Goal: Information Seeking & Learning: Find specific fact

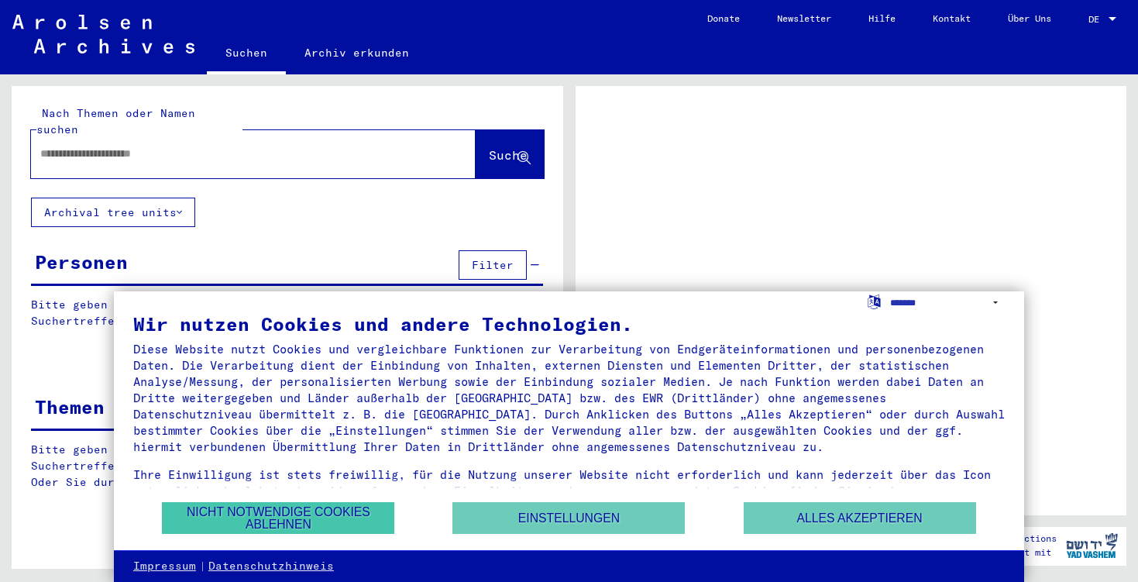
click at [341, 517] on button "Nicht notwendige Cookies ablehnen" at bounding box center [278, 518] width 233 height 32
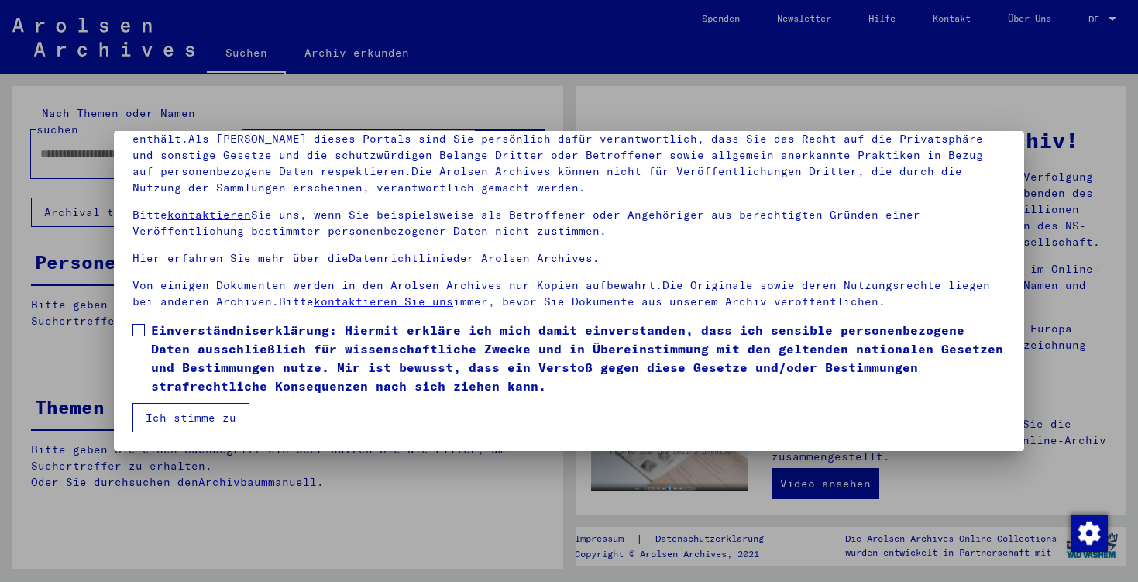
scroll to position [129, 0]
click at [270, 346] on span "Einverständniserklärung: Hiermit erkläre ich mich damit einverstanden, dass ich…" at bounding box center [578, 358] width 855 height 74
click at [218, 422] on button "Ich stimme zu" at bounding box center [191, 417] width 117 height 29
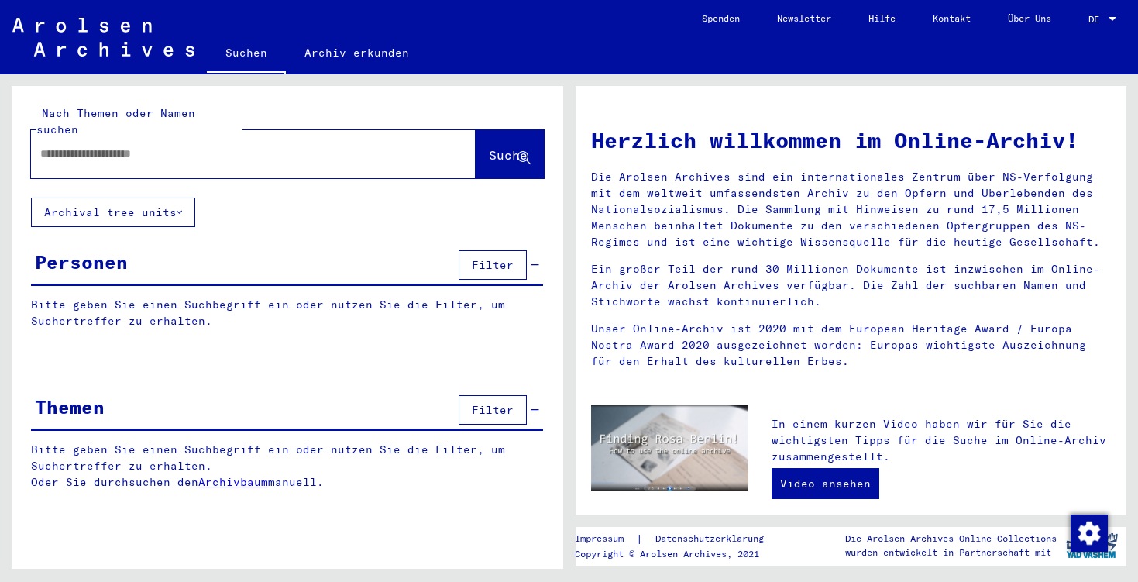
scroll to position [0, 0]
click at [139, 150] on div at bounding box center [230, 153] width 398 height 35
click at [131, 146] on input "text" at bounding box center [234, 154] width 389 height 16
type input "**********"
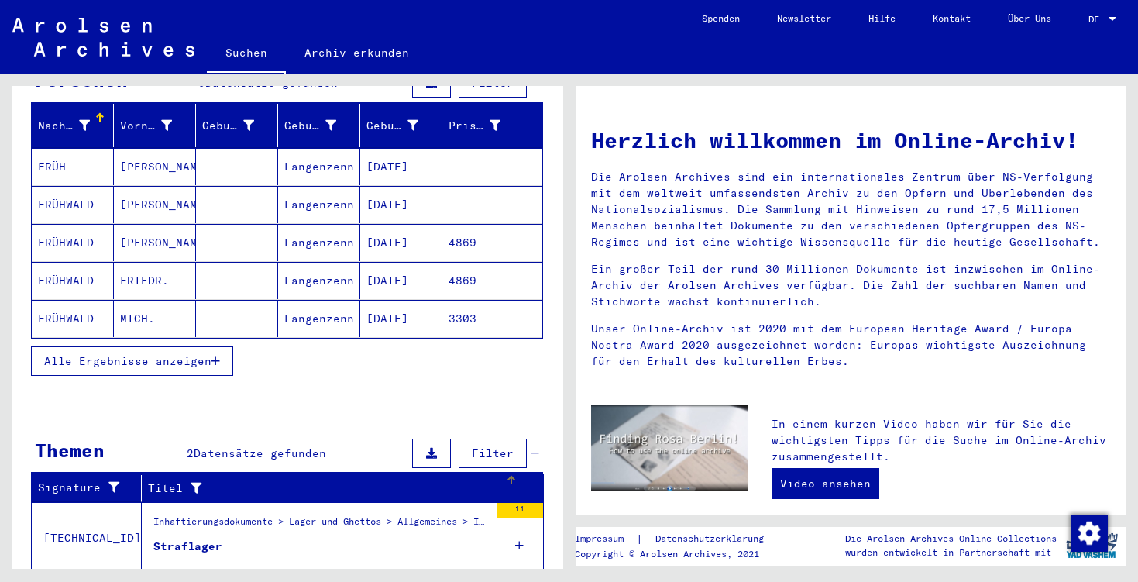
scroll to position [170, 0]
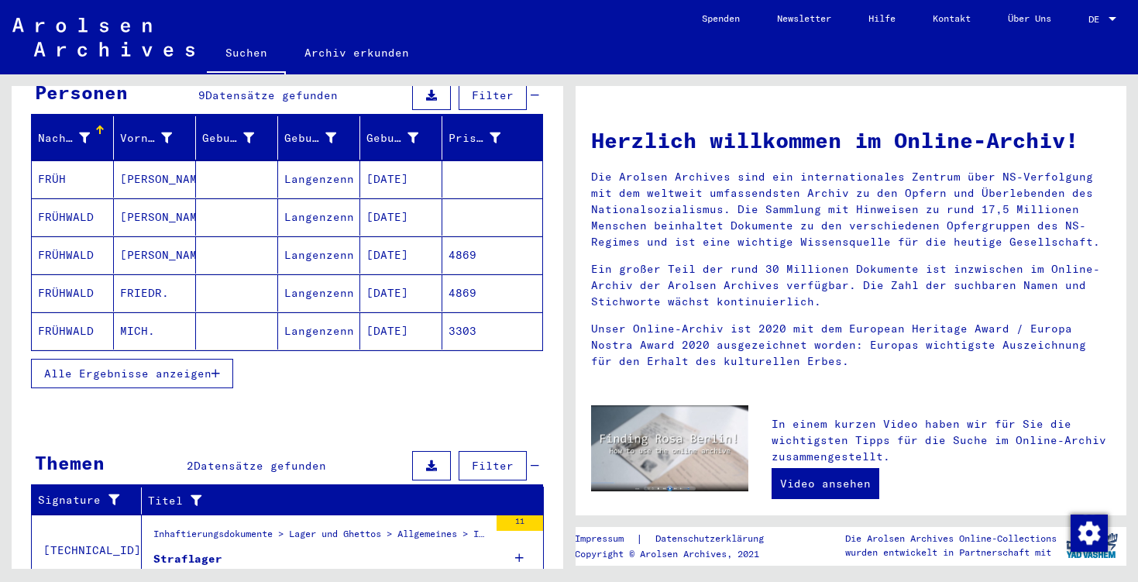
click at [167, 367] on span "Alle Ergebnisse anzeigen" at bounding box center [127, 374] width 167 height 14
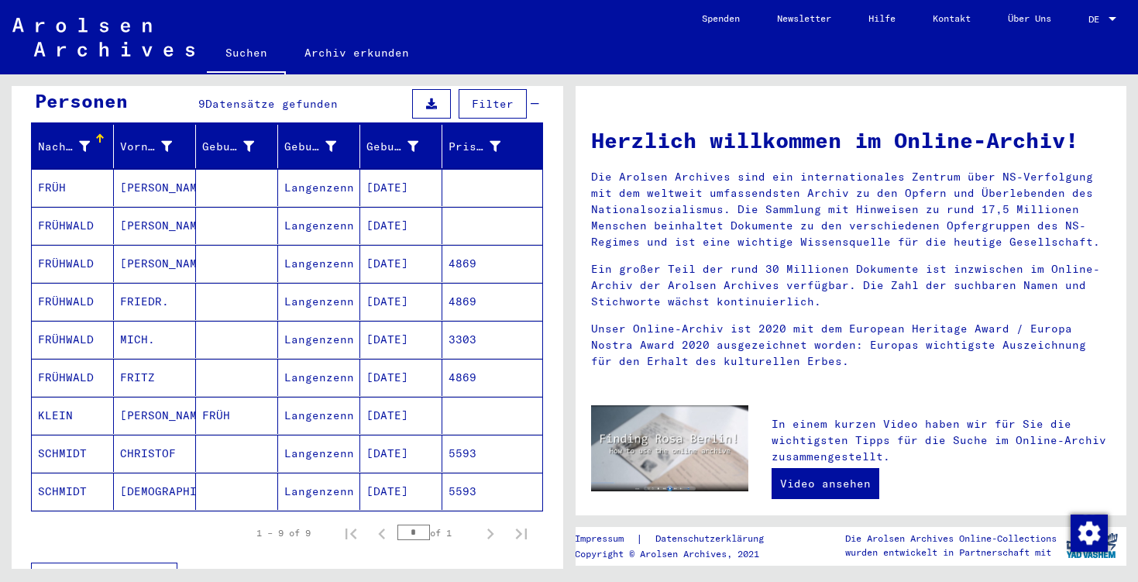
scroll to position [157, 0]
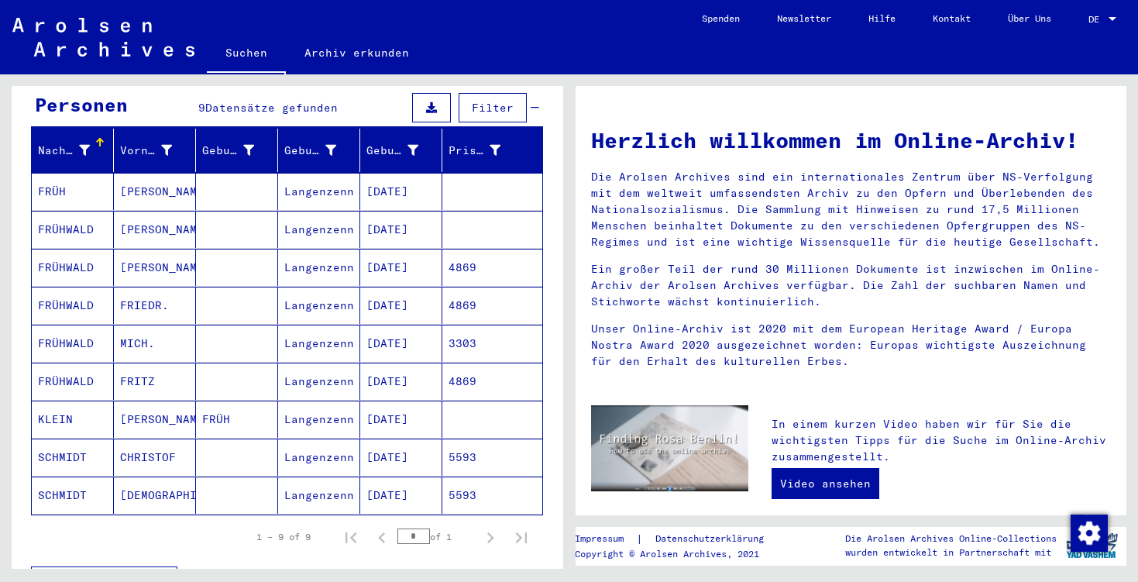
click at [132, 177] on mat-cell "[PERSON_NAME]" at bounding box center [155, 191] width 82 height 37
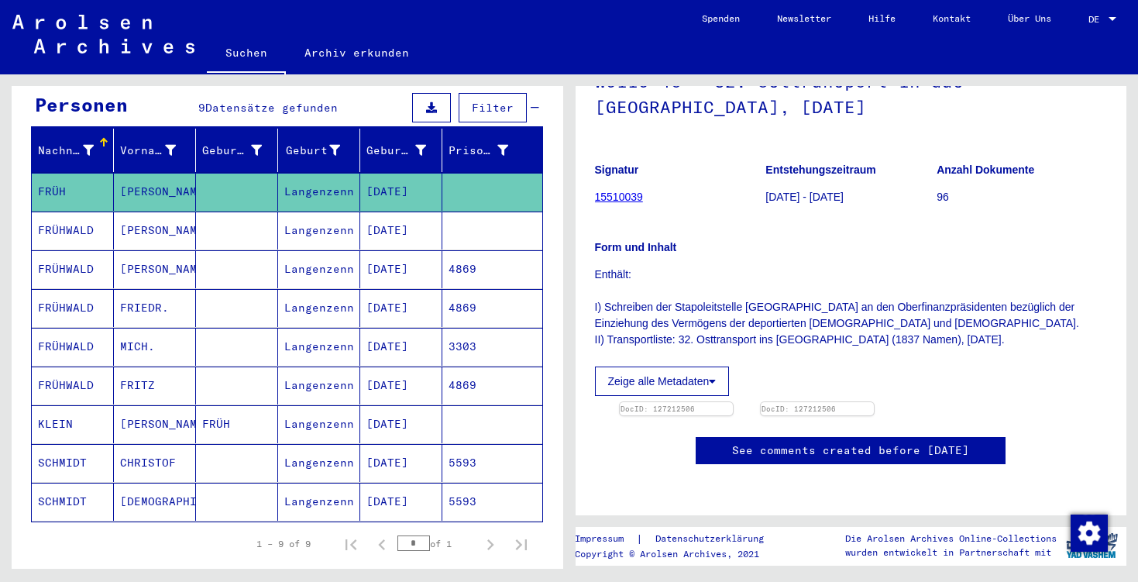
scroll to position [200, 0]
click at [711, 402] on img at bounding box center [676, 402] width 119 height 0
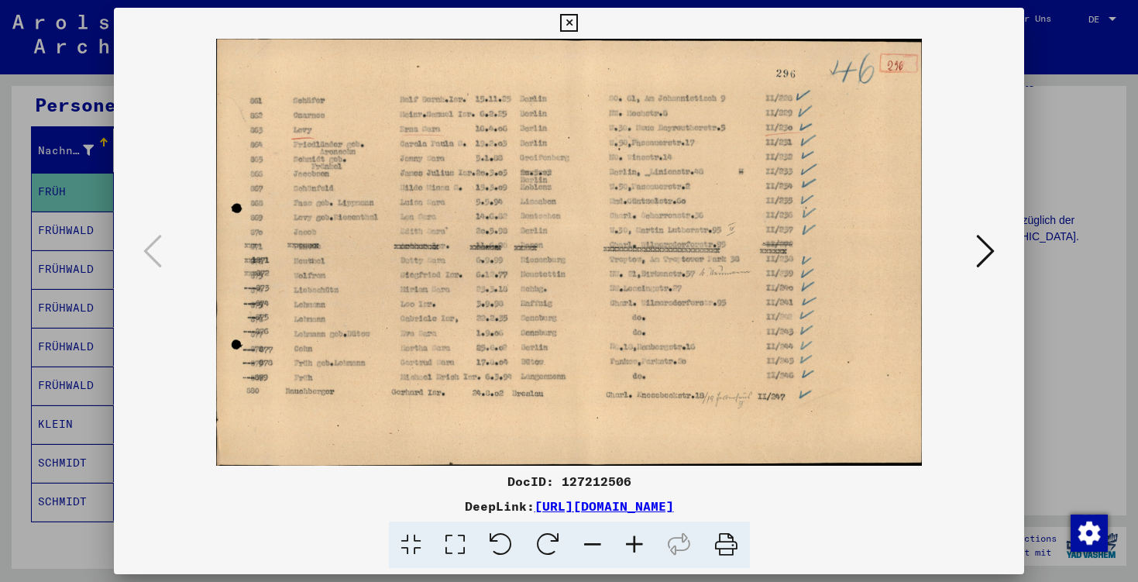
click at [578, 25] on icon at bounding box center [569, 23] width 18 height 19
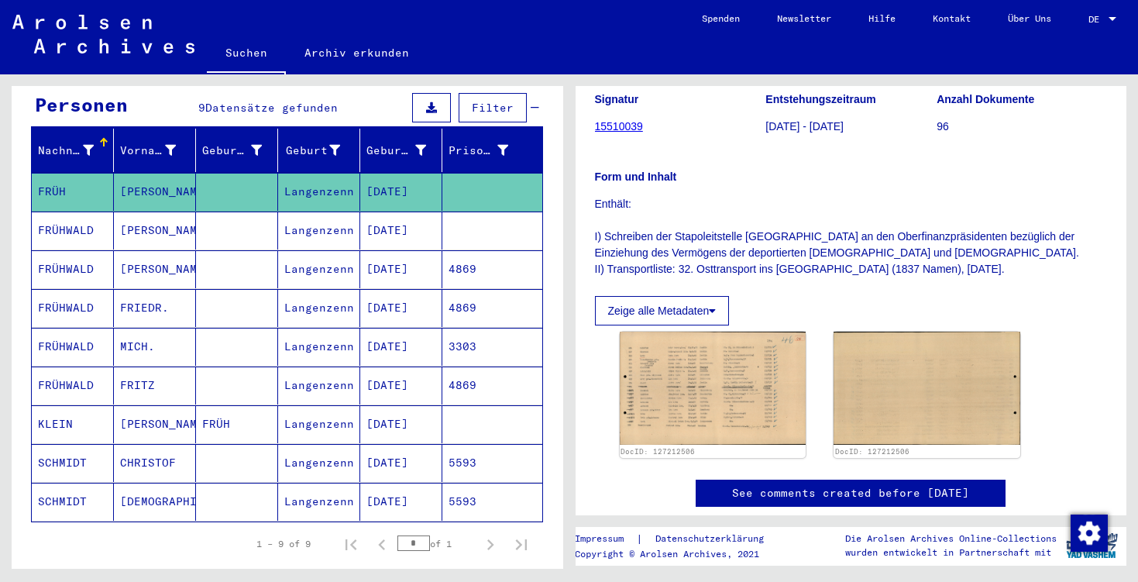
scroll to position [171, 0]
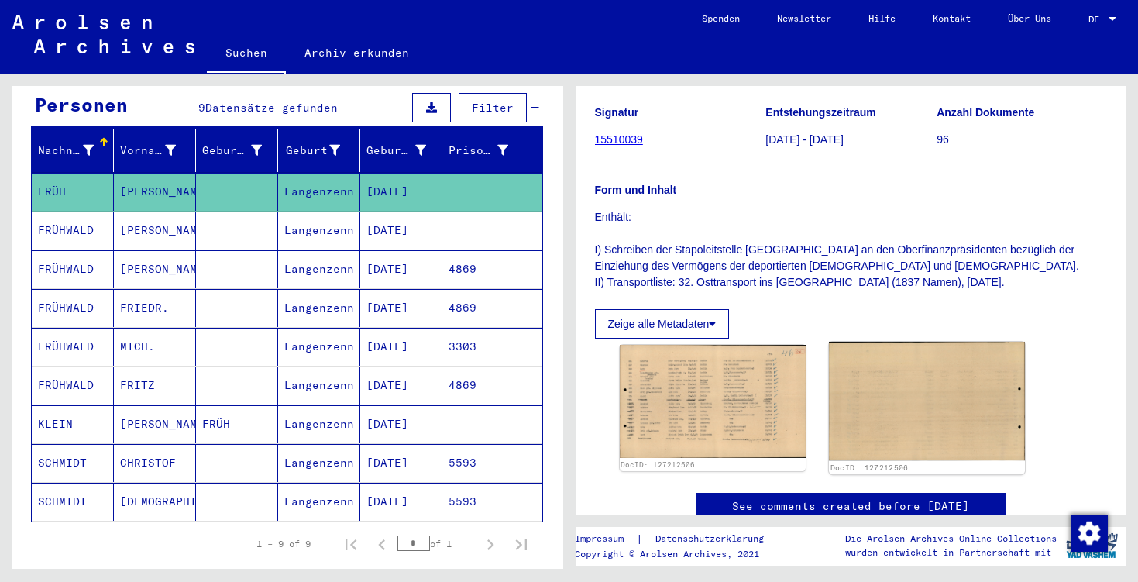
click at [915, 412] on img at bounding box center [927, 401] width 196 height 119
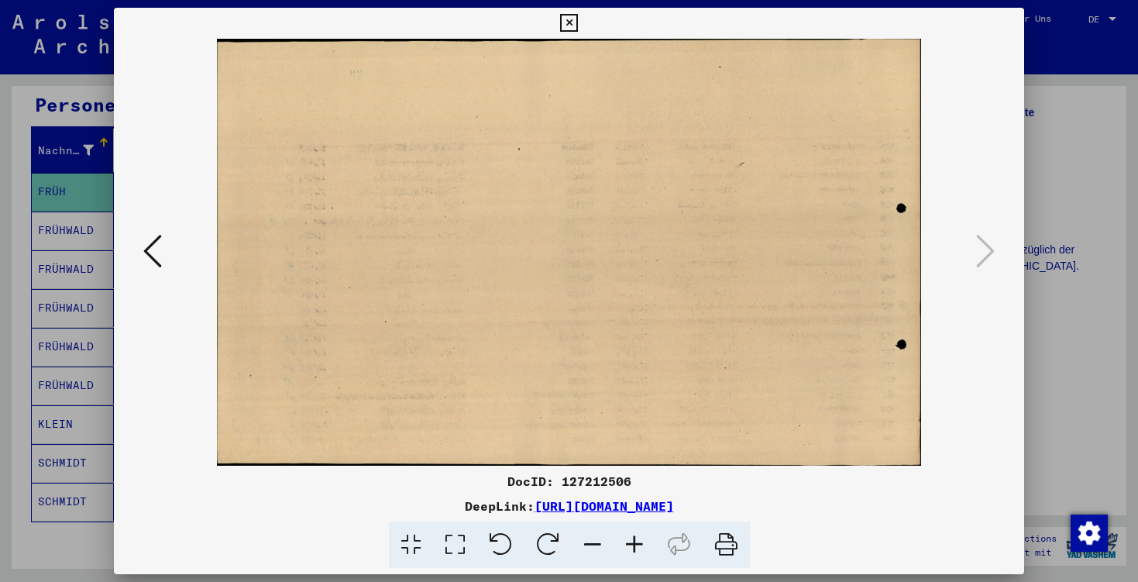
scroll to position [0, 0]
click at [578, 29] on icon at bounding box center [569, 23] width 18 height 19
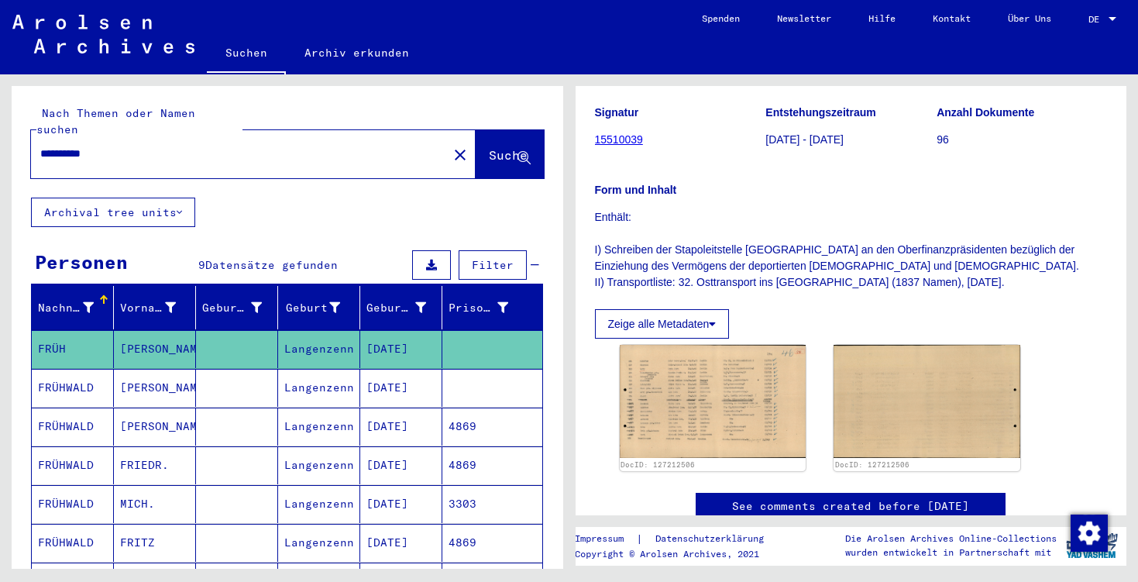
drag, startPoint x: 137, startPoint y: 132, endPoint x: 0, endPoint y: 147, distance: 138.0
click at [0, 147] on div "**********" at bounding box center [284, 321] width 569 height 494
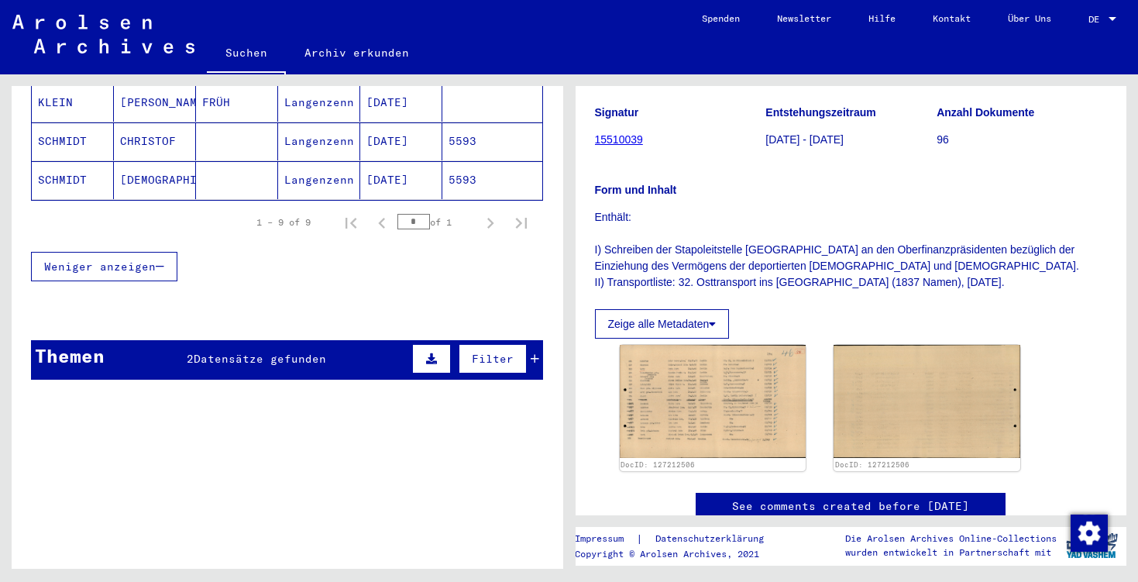
scroll to position [478, 0]
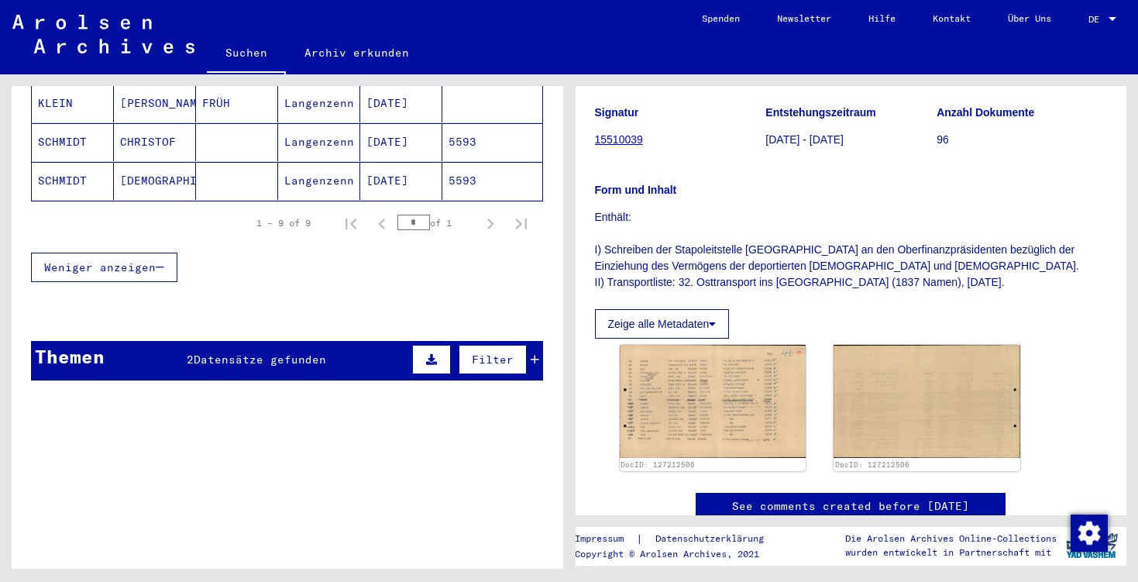
click at [537, 354] on icon at bounding box center [535, 359] width 9 height 11
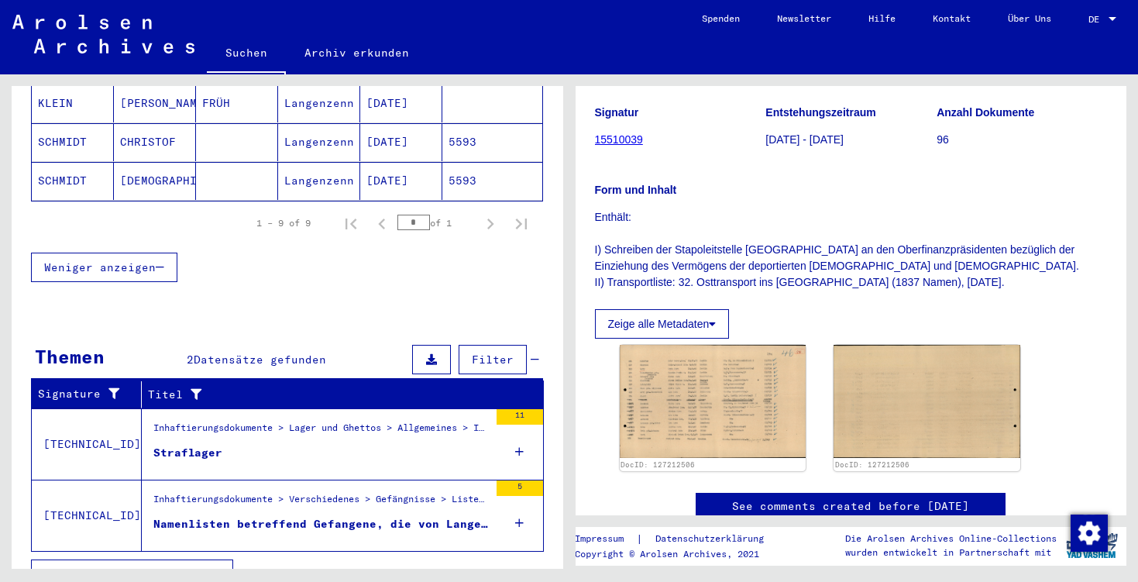
click at [327, 445] on figure "Straflager" at bounding box center [321, 456] width 336 height 23
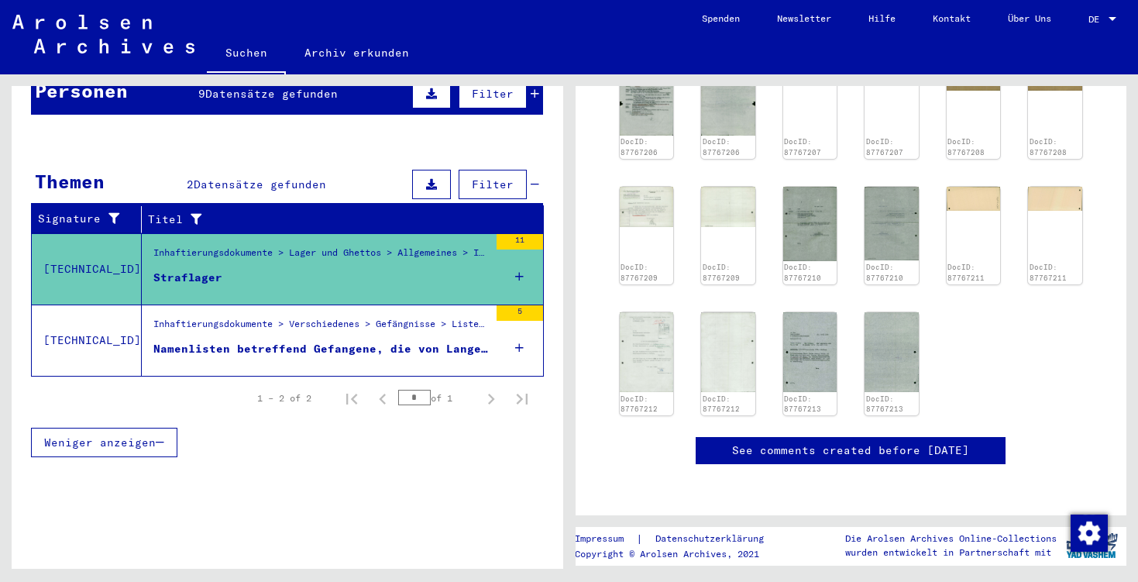
scroll to position [580, 0]
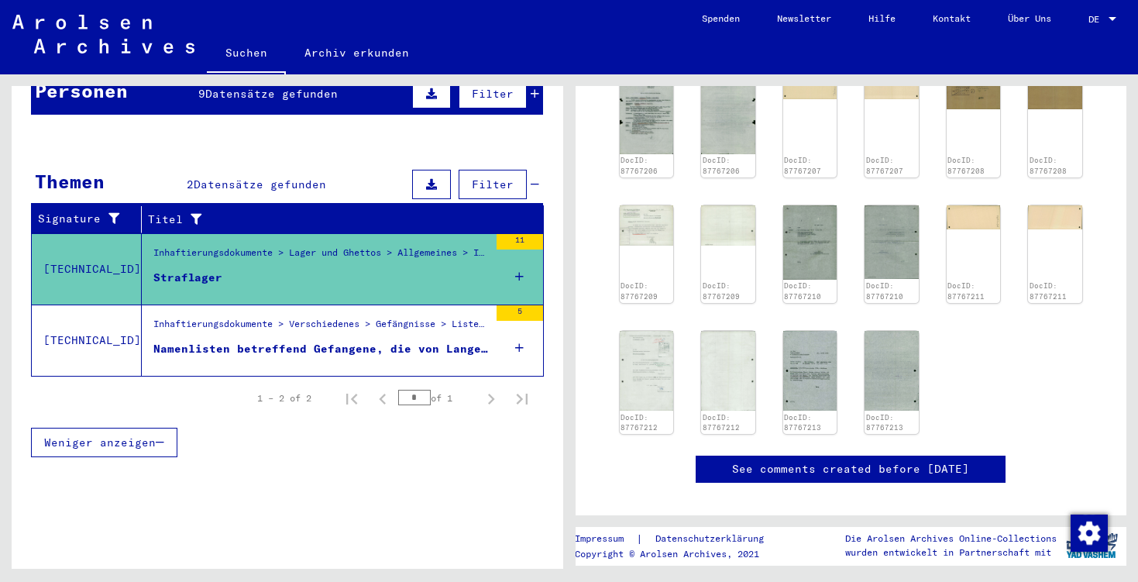
click at [239, 341] on div "Namenlisten betreffend Gefangene, die von Langenzenn aus in das Hilfsgefängnis …" at bounding box center [321, 349] width 336 height 16
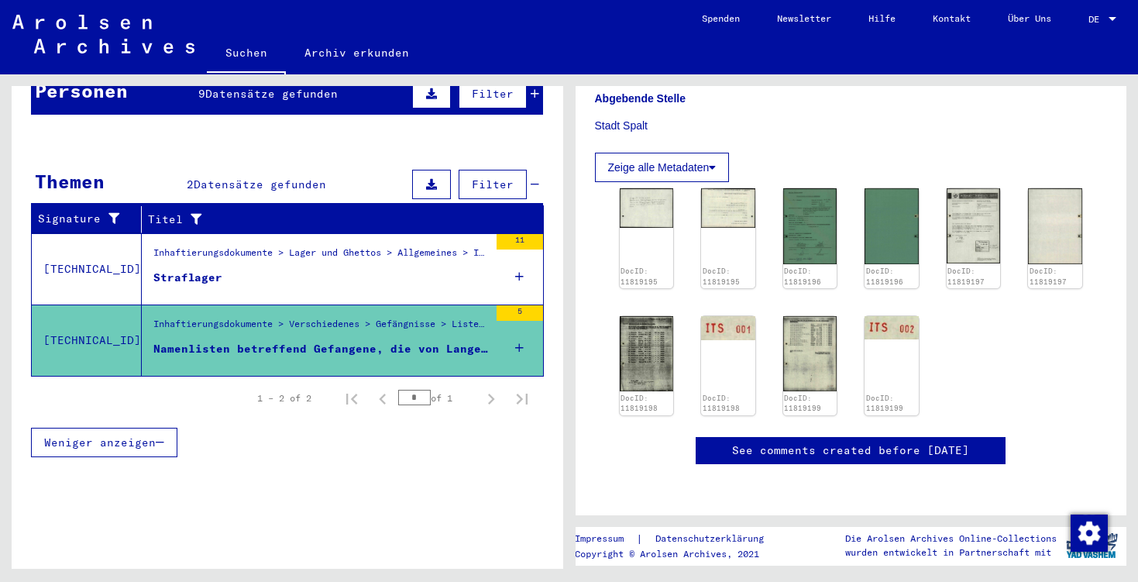
scroll to position [497, 0]
click at [639, 186] on img at bounding box center [646, 206] width 57 height 41
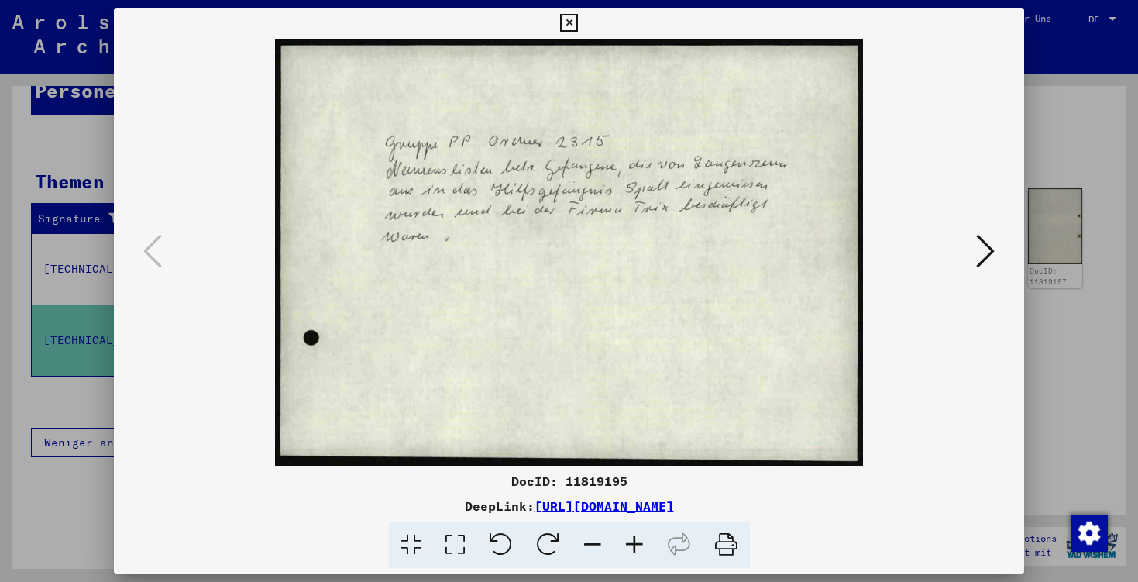
click at [970, 245] on img at bounding box center [569, 252] width 805 height 427
click at [1008, 249] on div at bounding box center [569, 252] width 911 height 427
click at [990, 253] on icon at bounding box center [986, 251] width 19 height 37
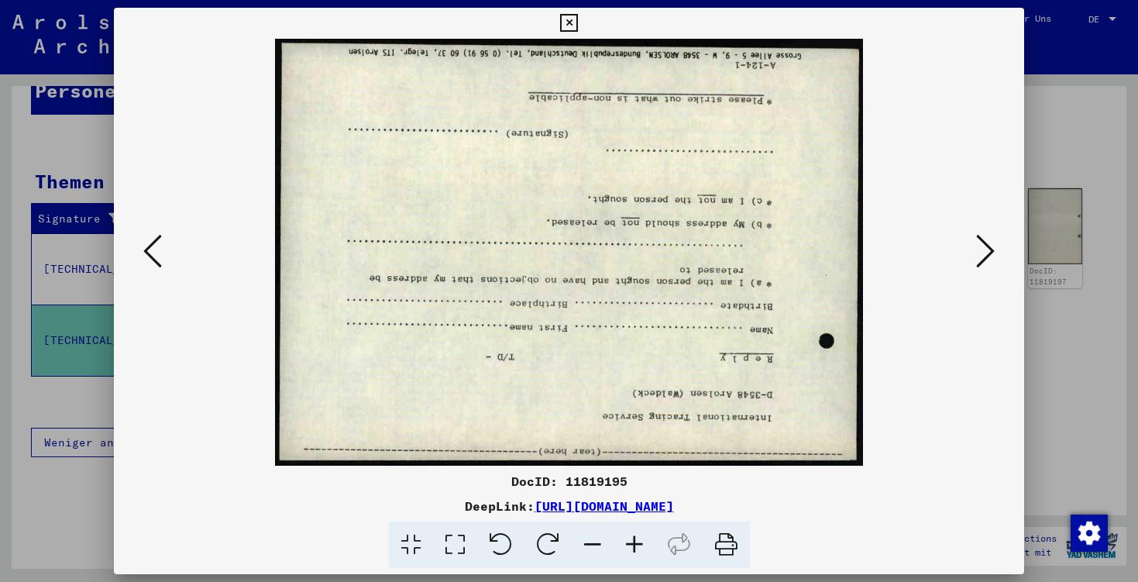
click at [990, 253] on icon at bounding box center [986, 251] width 19 height 37
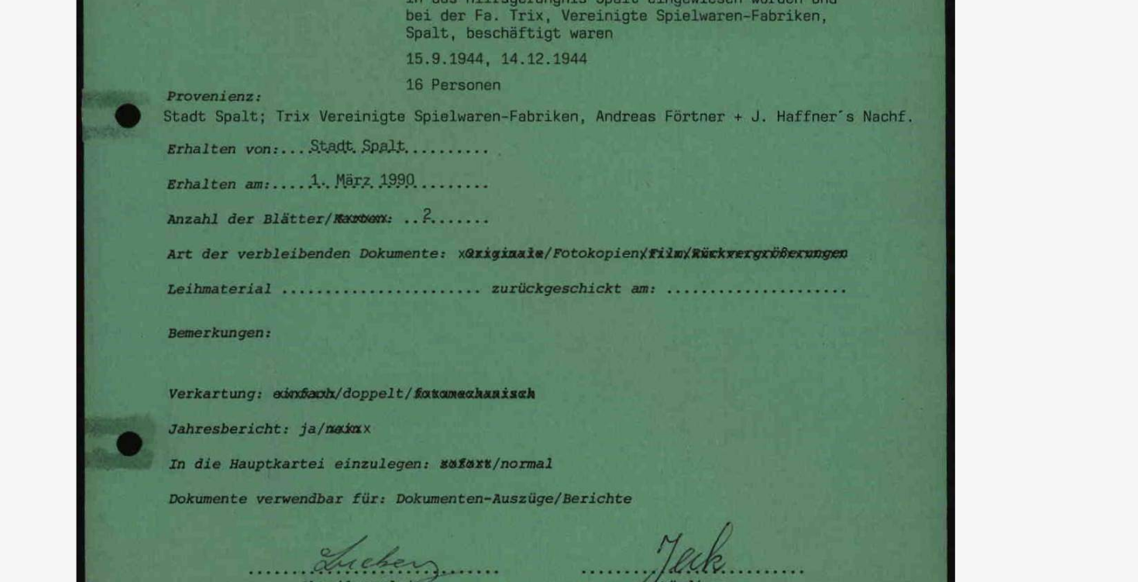
click at [205, 64] on img at bounding box center [569, 252] width 805 height 427
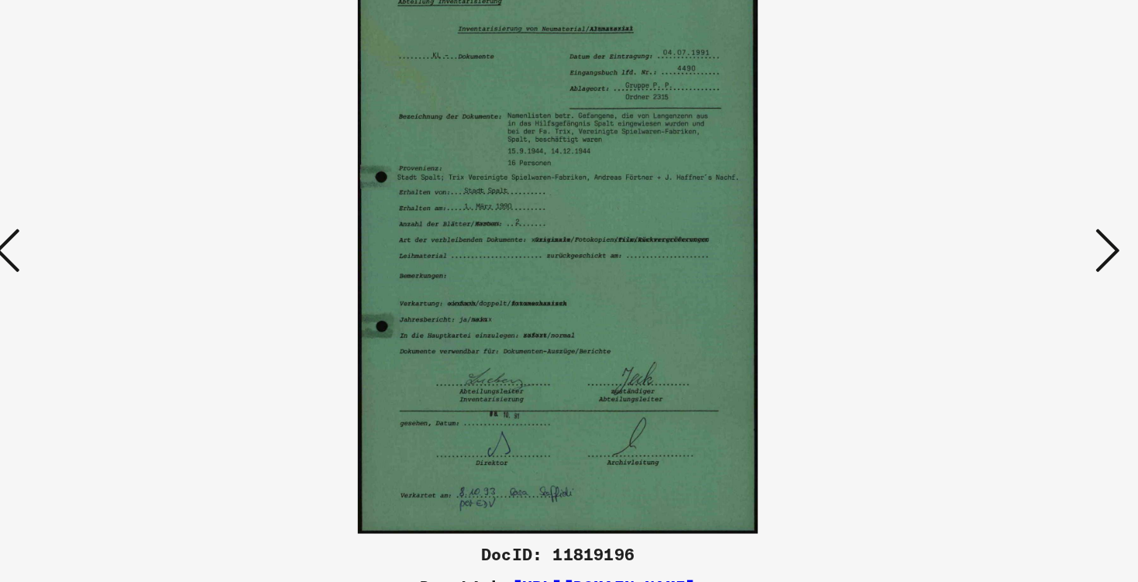
click at [977, 233] on icon at bounding box center [986, 251] width 19 height 37
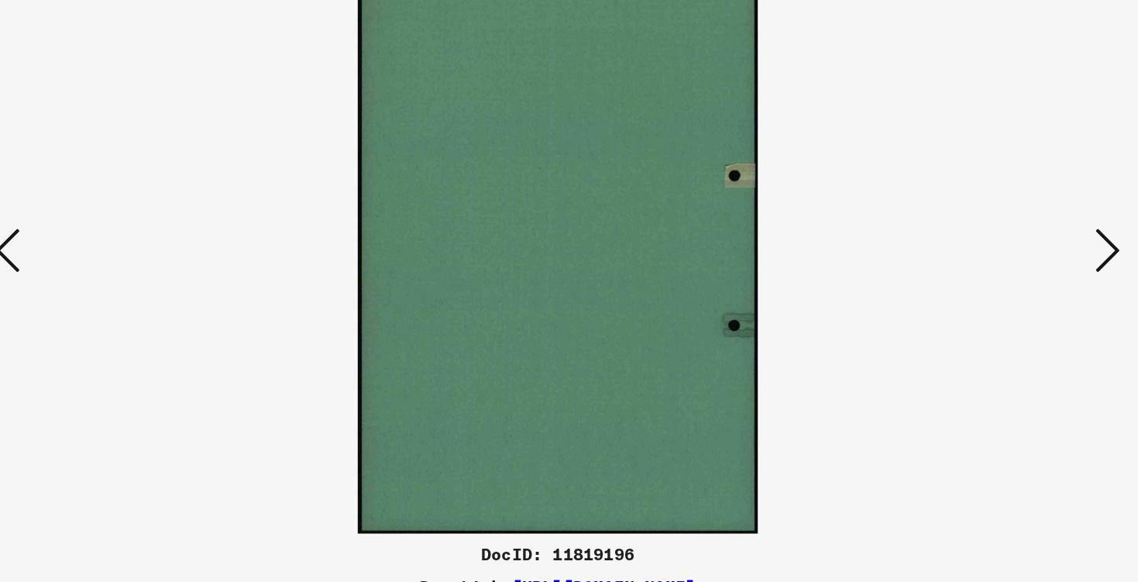
click at [977, 233] on icon at bounding box center [986, 251] width 19 height 37
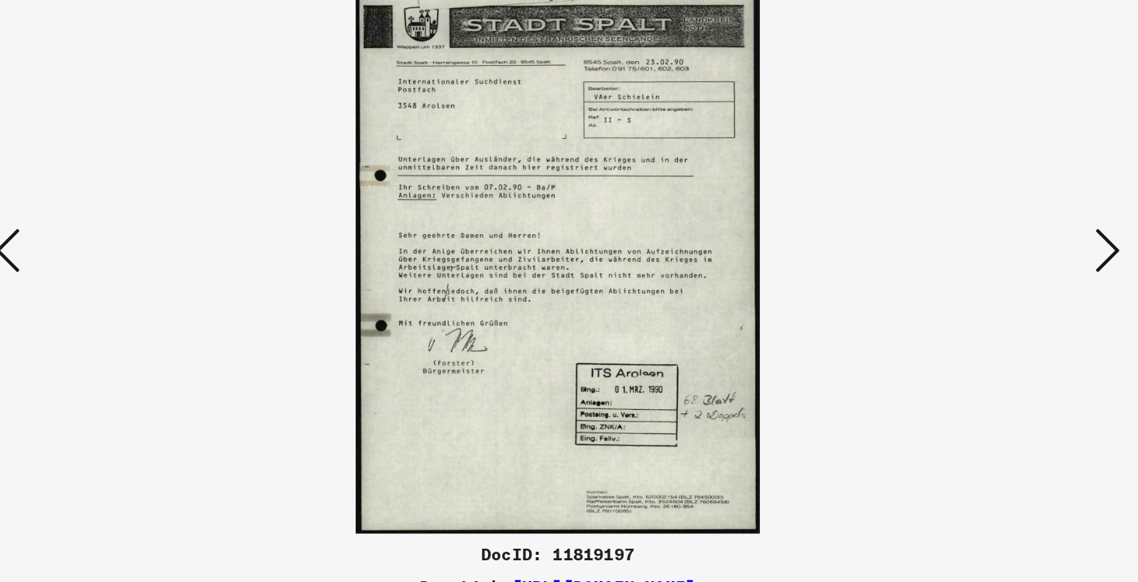
click at [977, 233] on icon at bounding box center [986, 251] width 19 height 37
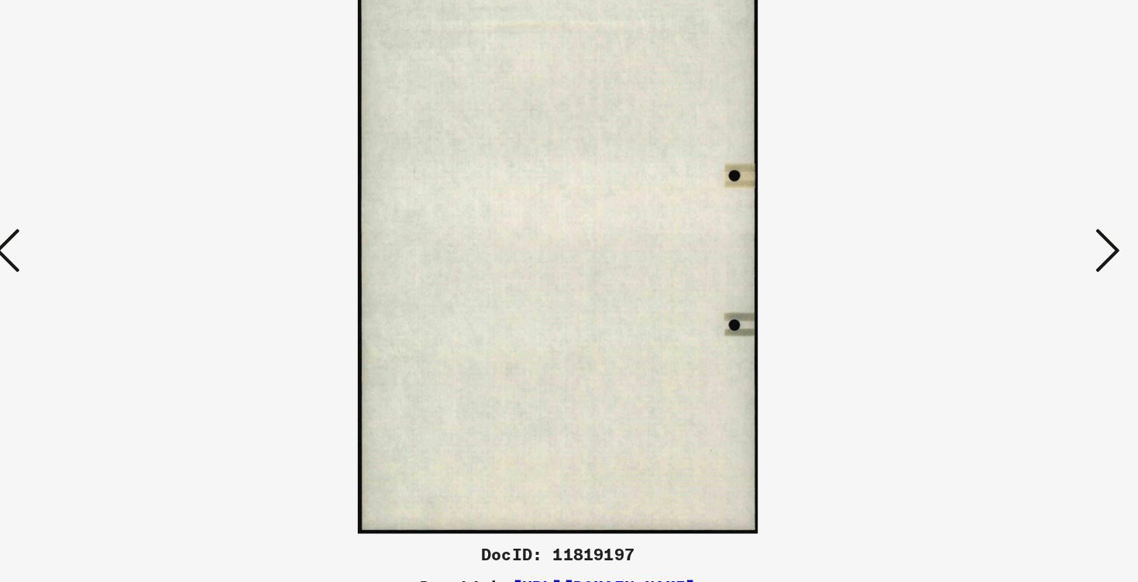
click at [977, 233] on icon at bounding box center [986, 251] width 19 height 37
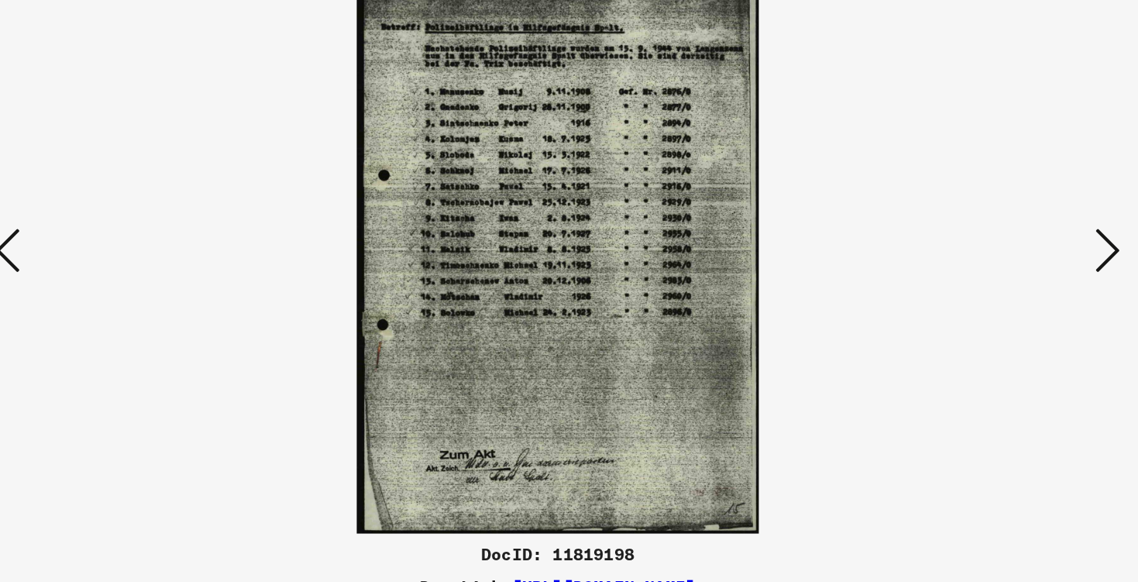
click at [977, 233] on icon at bounding box center [986, 251] width 19 height 37
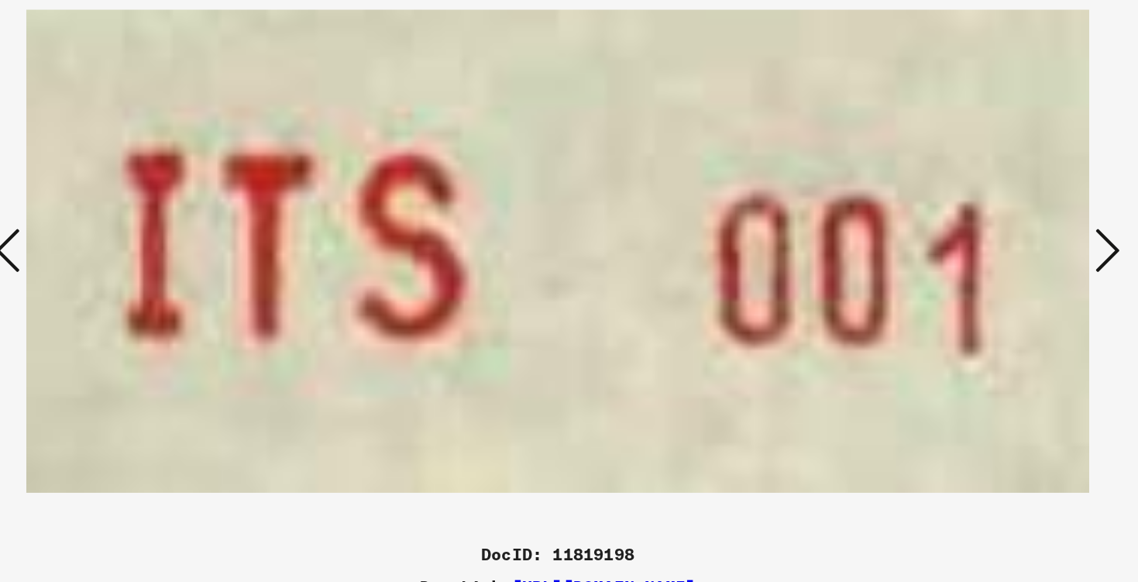
click at [977, 233] on icon at bounding box center [986, 251] width 19 height 37
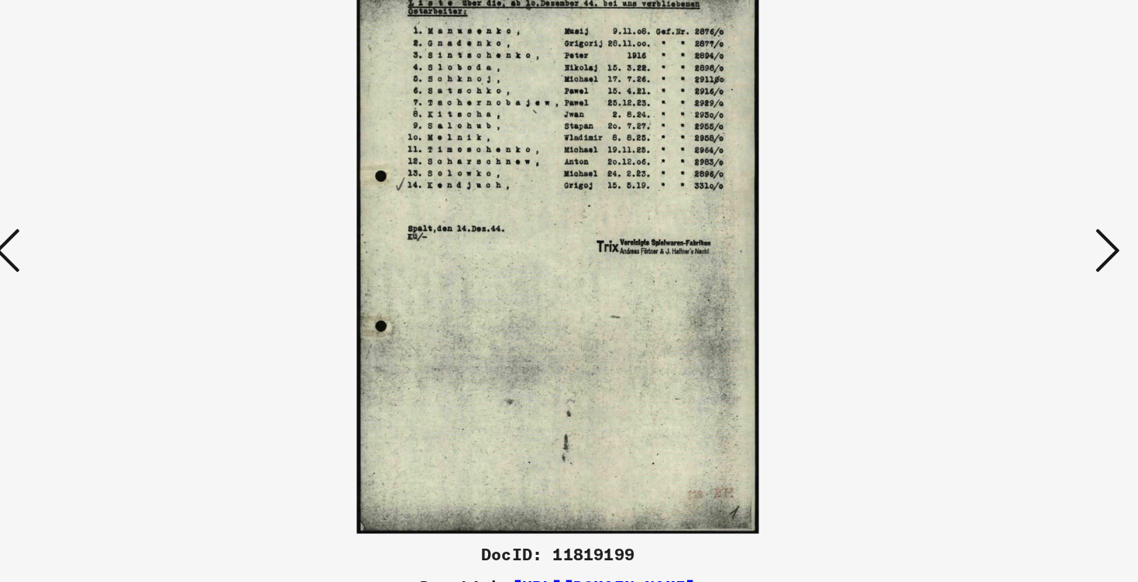
click at [977, 233] on icon at bounding box center [986, 251] width 19 height 37
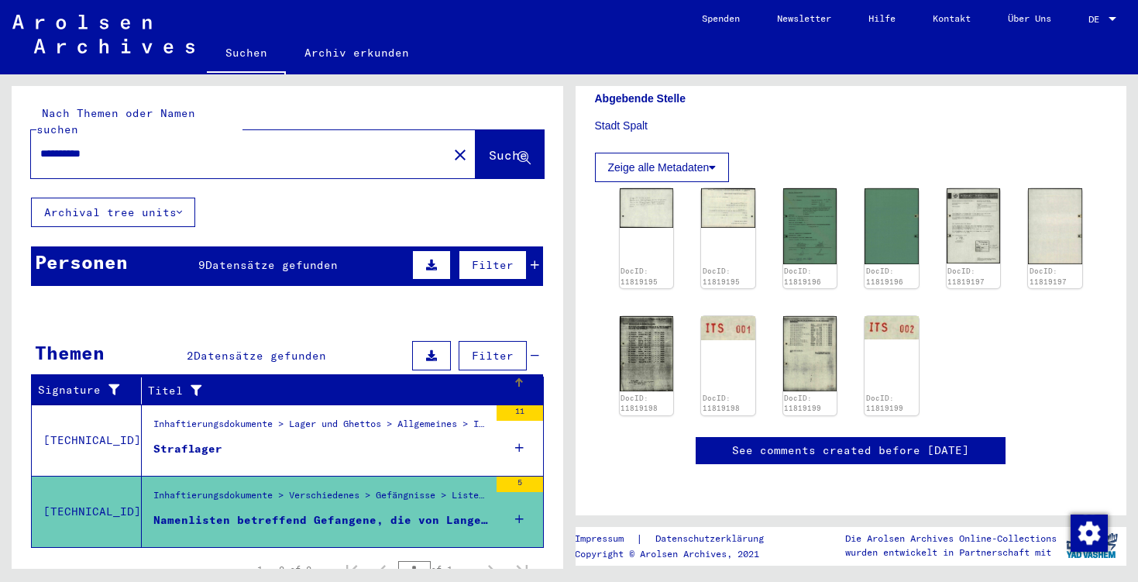
scroll to position [0, 0]
click at [105, 120] on div "Nach Themen oder Namen suchen" at bounding box center [139, 121] width 206 height 33
drag, startPoint x: 123, startPoint y: 141, endPoint x: 0, endPoint y: 143, distance: 123.2
click at [0, 143] on div "**********" at bounding box center [284, 321] width 569 height 494
type input "******"
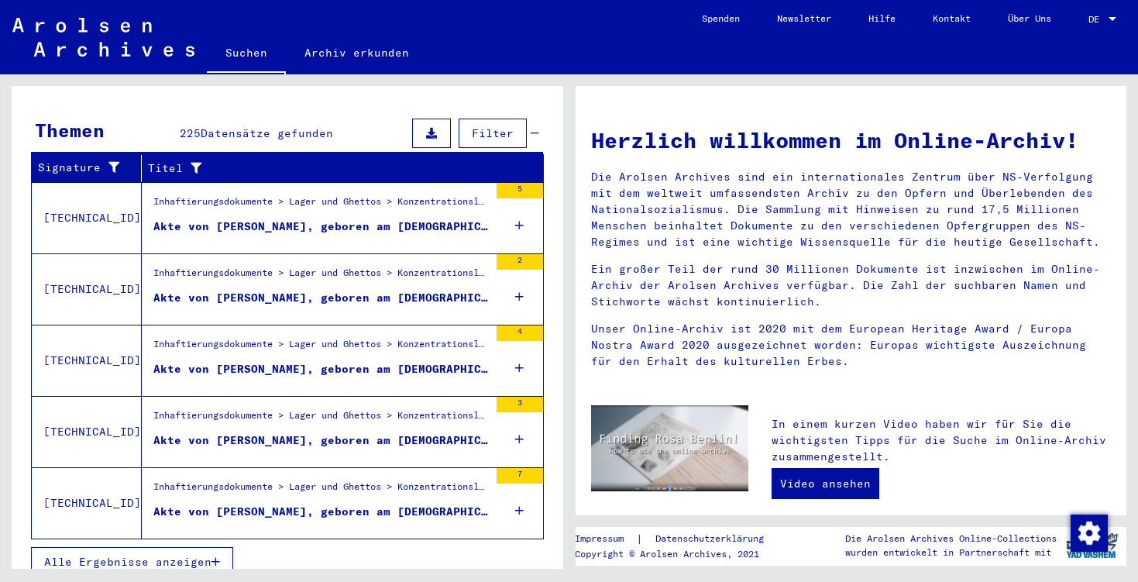
click at [215, 556] on icon "button" at bounding box center [216, 561] width 9 height 11
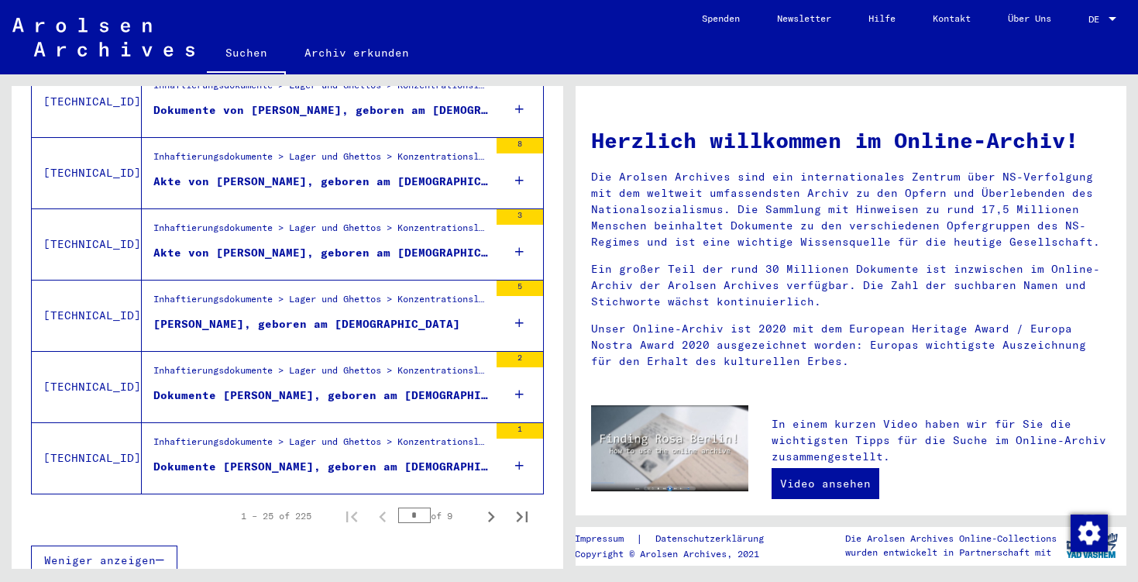
scroll to position [1692, 0]
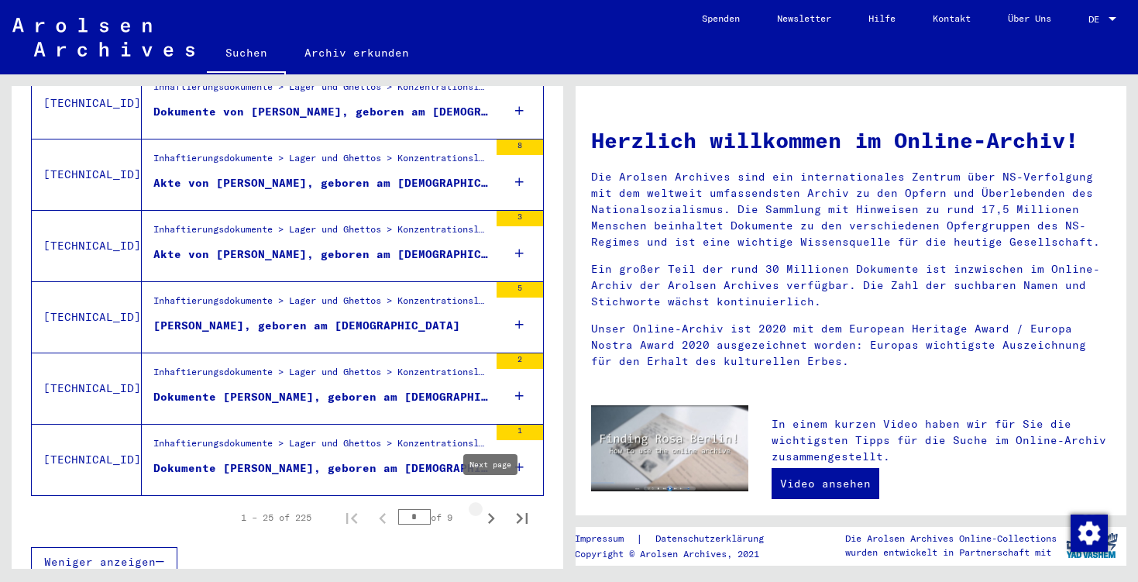
click at [495, 508] on icon "Next page" at bounding box center [492, 519] width 22 height 22
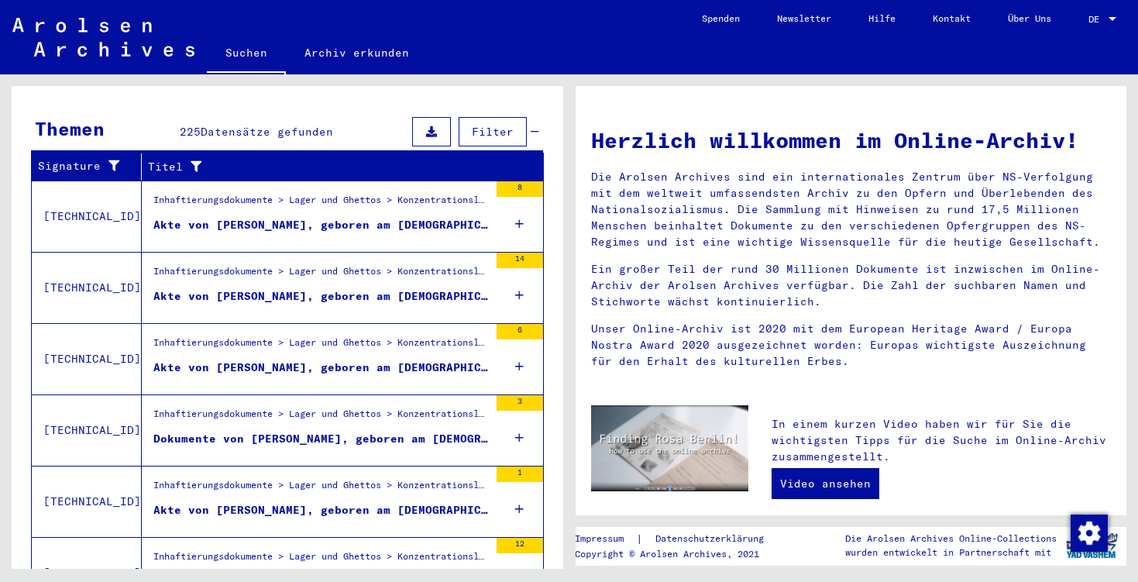
scroll to position [222, 0]
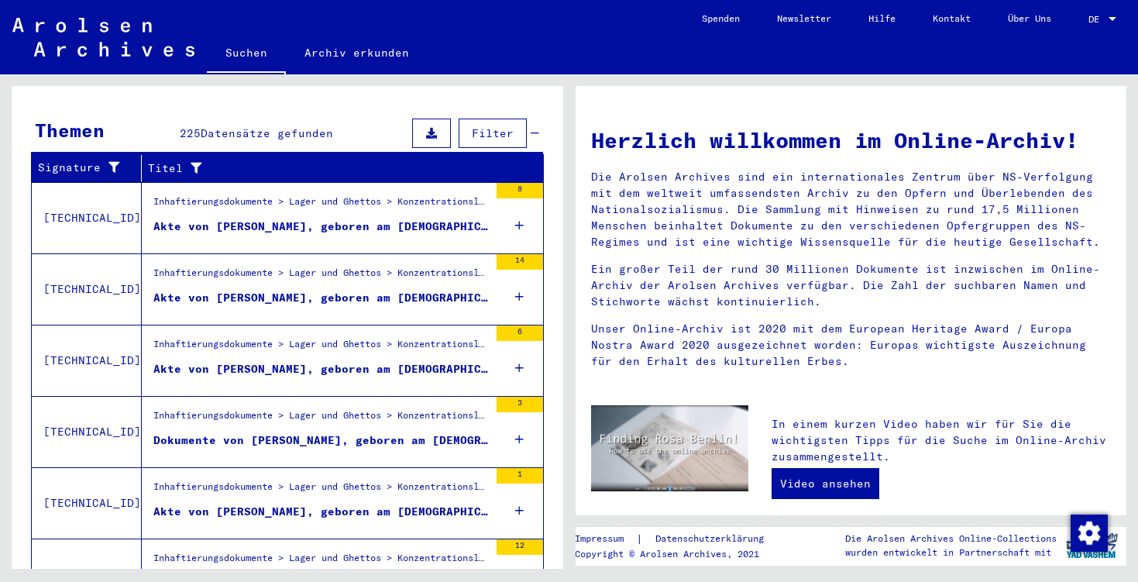
click at [355, 219] on div "Akte von [PERSON_NAME], geboren am [DEMOGRAPHIC_DATA]" at bounding box center [321, 227] width 336 height 16
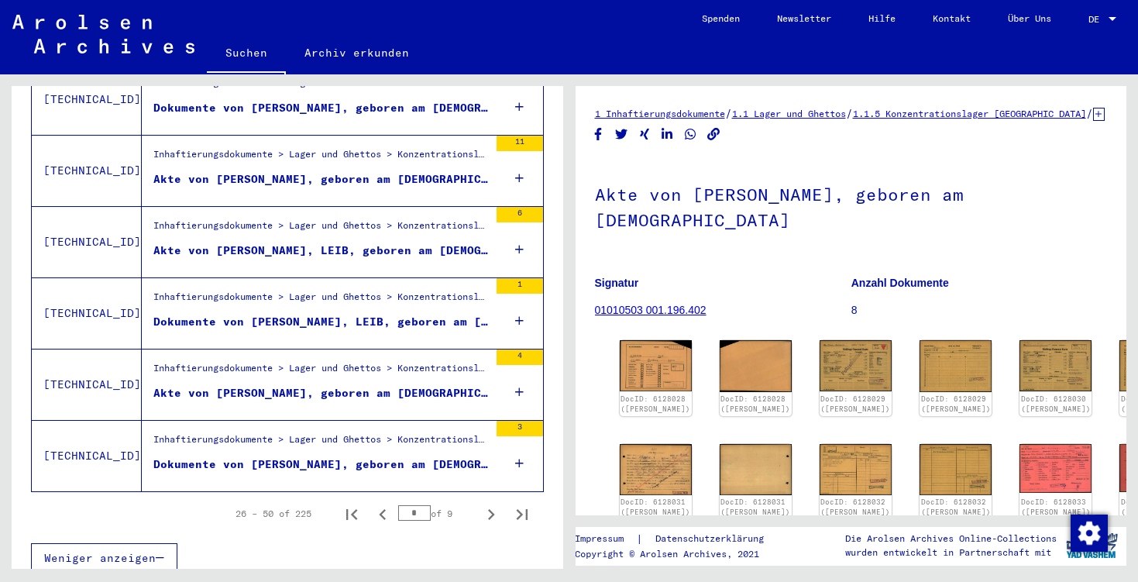
scroll to position [1692, 0]
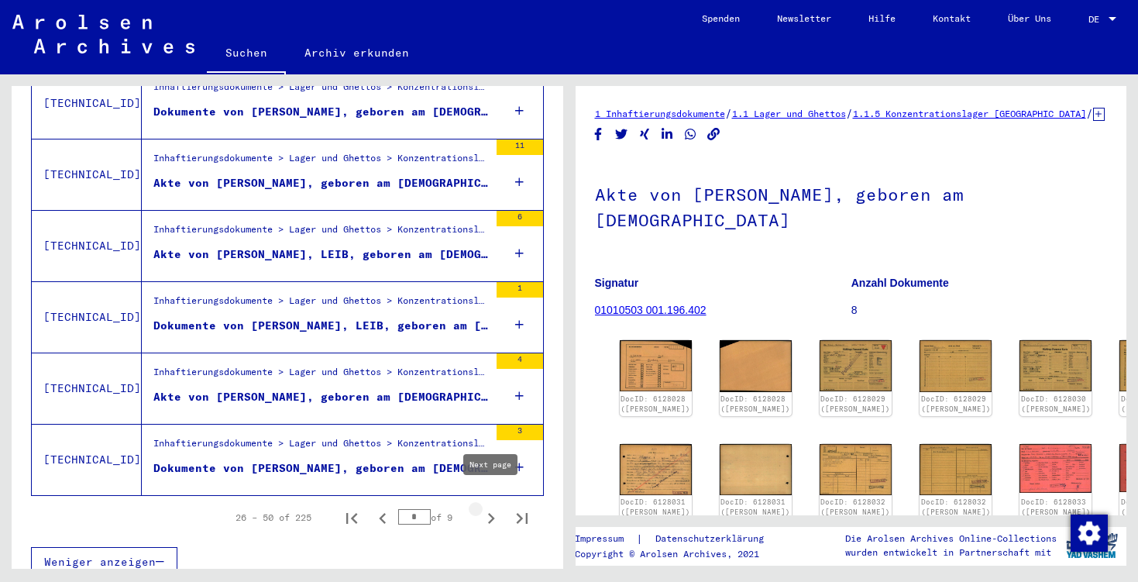
click at [483, 508] on icon "Next page" at bounding box center [492, 519] width 22 height 22
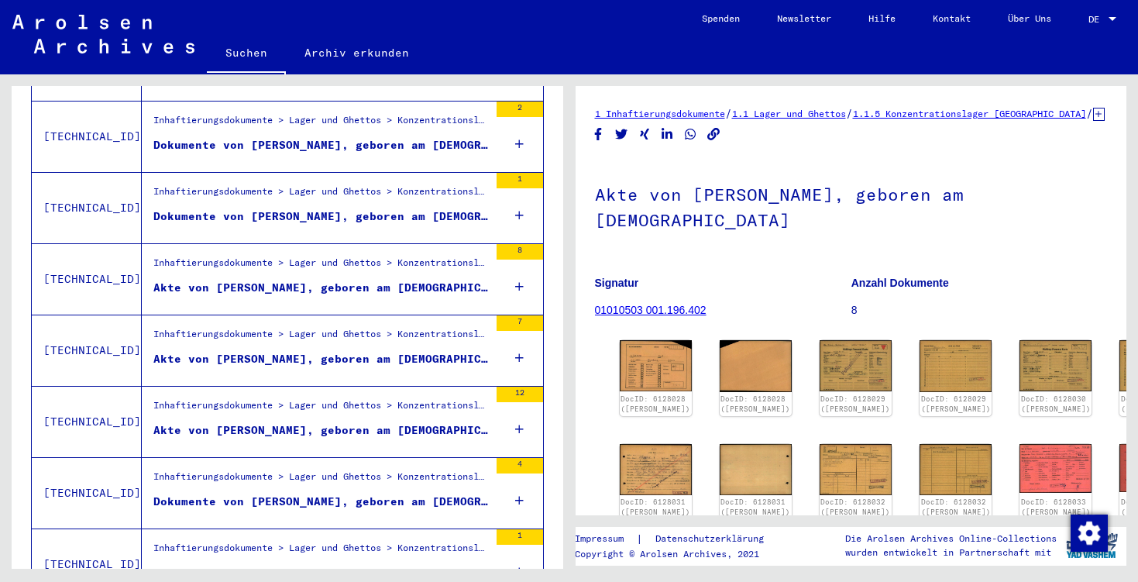
click at [425, 424] on figure "Akte von [PERSON_NAME], geboren am [DEMOGRAPHIC_DATA]" at bounding box center [321, 433] width 336 height 23
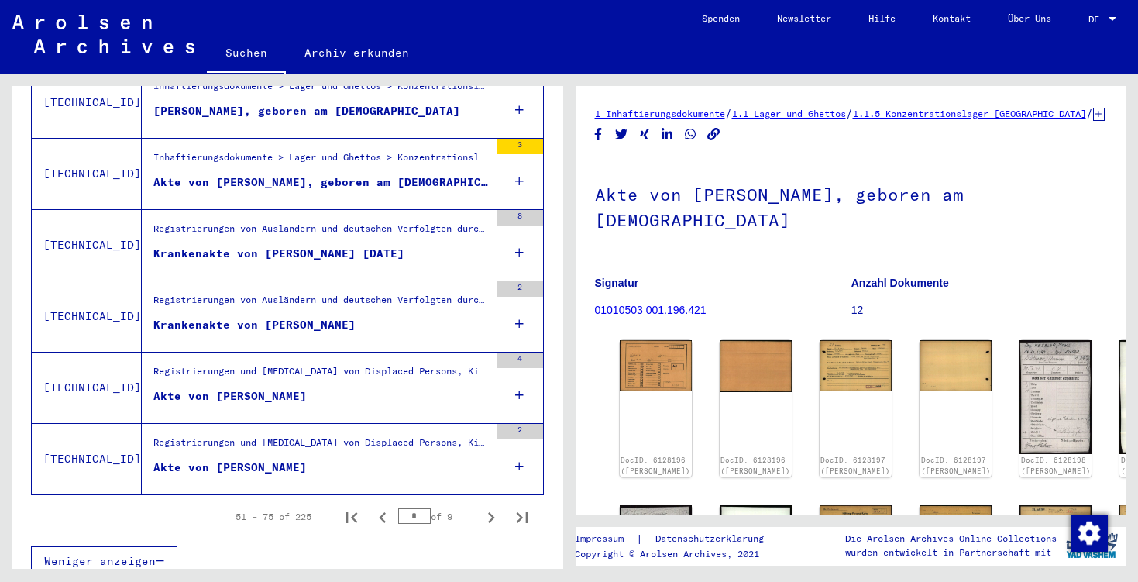
scroll to position [1692, 0]
click at [487, 512] on icon "Next page" at bounding box center [492, 519] width 22 height 22
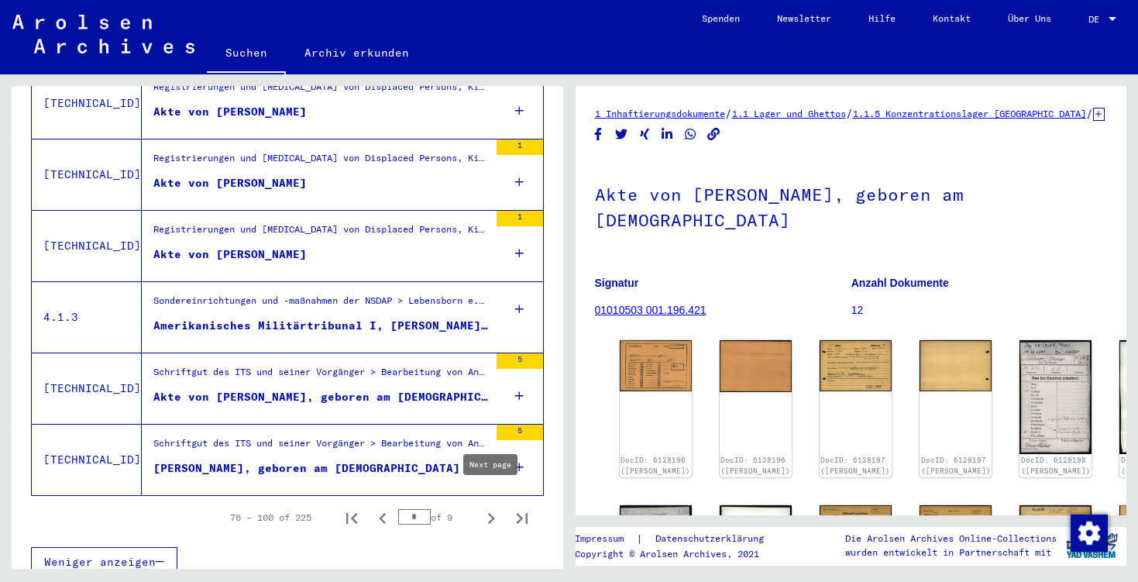
click at [488, 508] on icon "Next page" at bounding box center [492, 519] width 22 height 22
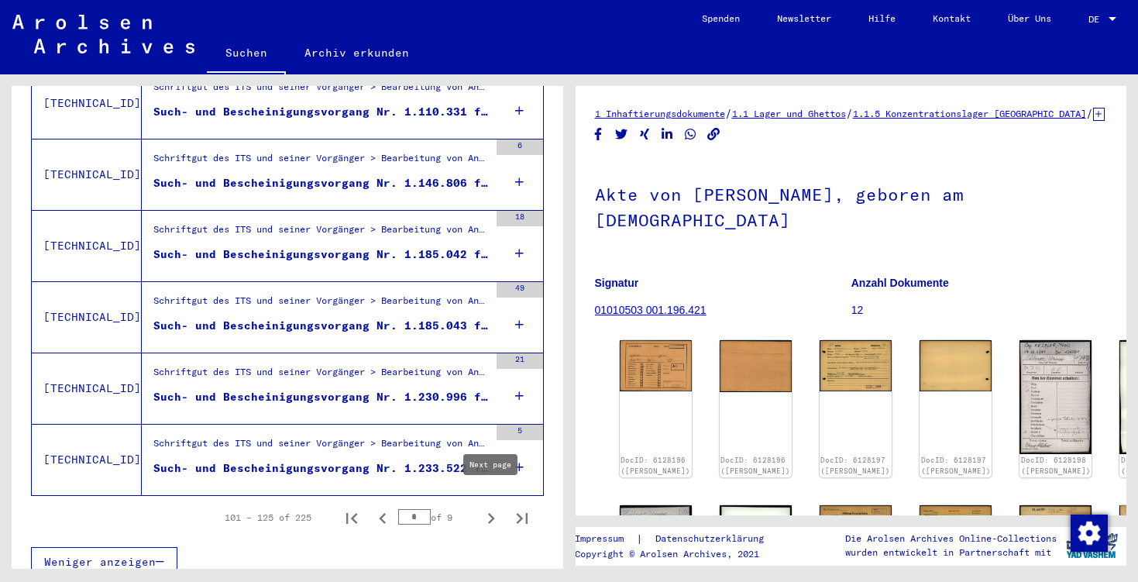
click at [486, 508] on icon "Next page" at bounding box center [492, 519] width 22 height 22
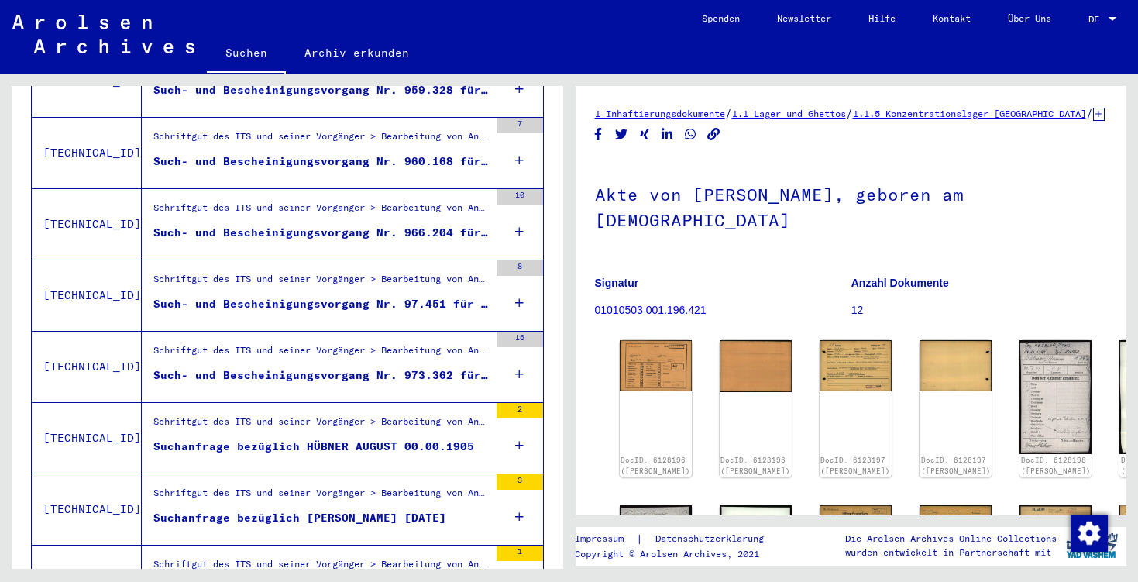
scroll to position [1068, 0]
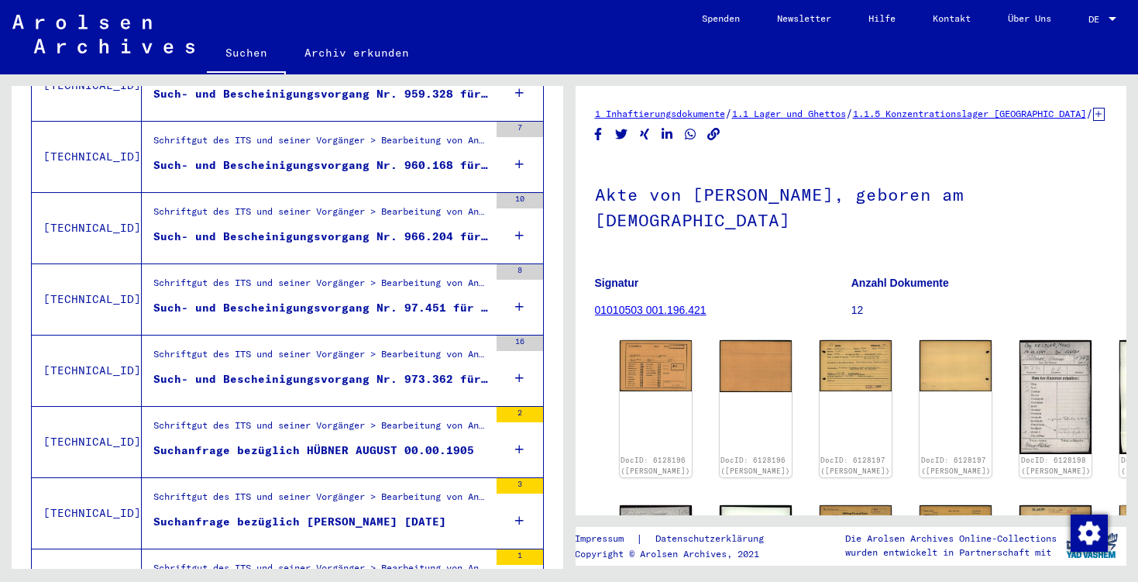
click at [308, 514] on div "Suchanfrage bezüglich [PERSON_NAME] [DATE]" at bounding box center [299, 522] width 293 height 16
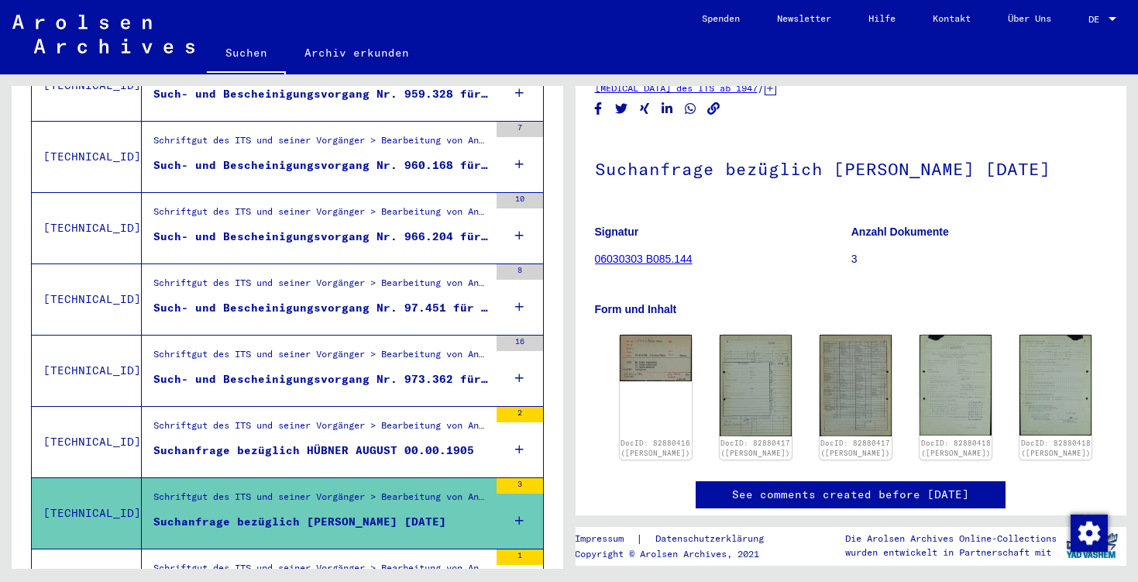
scroll to position [58, 0]
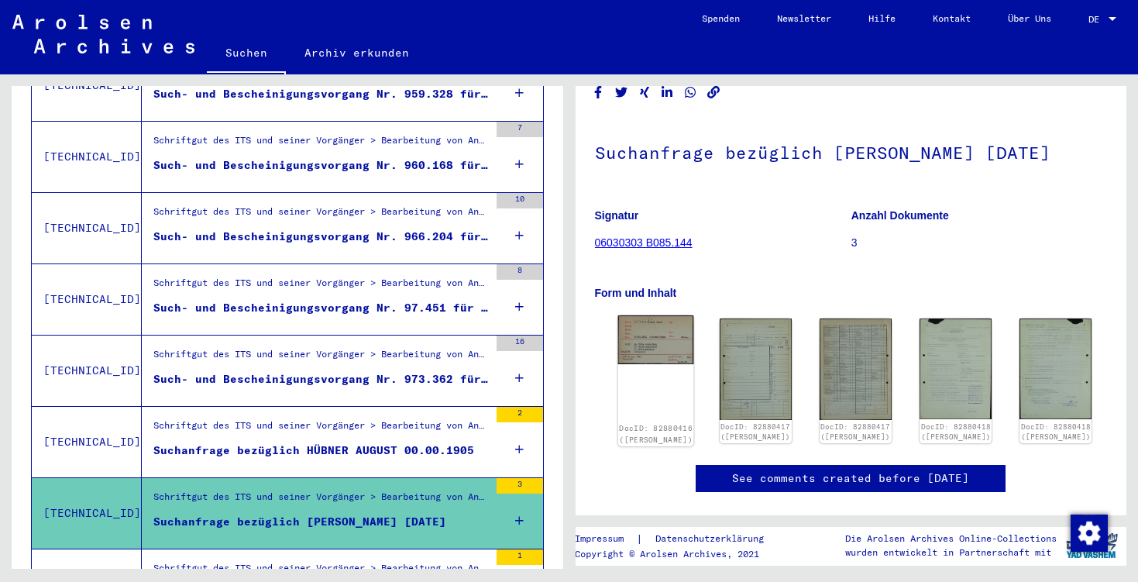
click at [667, 357] on img at bounding box center [656, 339] width 76 height 49
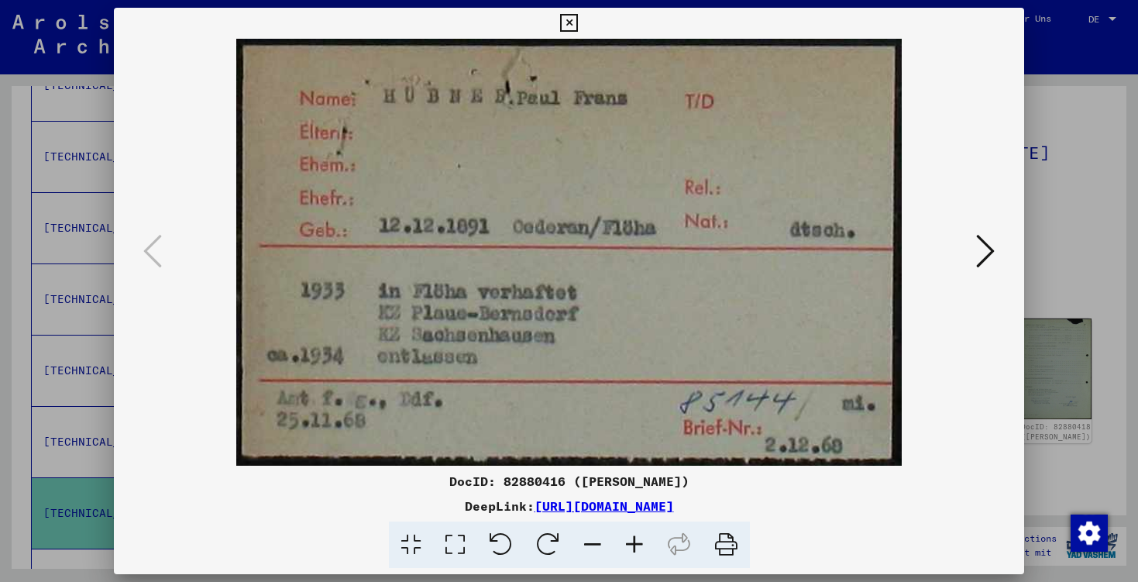
click at [1060, 217] on div at bounding box center [569, 291] width 1138 height 582
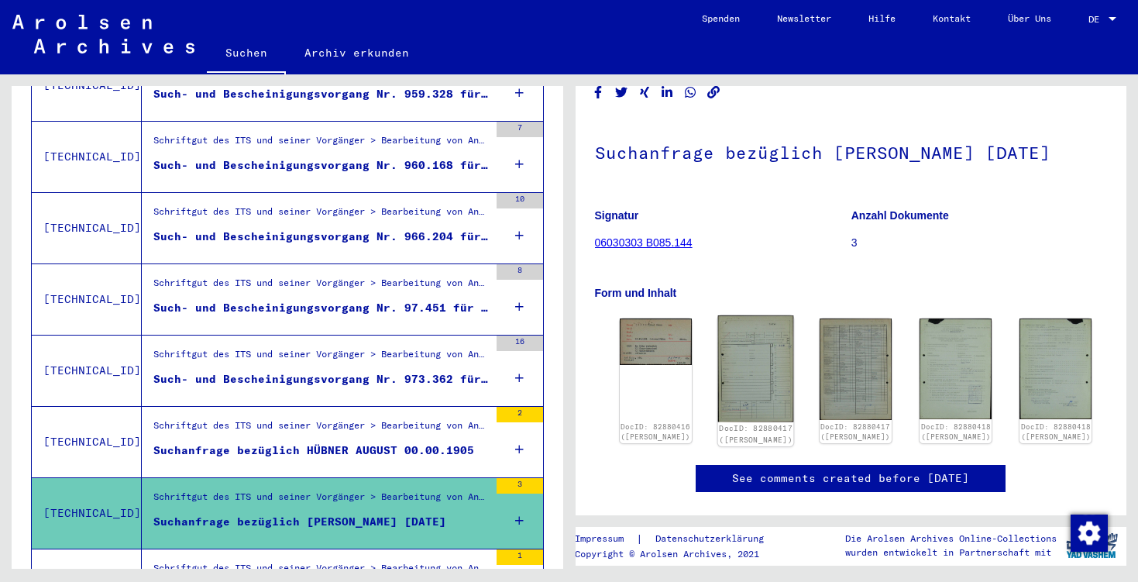
click at [746, 333] on img at bounding box center [756, 368] width 76 height 106
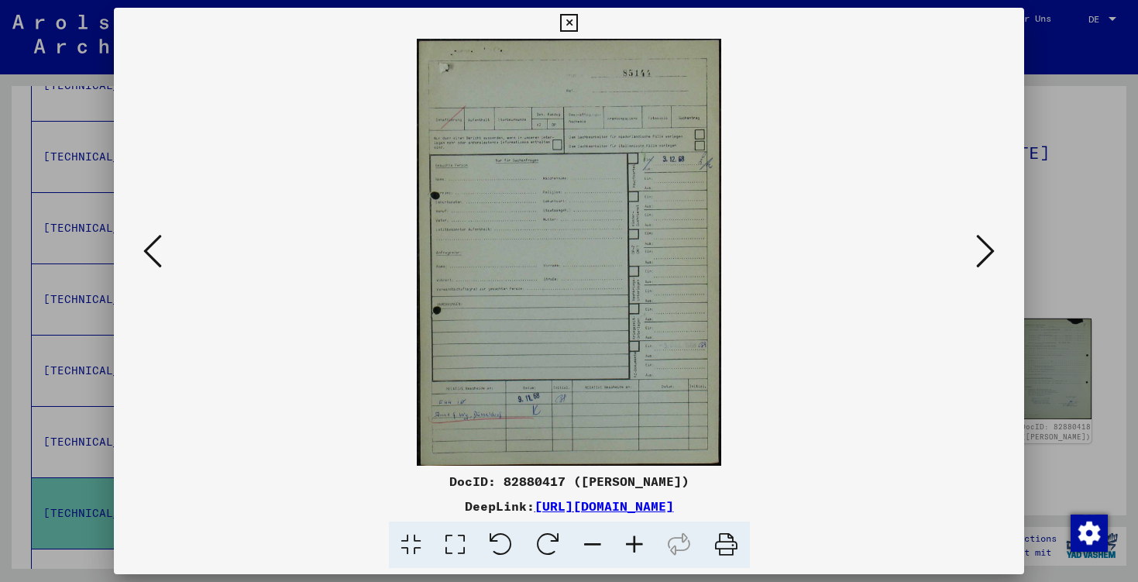
click at [979, 253] on icon at bounding box center [986, 251] width 19 height 37
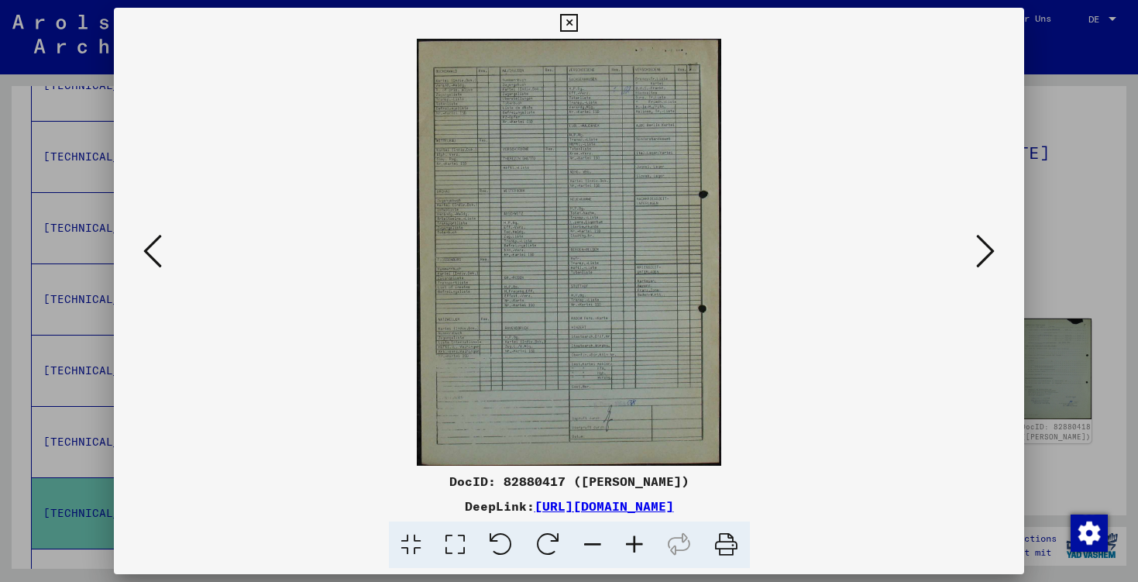
click at [979, 253] on icon at bounding box center [986, 251] width 19 height 37
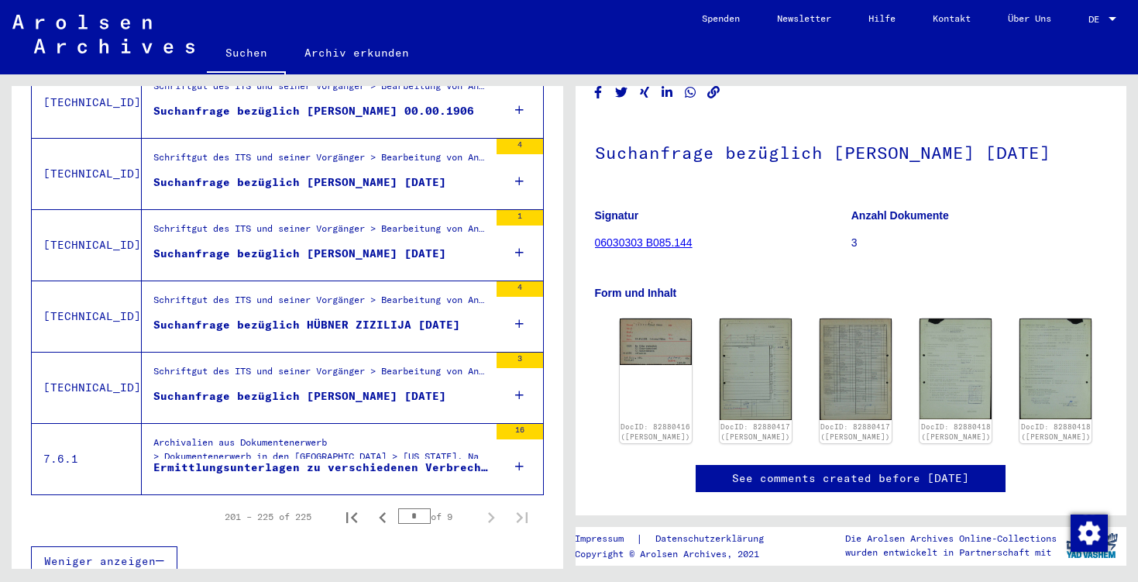
scroll to position [1692, 0]
click at [387, 508] on icon "Previous page" at bounding box center [383, 519] width 22 height 22
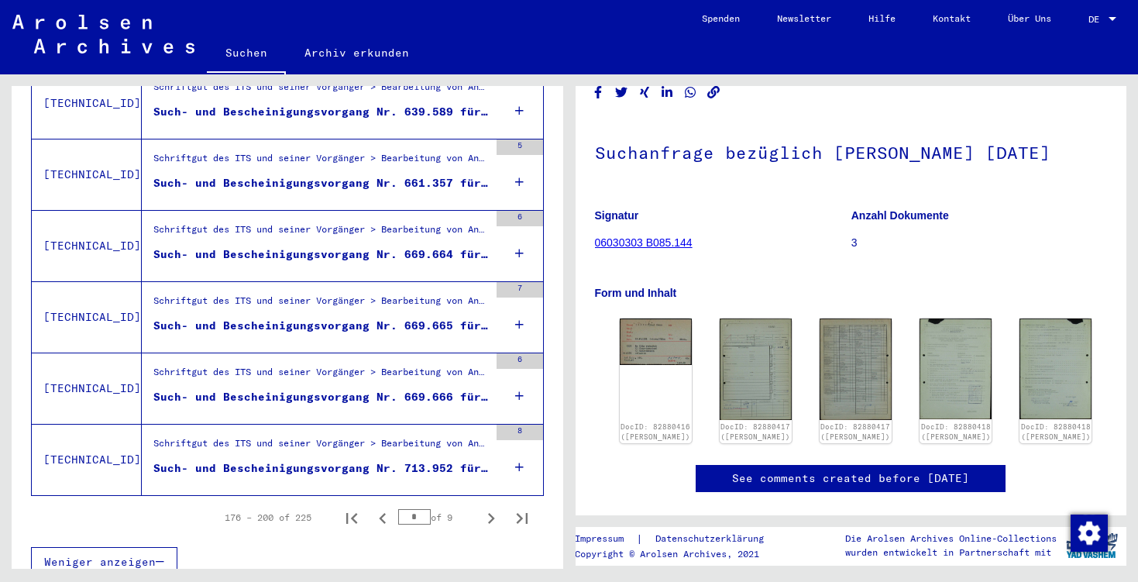
click at [387, 508] on icon "Previous page" at bounding box center [383, 519] width 22 height 22
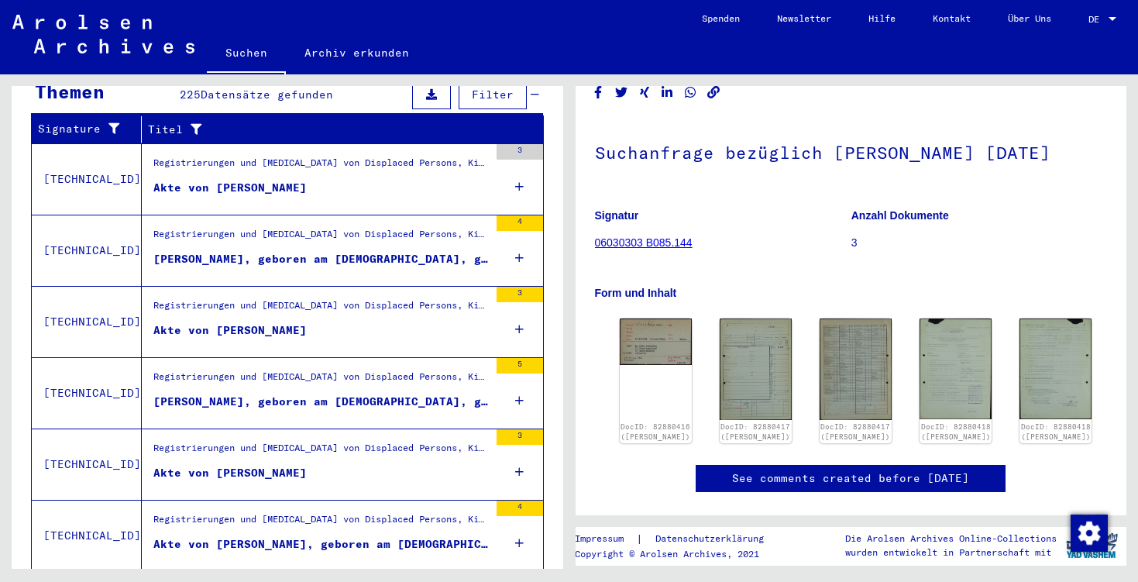
scroll to position [260, 0]
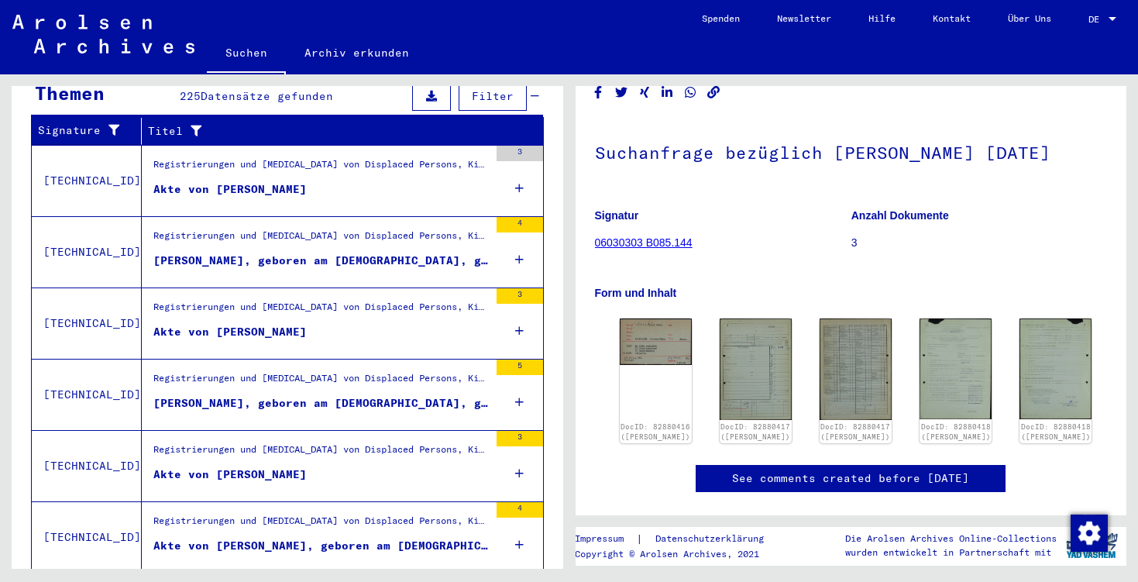
click at [317, 325] on figure "Akte von [PERSON_NAME]" at bounding box center [321, 335] width 336 height 23
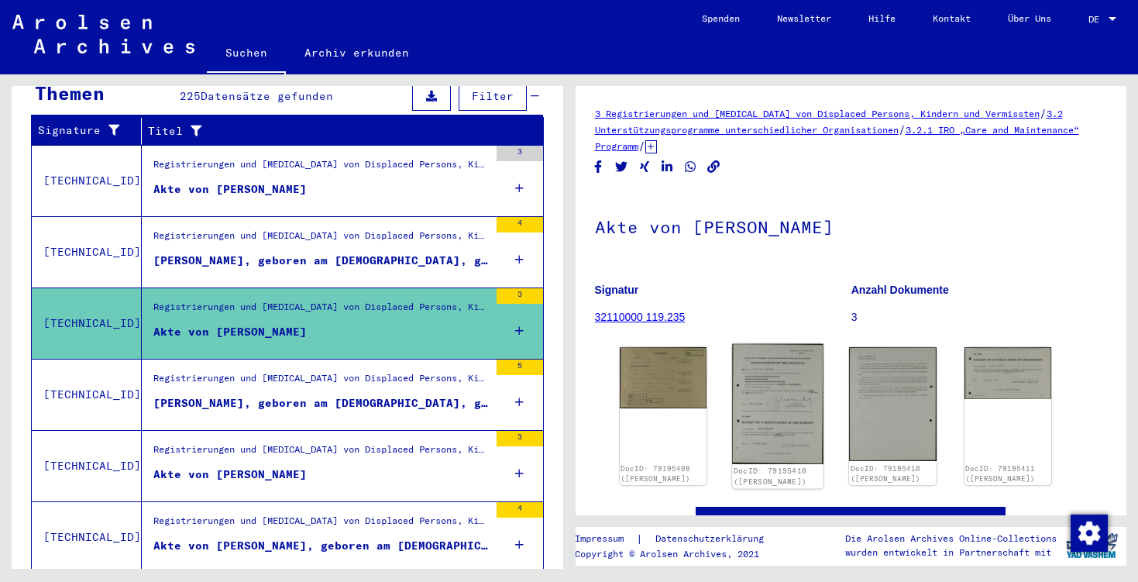
click at [784, 408] on img at bounding box center [777, 404] width 91 height 120
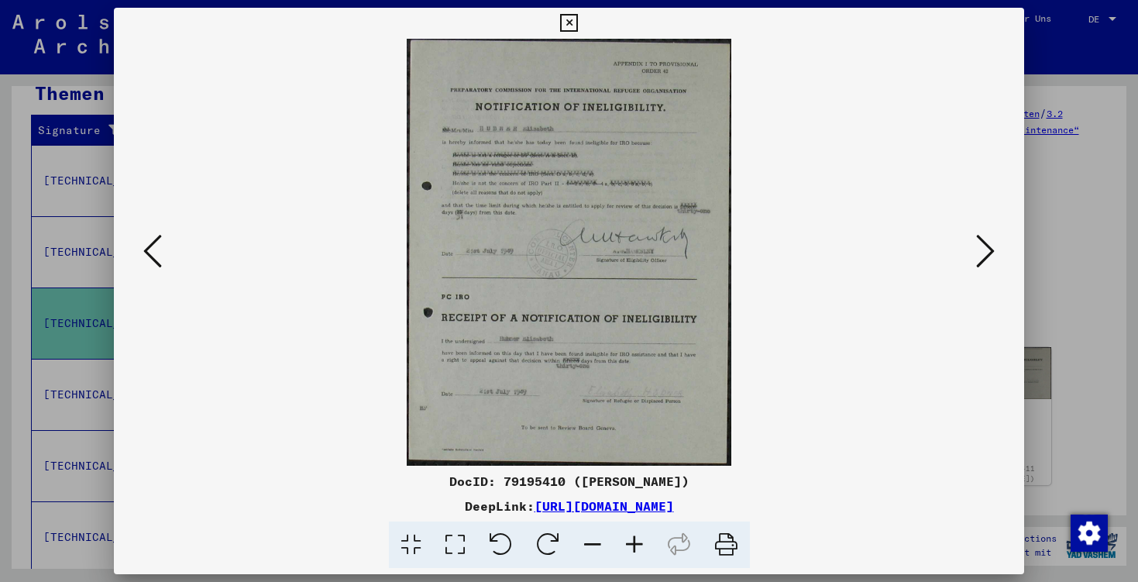
click at [997, 246] on button at bounding box center [986, 252] width 28 height 44
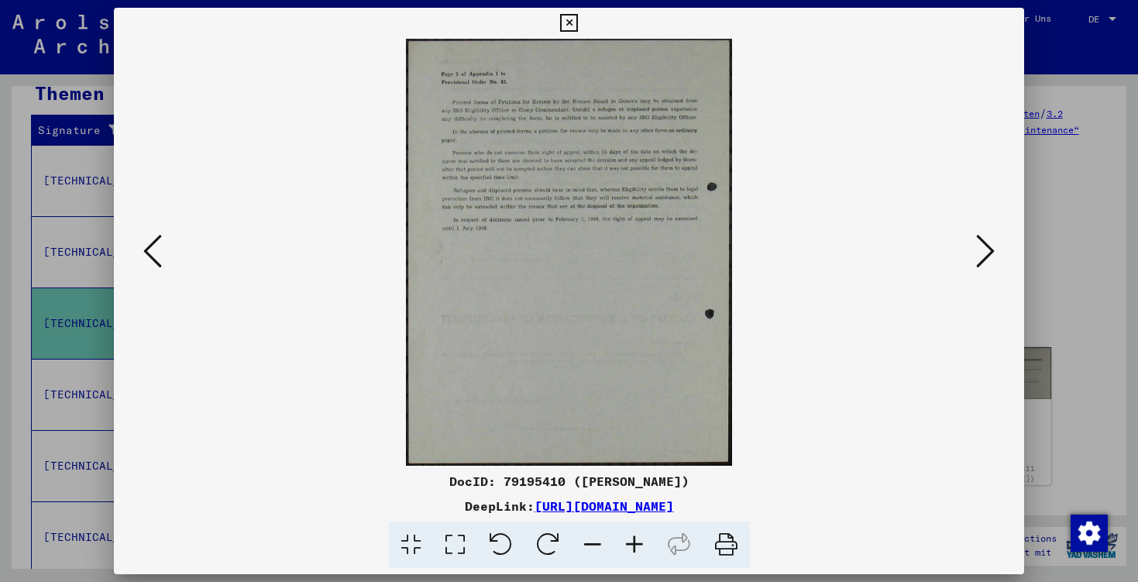
click at [997, 246] on button at bounding box center [986, 252] width 28 height 44
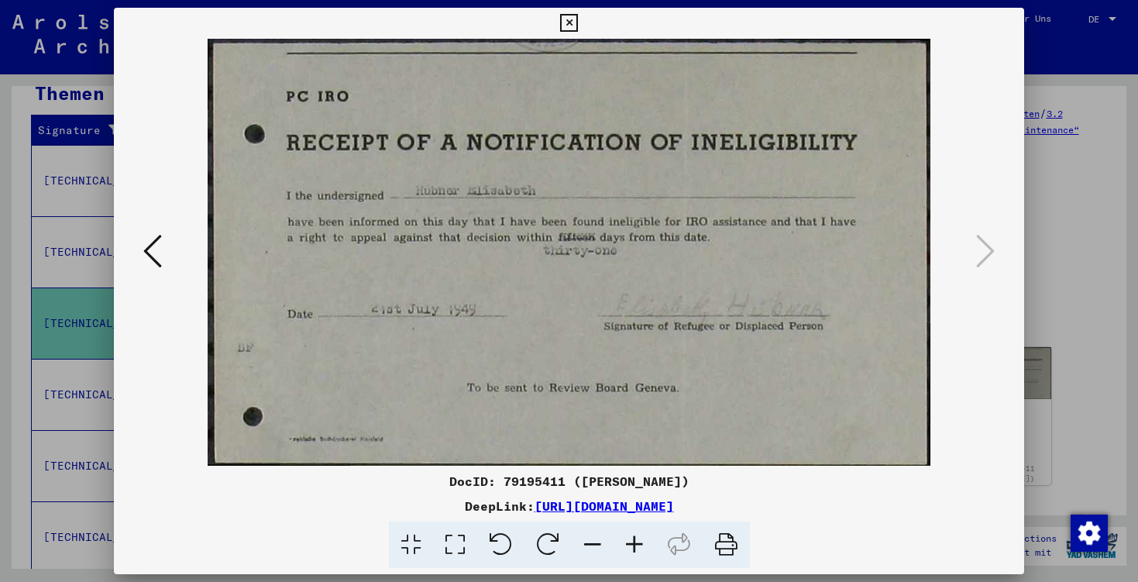
click at [578, 27] on icon at bounding box center [569, 23] width 18 height 19
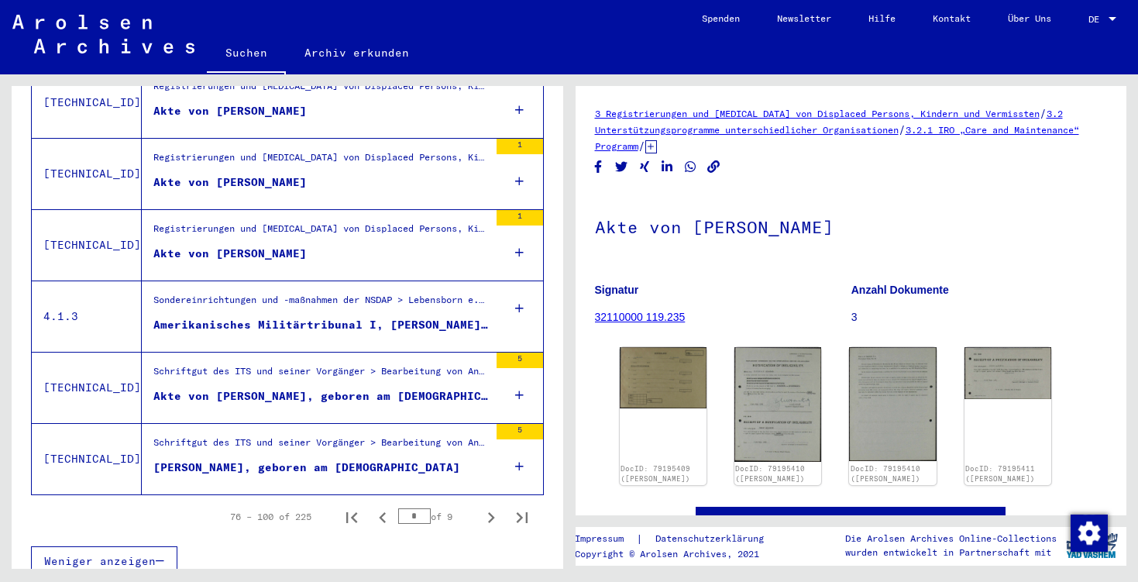
scroll to position [1692, 0]
click at [379, 508] on icon "Previous page" at bounding box center [383, 519] width 22 height 22
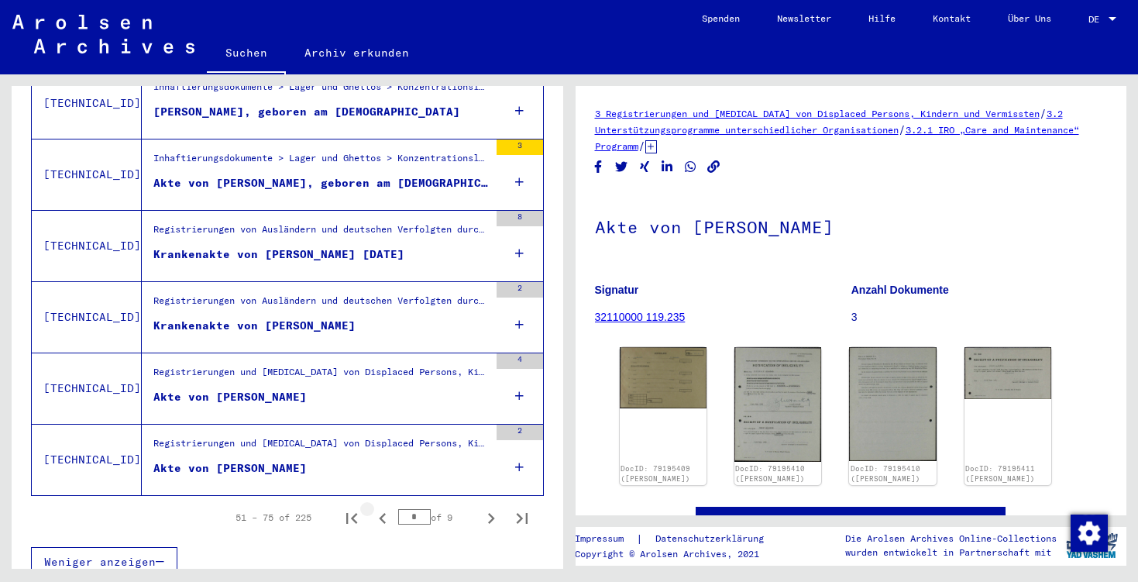
click at [379, 508] on icon "Previous page" at bounding box center [383, 519] width 22 height 22
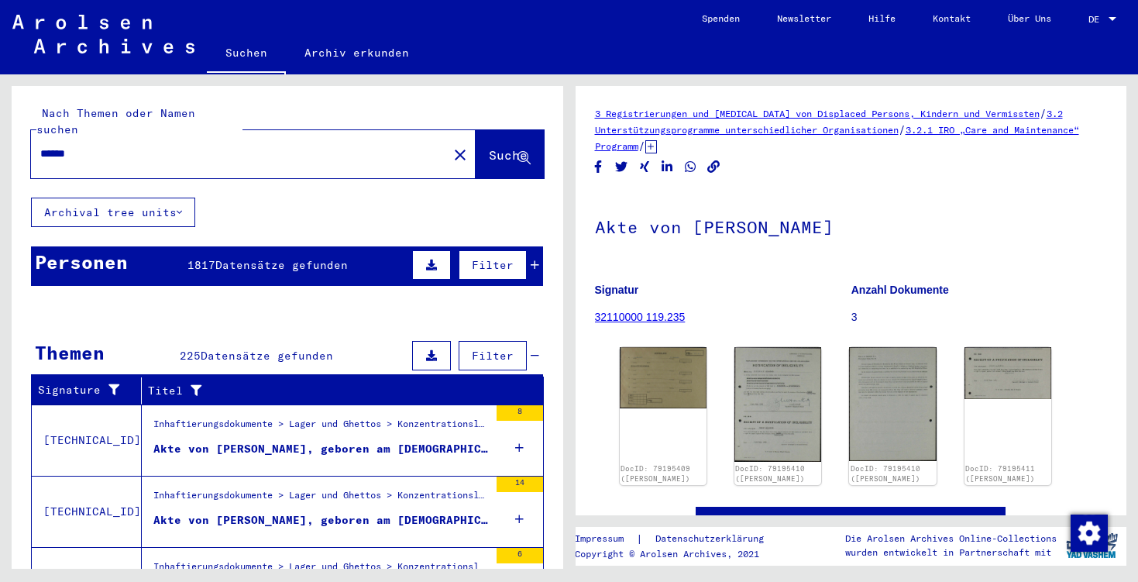
scroll to position [0, 0]
click at [303, 441] on div "Akte von [PERSON_NAME], geboren am [DEMOGRAPHIC_DATA]" at bounding box center [321, 449] width 336 height 16
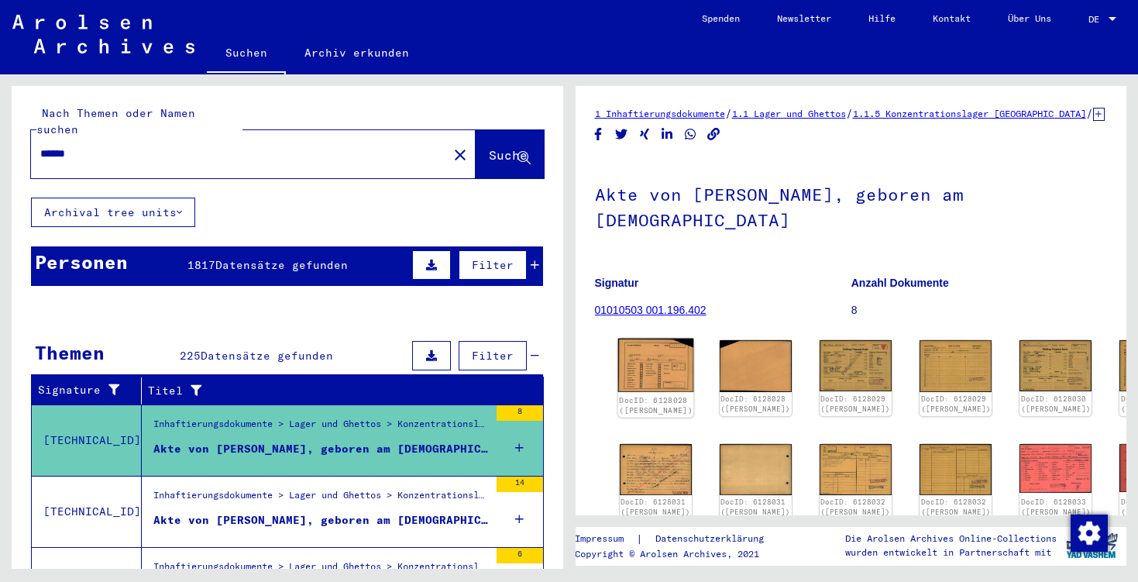
click at [636, 351] on img at bounding box center [656, 365] width 76 height 53
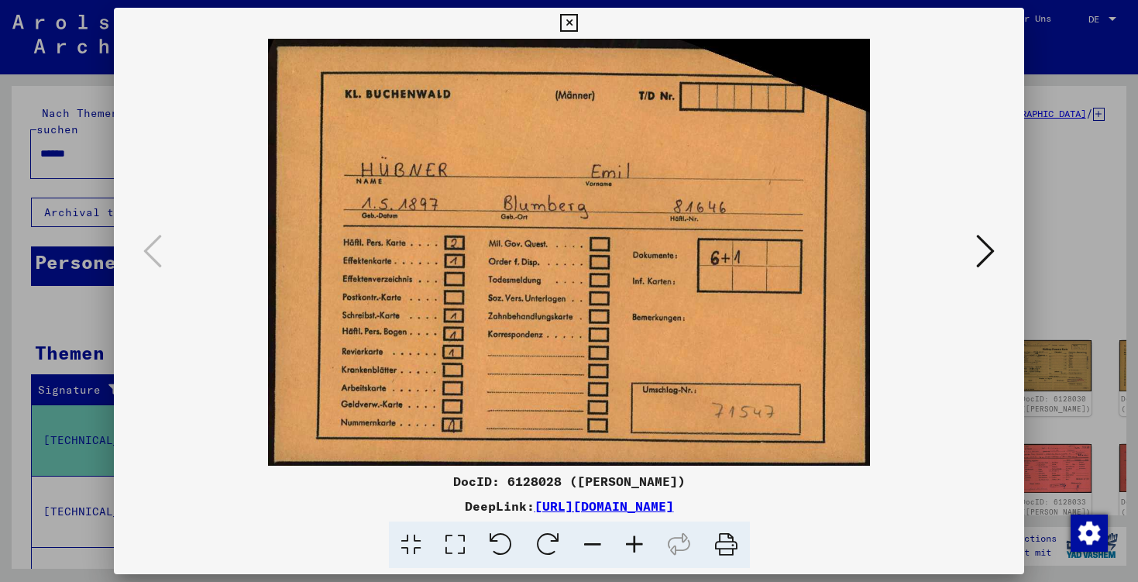
click at [1004, 229] on div at bounding box center [569, 252] width 911 height 427
click at [984, 250] on icon at bounding box center [986, 251] width 19 height 37
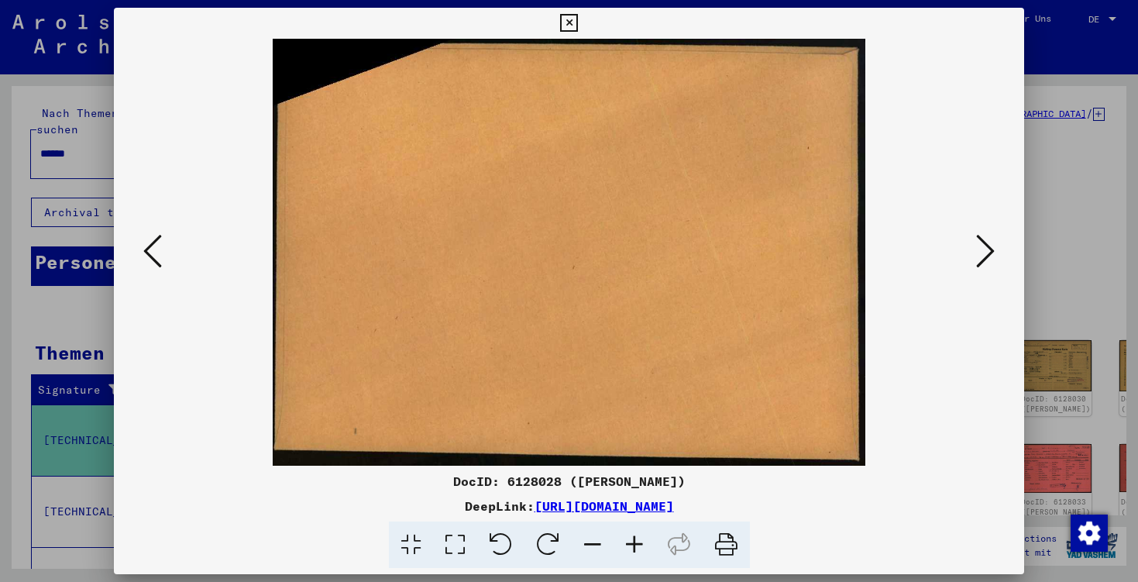
click at [984, 250] on icon at bounding box center [986, 251] width 19 height 37
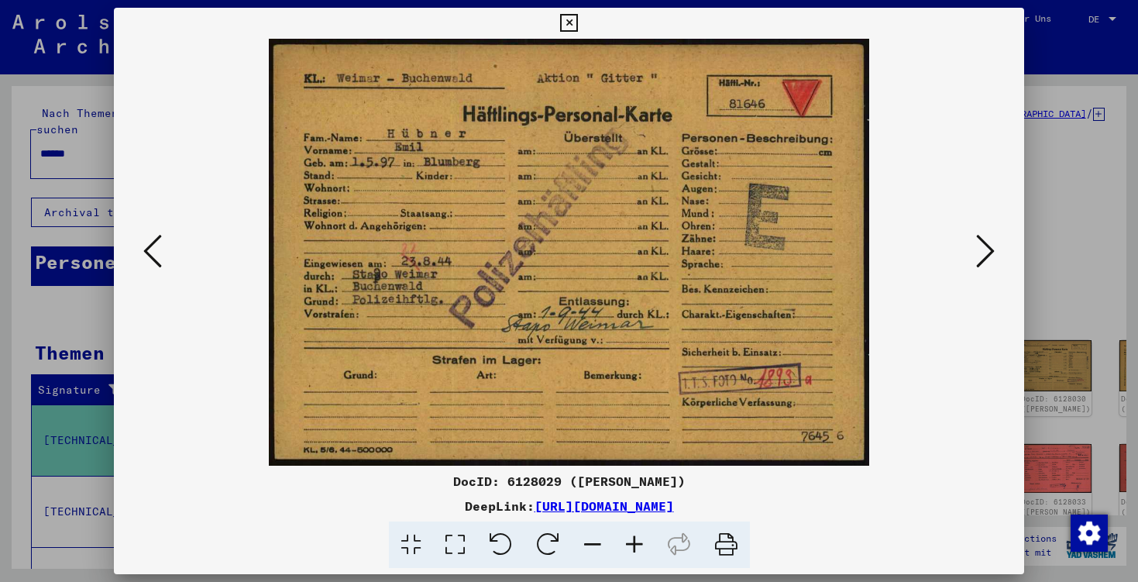
click at [984, 250] on icon at bounding box center [986, 251] width 19 height 37
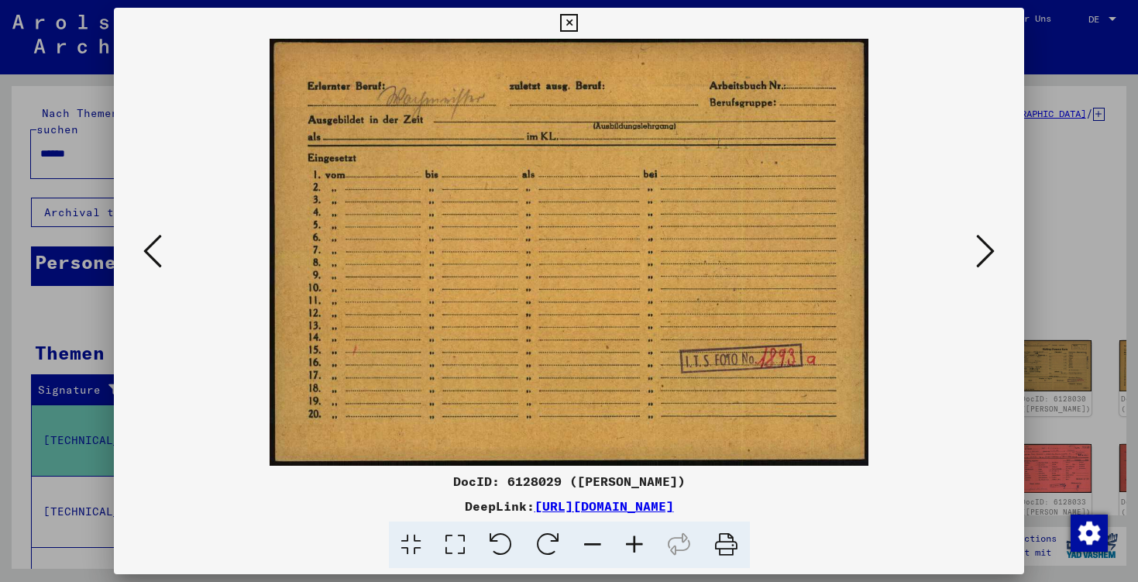
click at [984, 250] on icon at bounding box center [986, 251] width 19 height 37
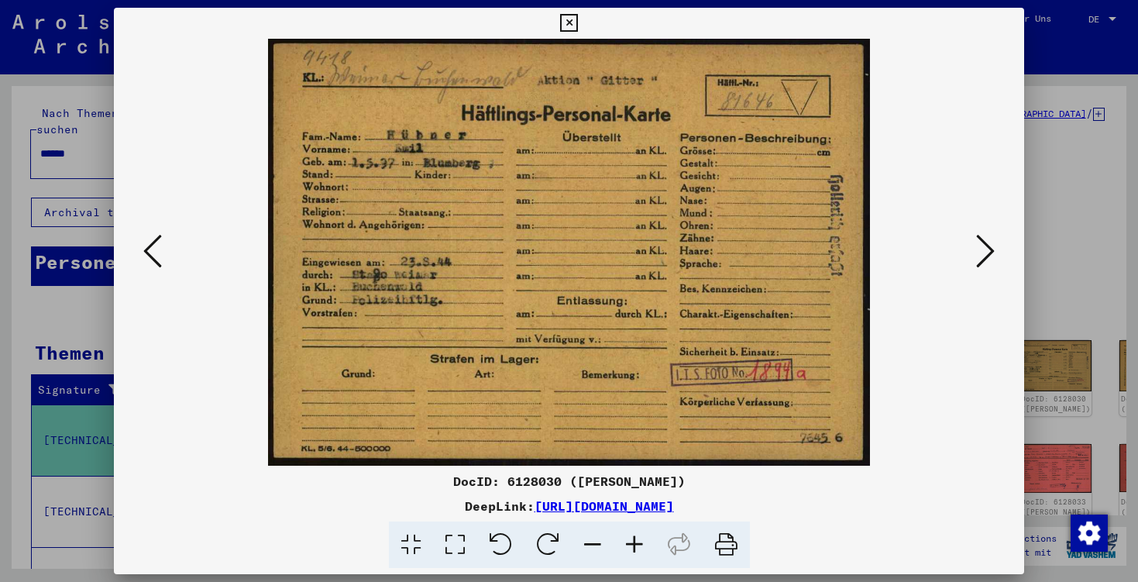
click at [984, 250] on icon at bounding box center [986, 251] width 19 height 37
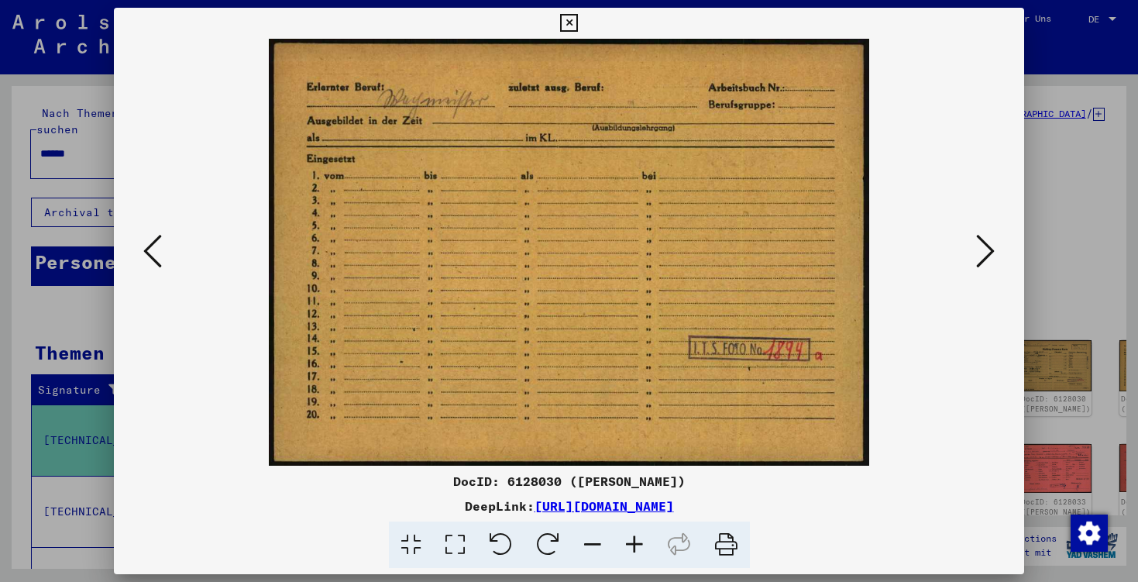
click at [984, 250] on icon at bounding box center [986, 251] width 19 height 37
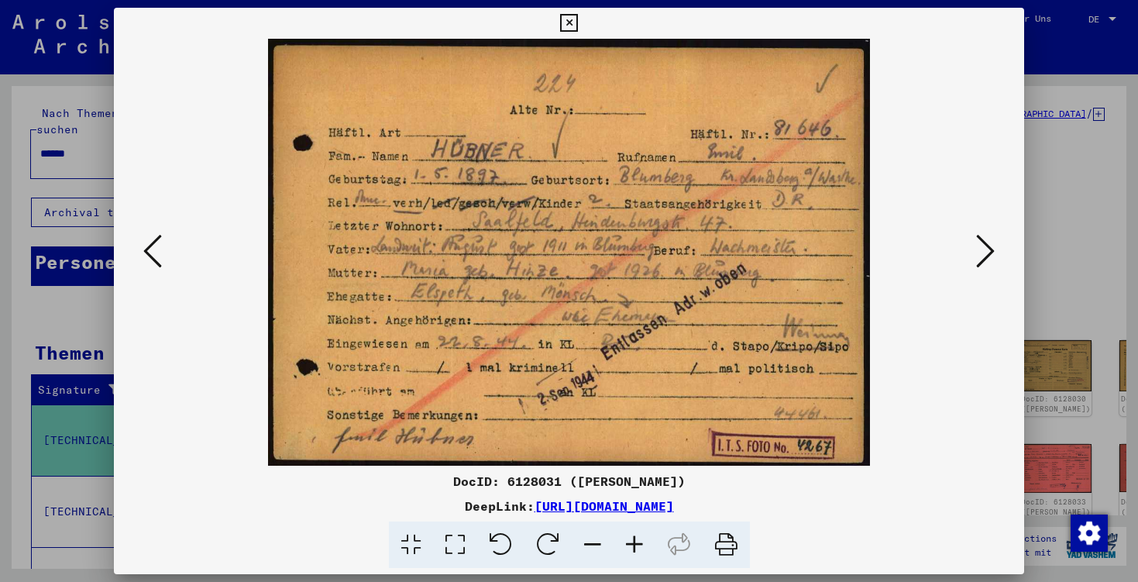
click at [984, 250] on icon at bounding box center [986, 251] width 19 height 37
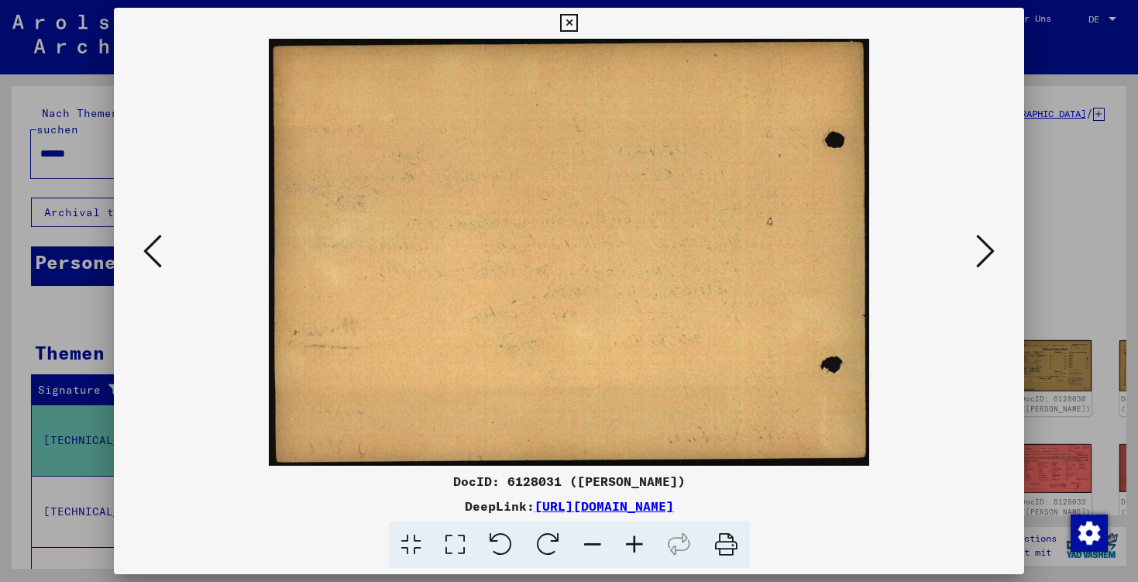
click at [984, 250] on icon at bounding box center [986, 251] width 19 height 37
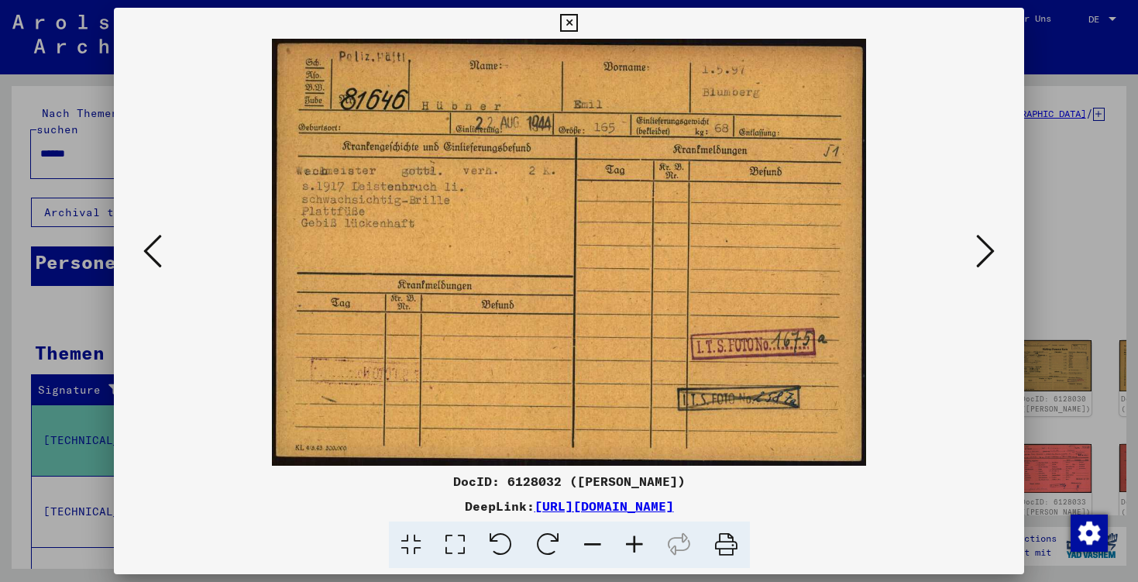
click at [984, 250] on icon at bounding box center [986, 251] width 19 height 37
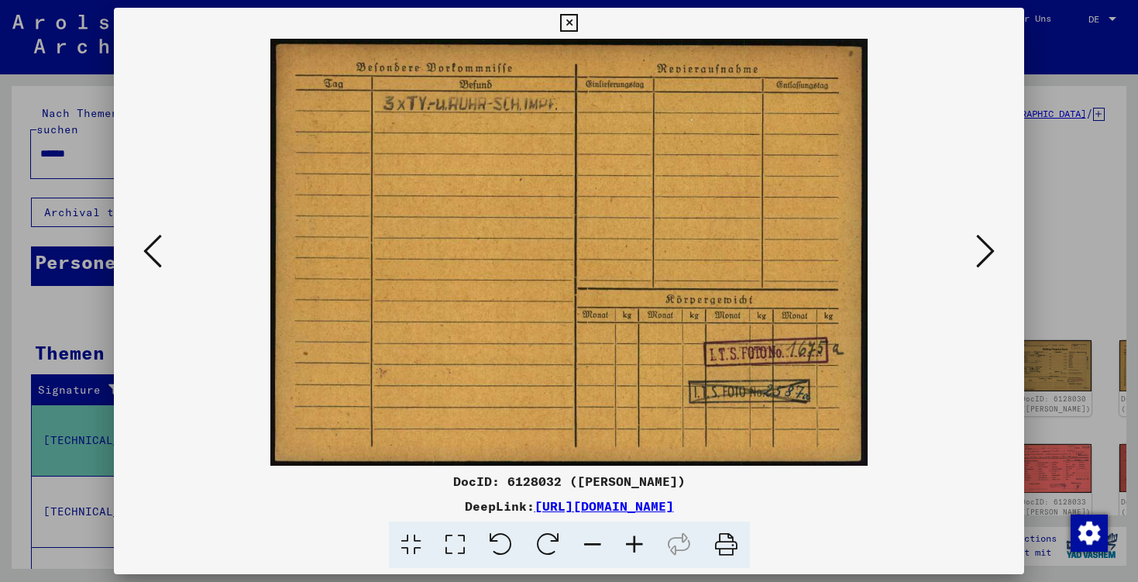
click at [984, 250] on icon at bounding box center [986, 251] width 19 height 37
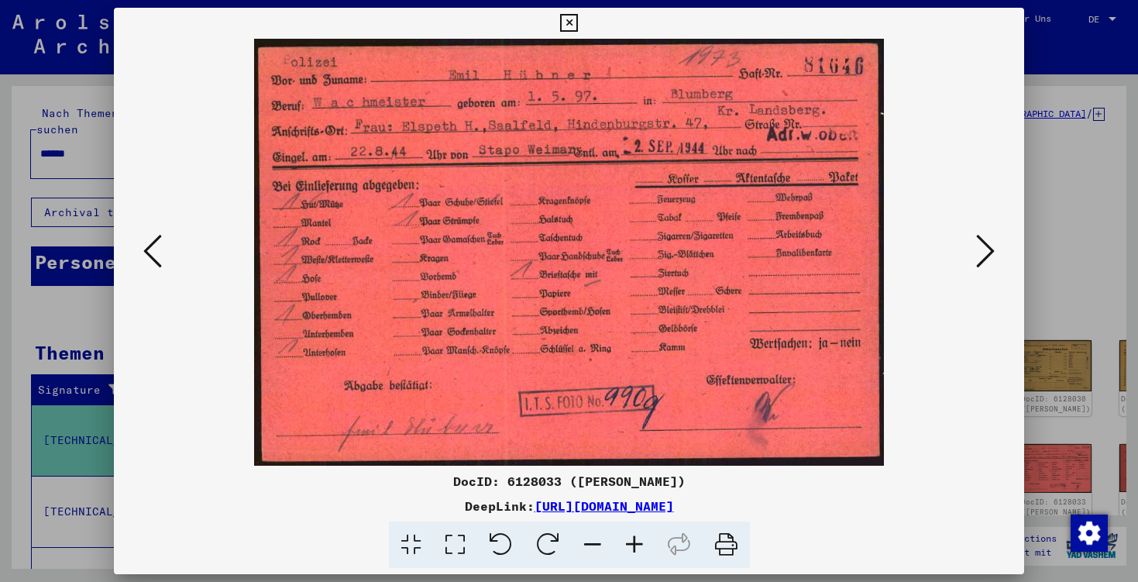
click at [984, 250] on icon at bounding box center [986, 251] width 19 height 37
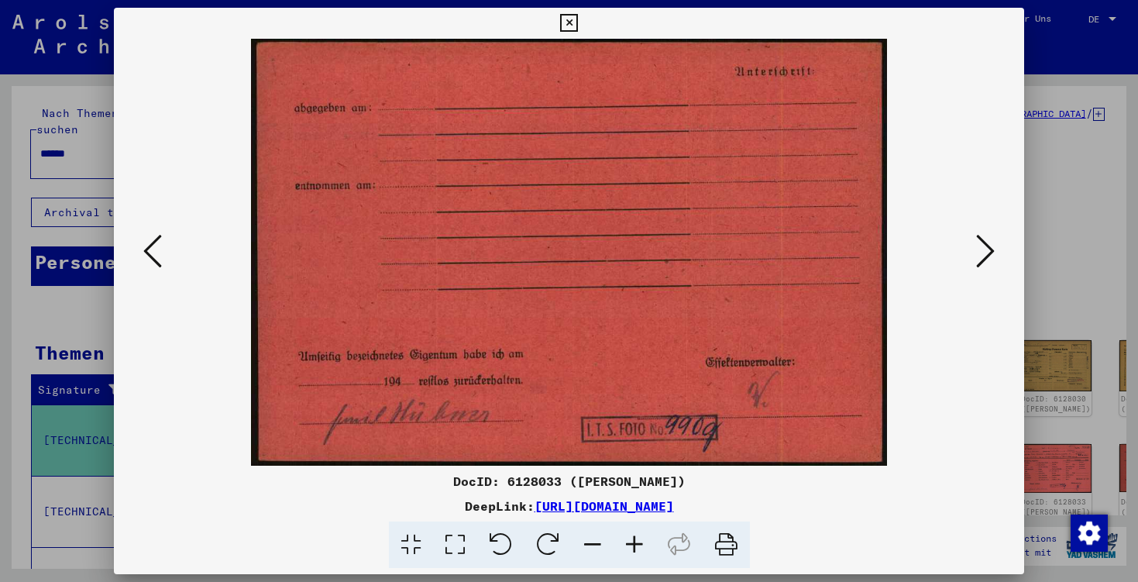
click at [984, 250] on icon at bounding box center [986, 251] width 19 height 37
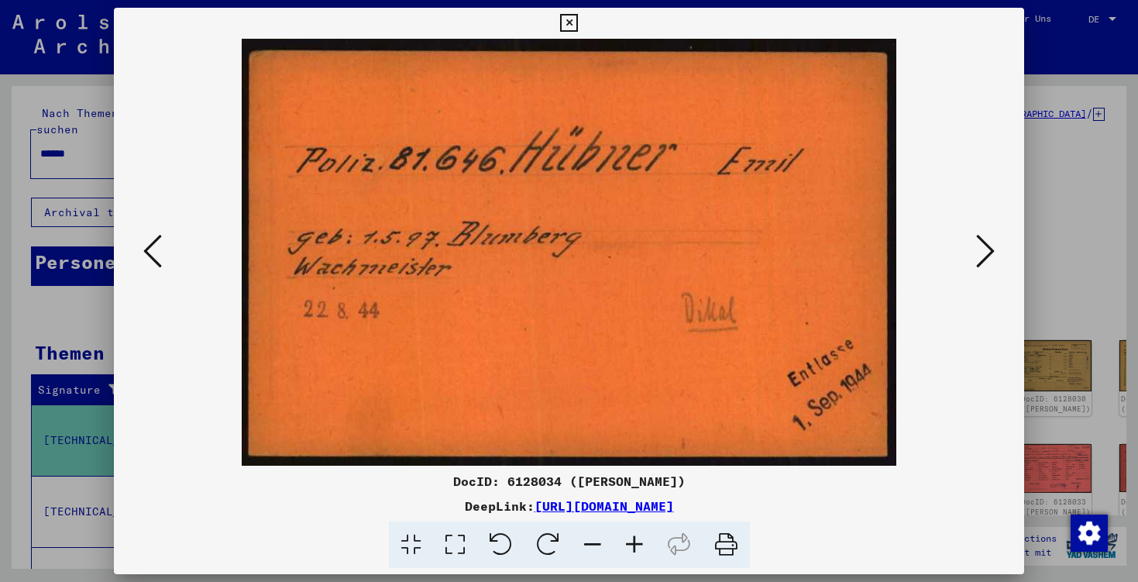
click at [578, 25] on icon at bounding box center [569, 23] width 18 height 19
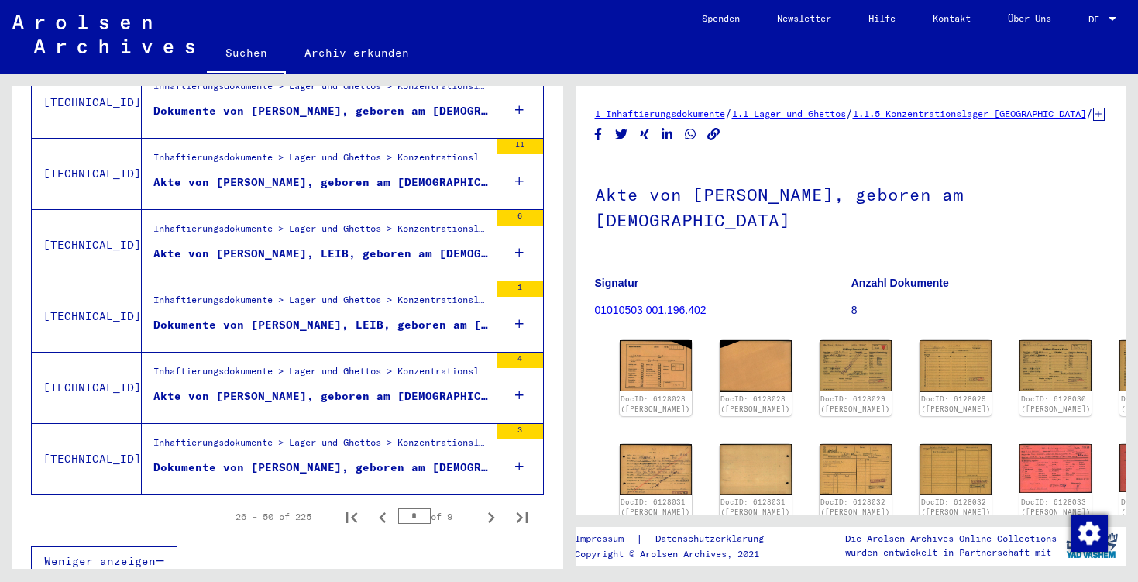
scroll to position [1692, 0]
click at [498, 508] on icon "Next page" at bounding box center [492, 519] width 22 height 22
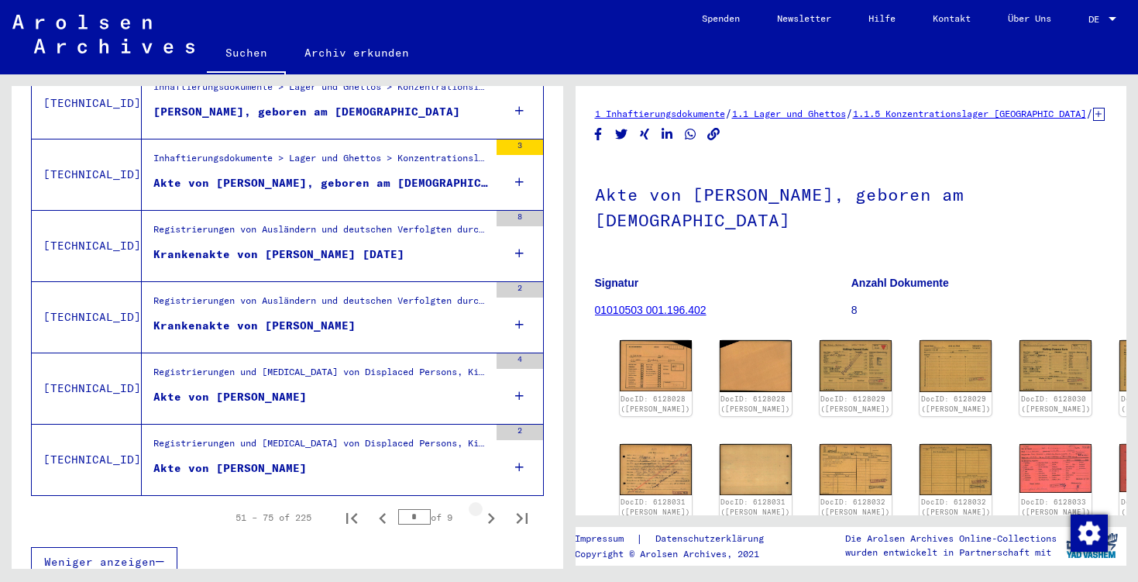
click at [498, 508] on icon "Next page" at bounding box center [492, 519] width 22 height 22
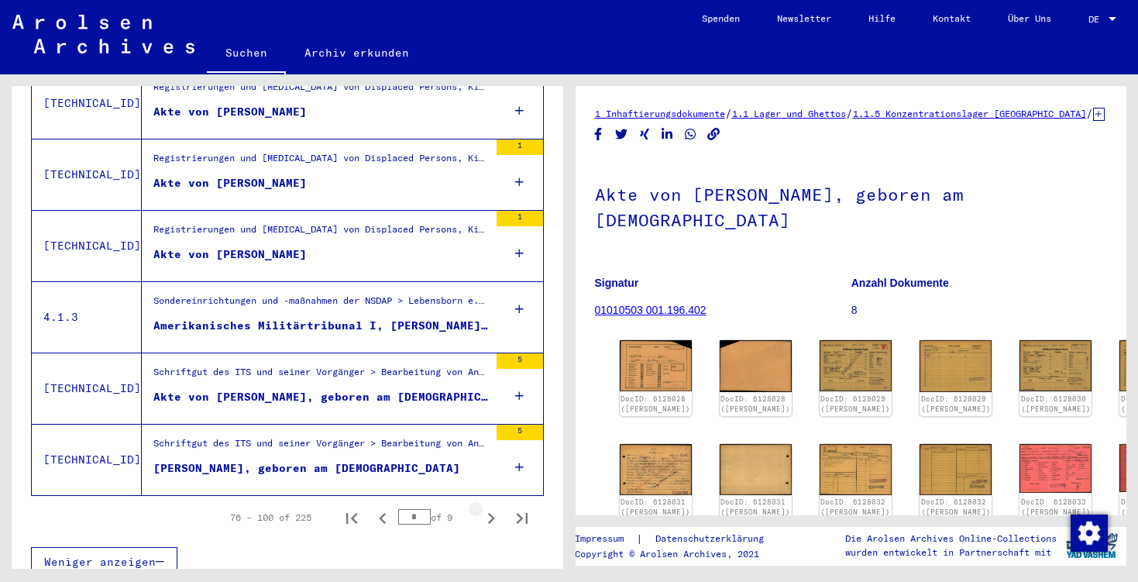
click at [498, 508] on icon "Next page" at bounding box center [492, 519] width 22 height 22
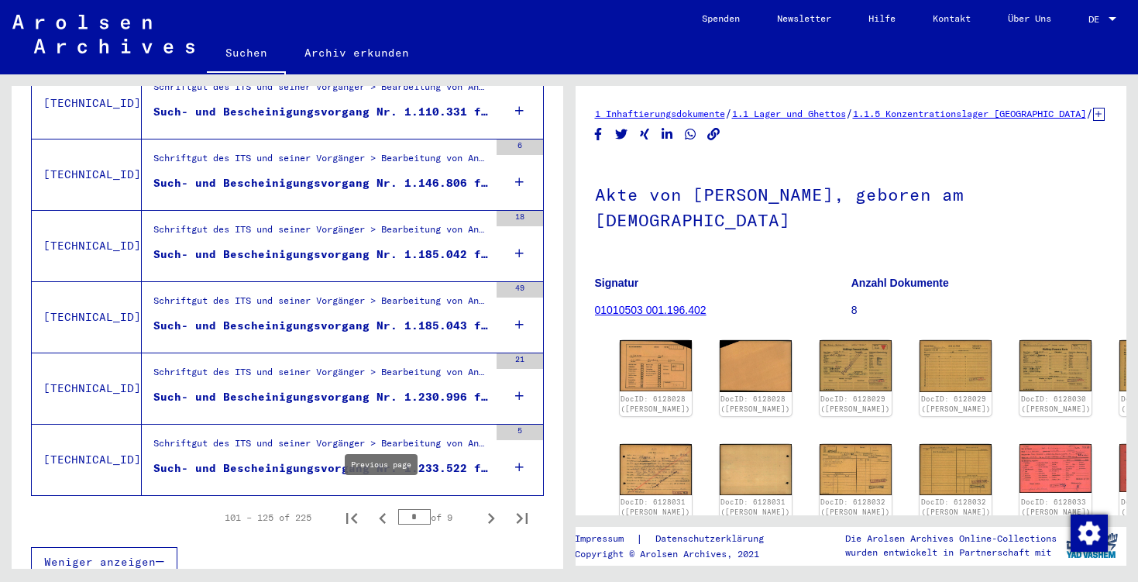
click at [385, 508] on icon "Previous page" at bounding box center [383, 519] width 22 height 22
type input "*"
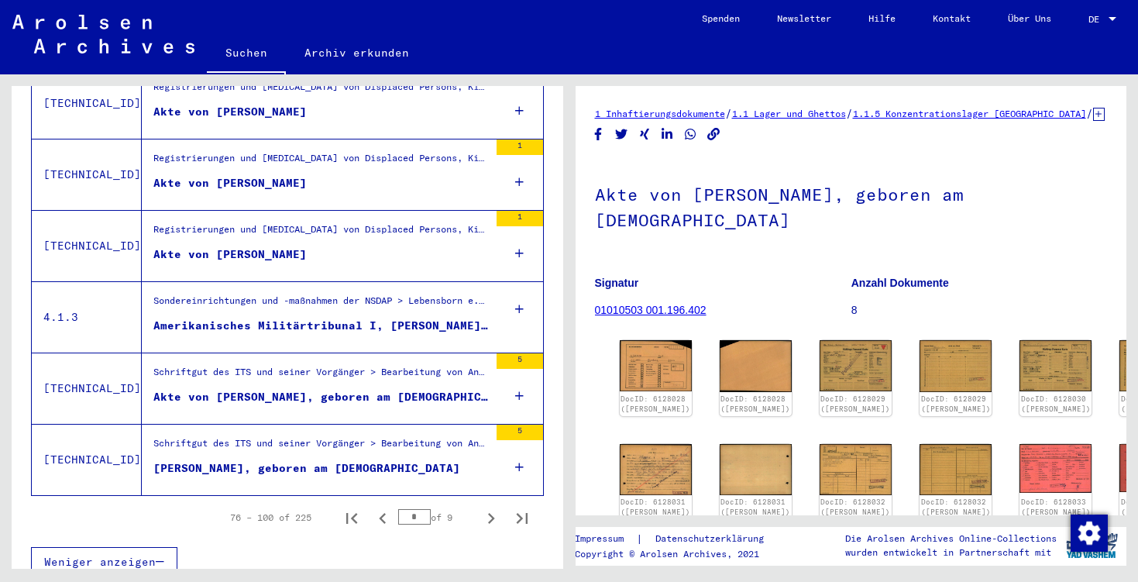
click at [305, 246] on div "Akte von [PERSON_NAME]" at bounding box center [229, 254] width 153 height 16
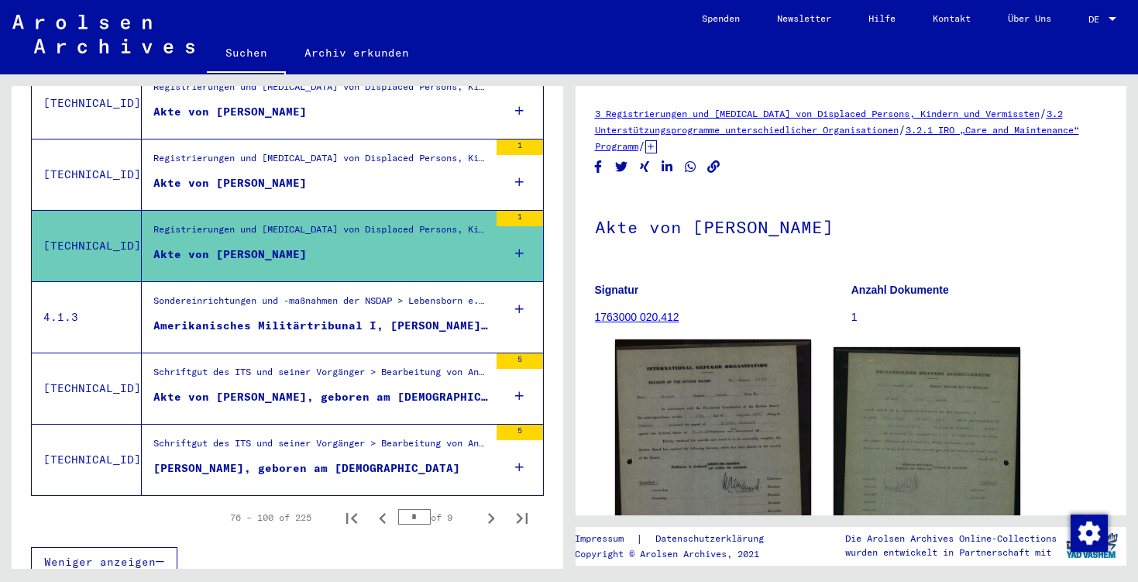
click at [700, 382] on img at bounding box center [713, 494] width 196 height 310
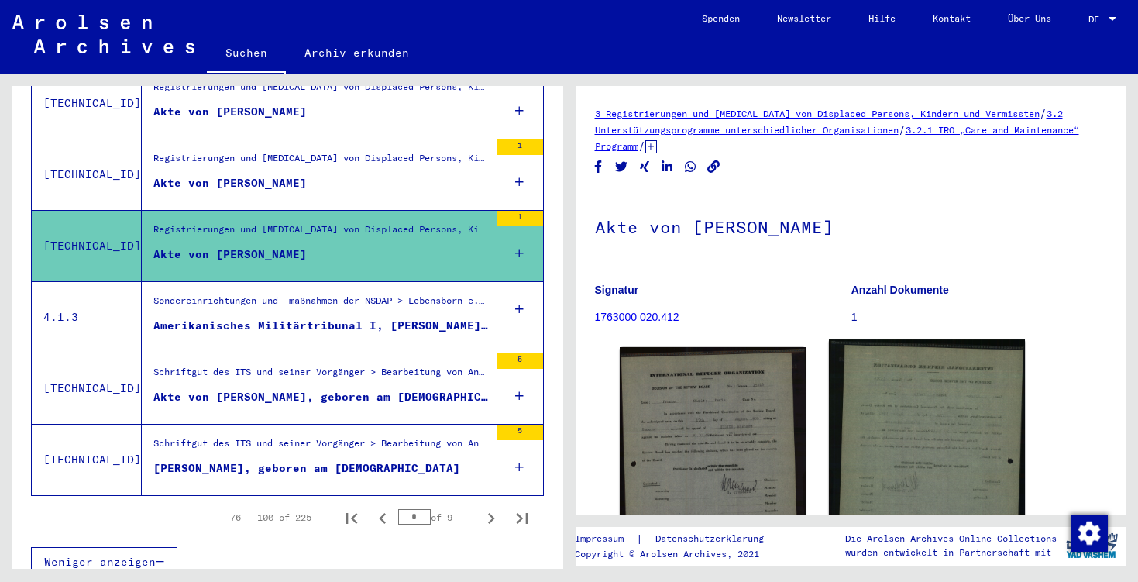
click at [902, 408] on img at bounding box center [927, 493] width 196 height 308
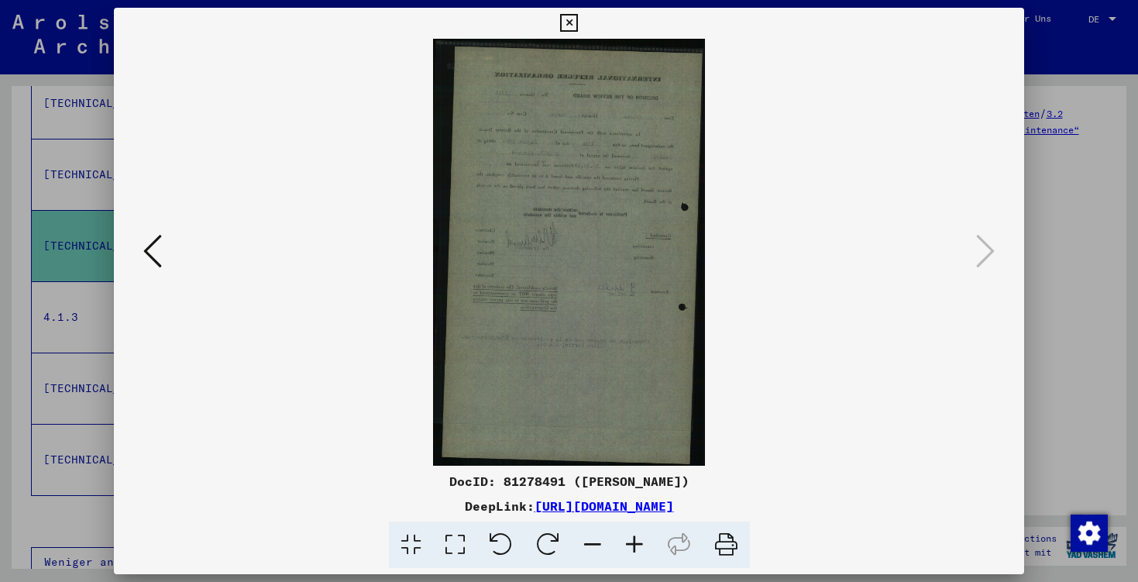
click at [578, 24] on icon at bounding box center [569, 23] width 18 height 19
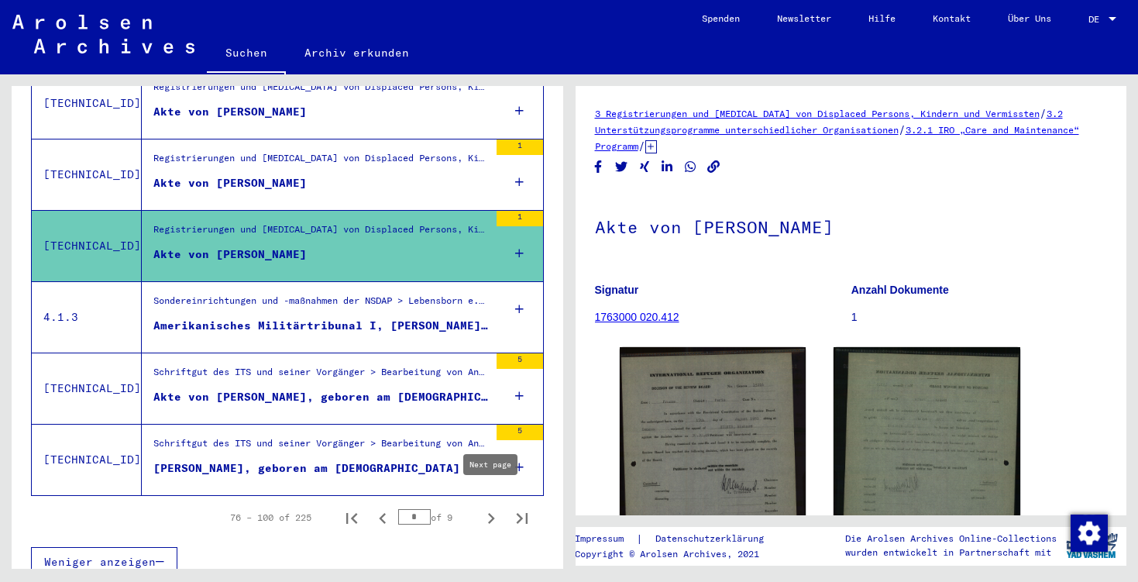
click at [484, 508] on icon "Next page" at bounding box center [492, 519] width 22 height 22
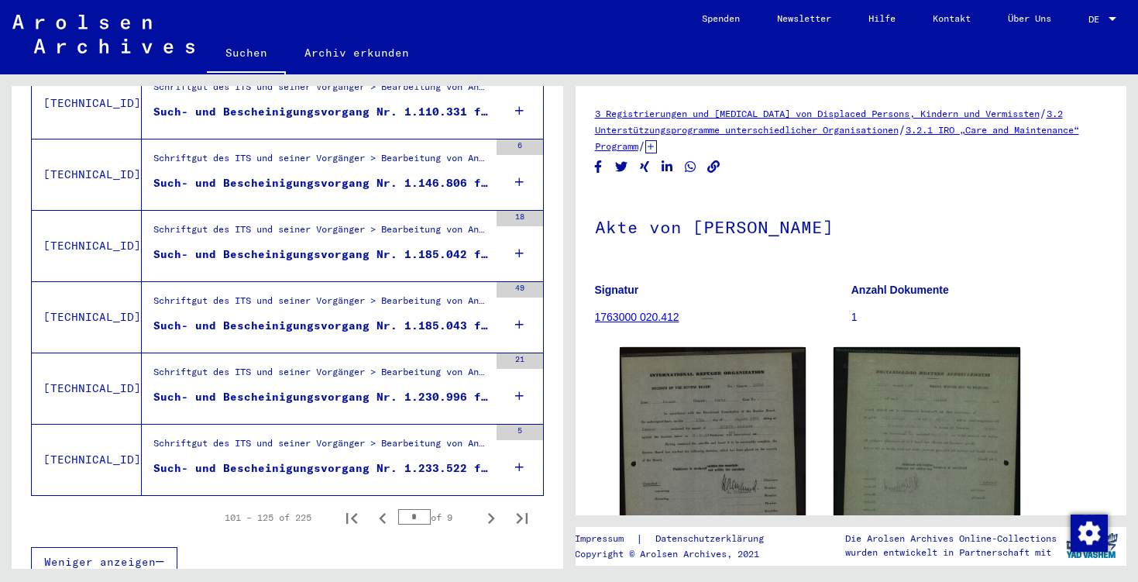
click at [484, 508] on icon "Next page" at bounding box center [492, 519] width 22 height 22
type input "*"
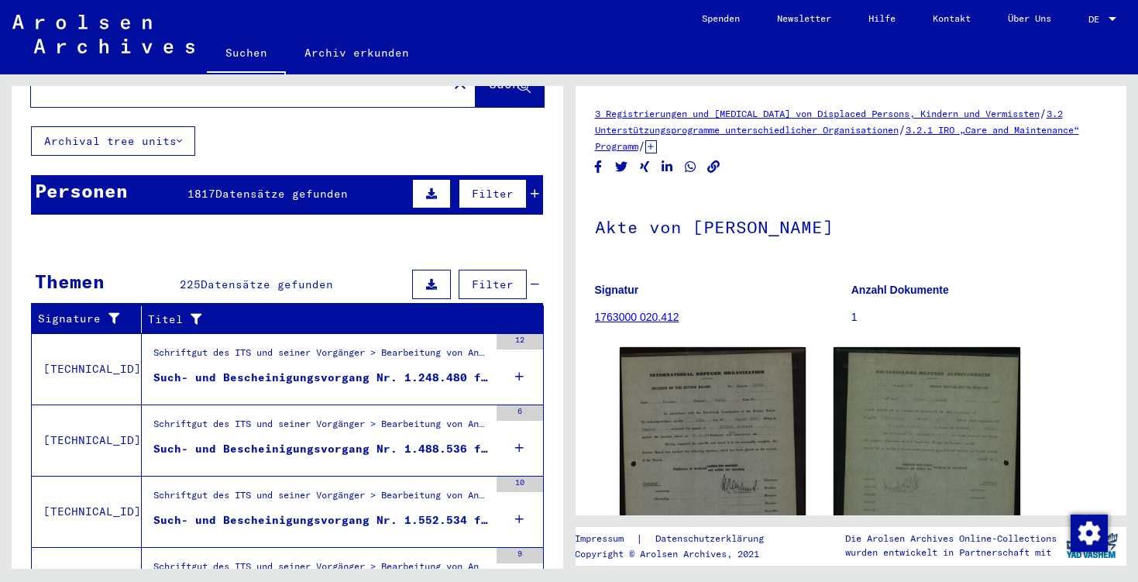
scroll to position [74, 0]
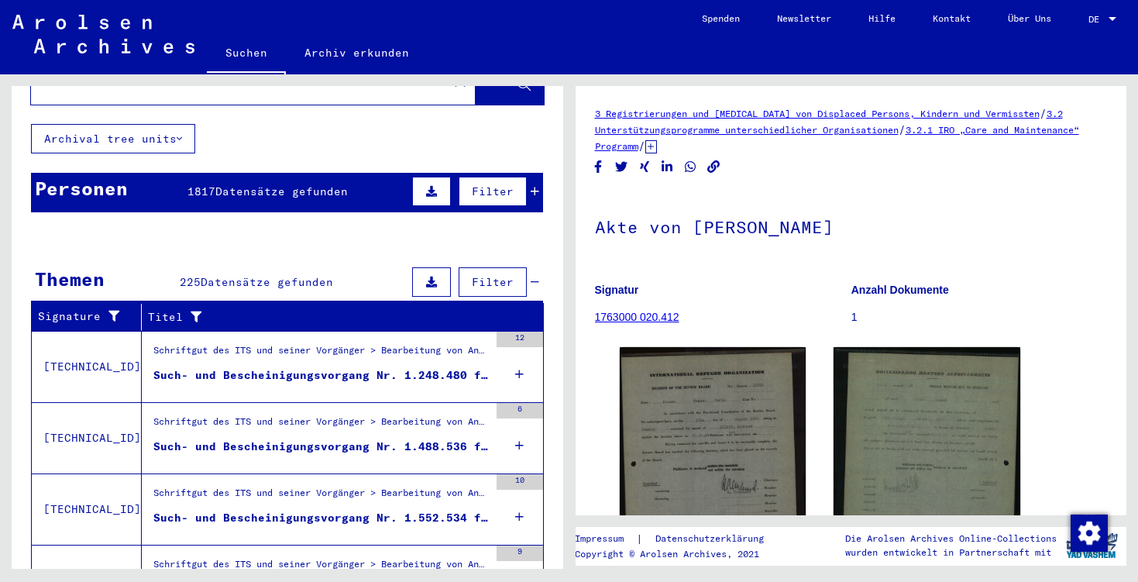
click at [254, 184] on span "Datensätze gefunden" at bounding box center [281, 191] width 133 height 14
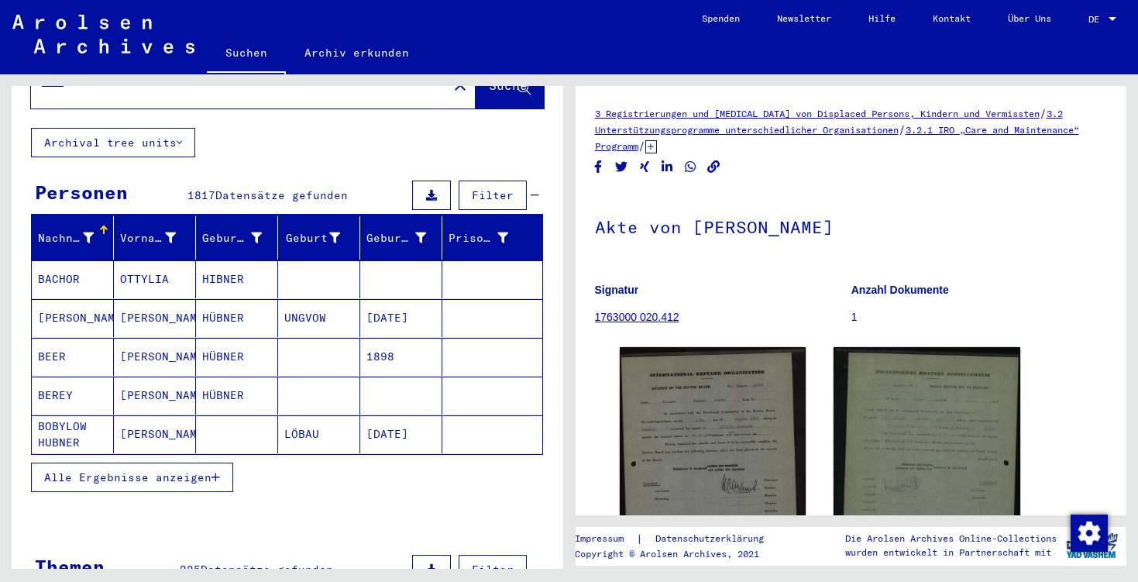
scroll to position [74, 0]
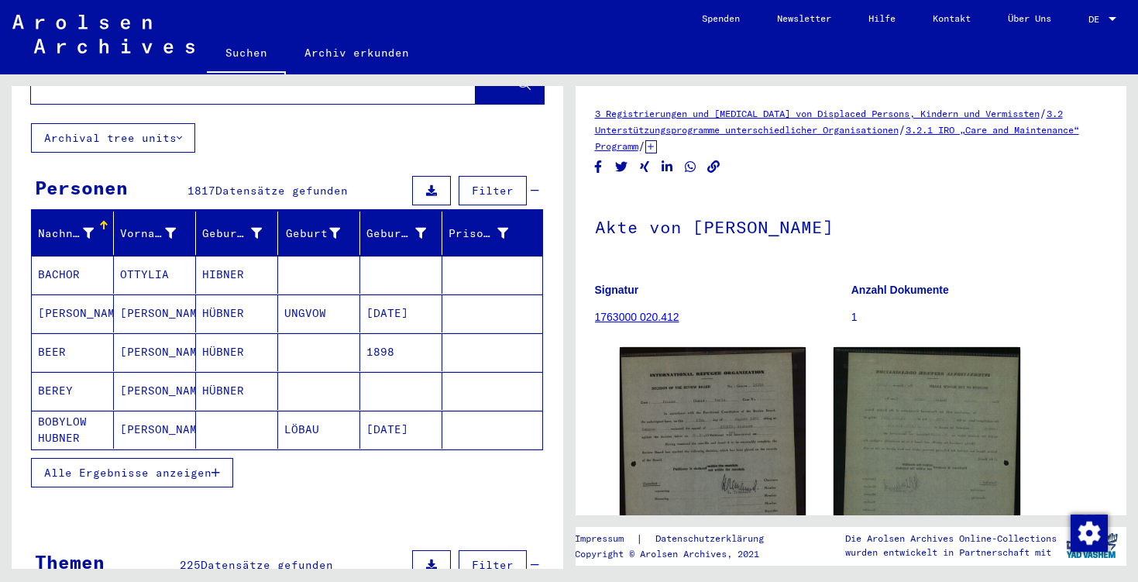
click at [218, 467] on icon "button" at bounding box center [216, 472] width 9 height 11
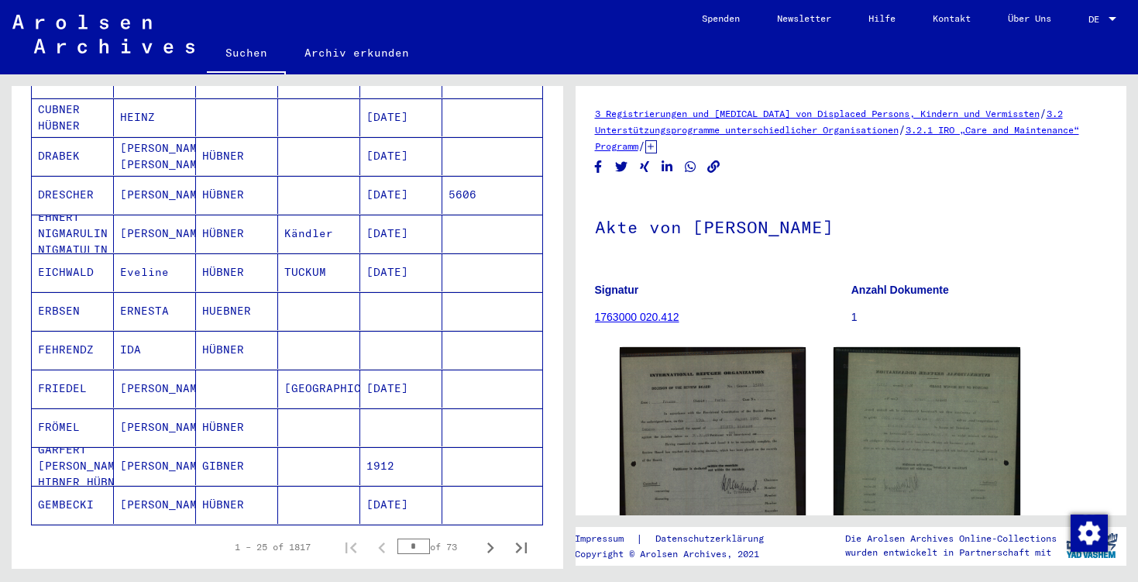
scroll to position [777, 0]
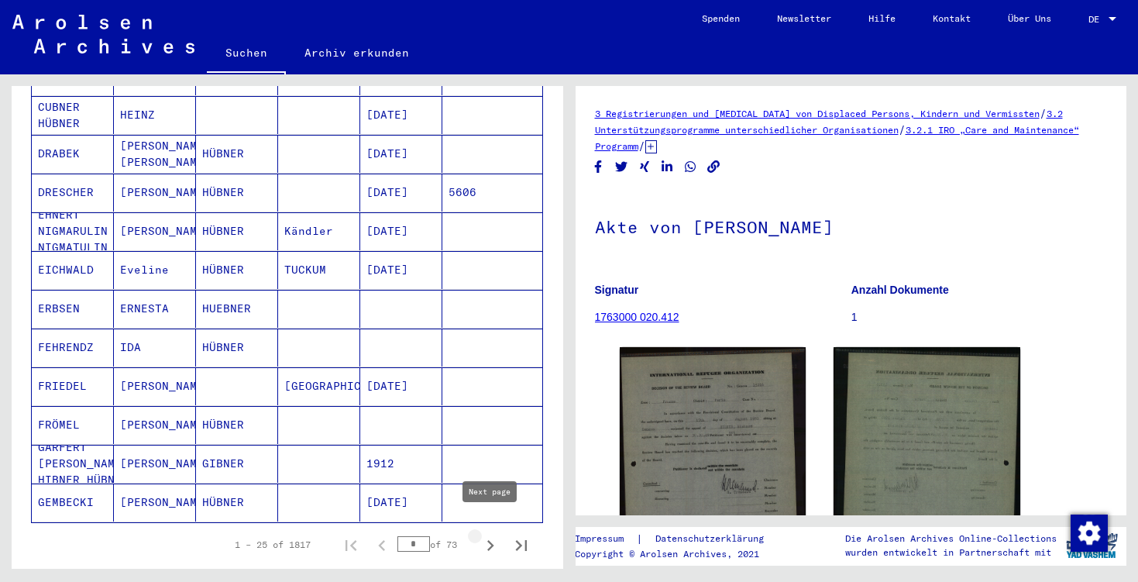
click at [497, 535] on icon "Next page" at bounding box center [491, 546] width 22 height 22
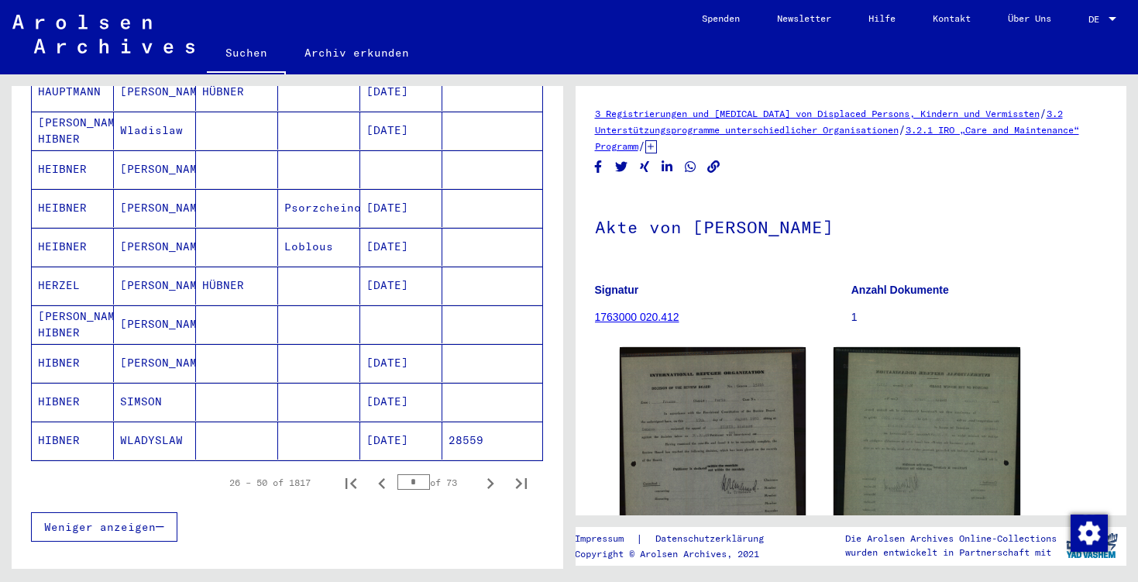
scroll to position [947, 0]
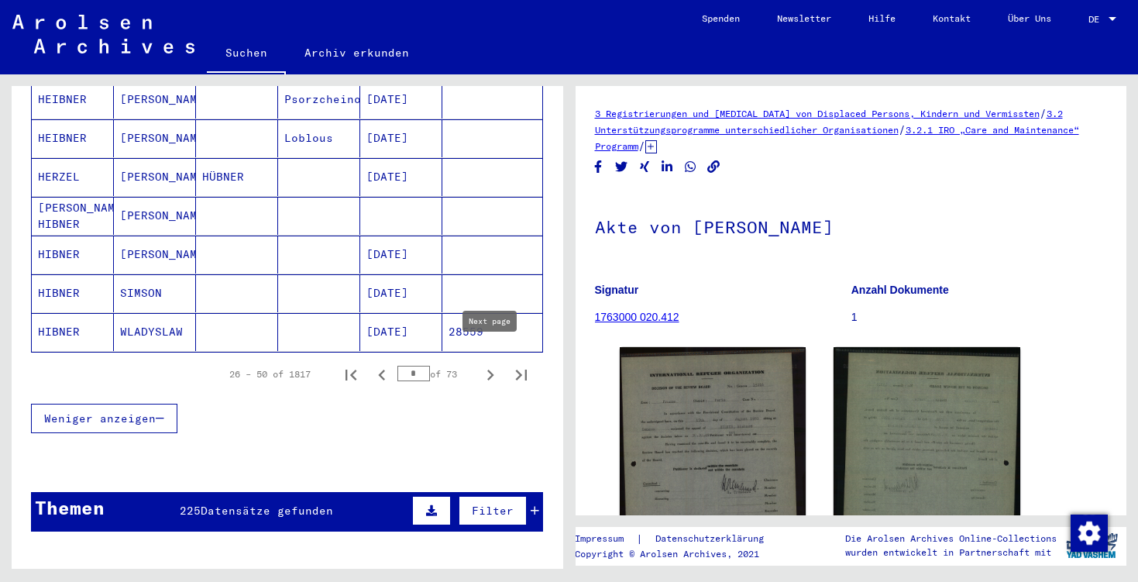
click at [484, 364] on icon "Next page" at bounding box center [491, 375] width 22 height 22
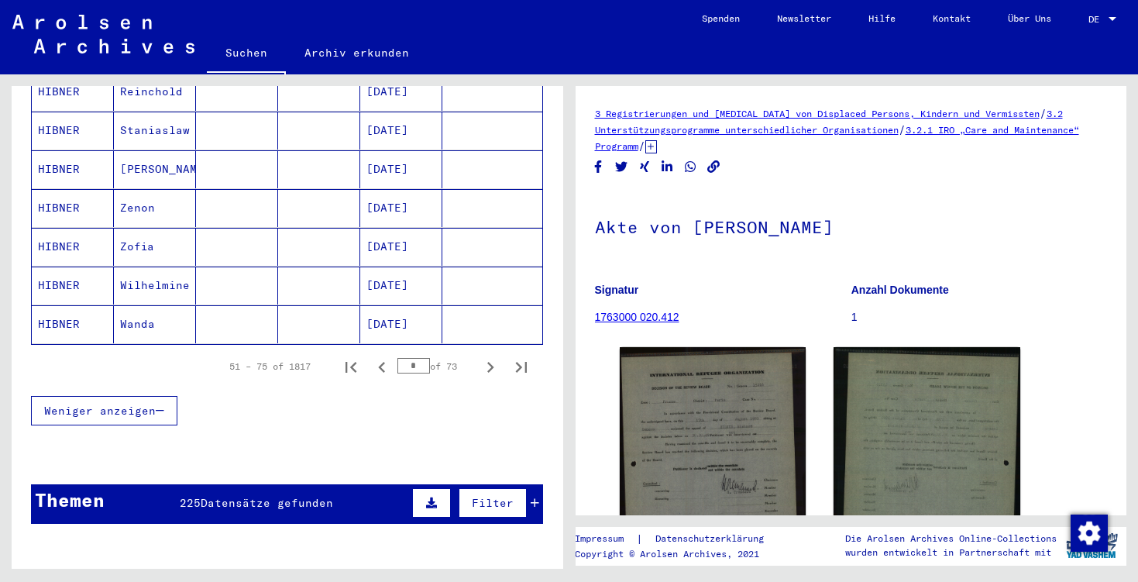
scroll to position [1086, 0]
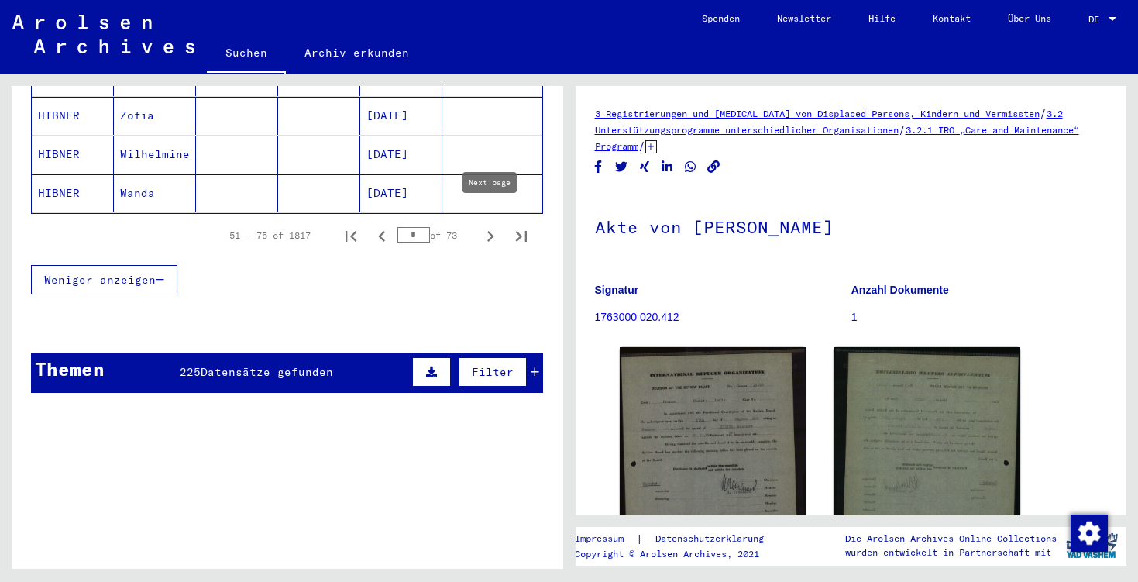
click at [489, 226] on icon "Next page" at bounding box center [491, 237] width 22 height 22
click at [488, 231] on icon "Next page" at bounding box center [490, 236] width 7 height 11
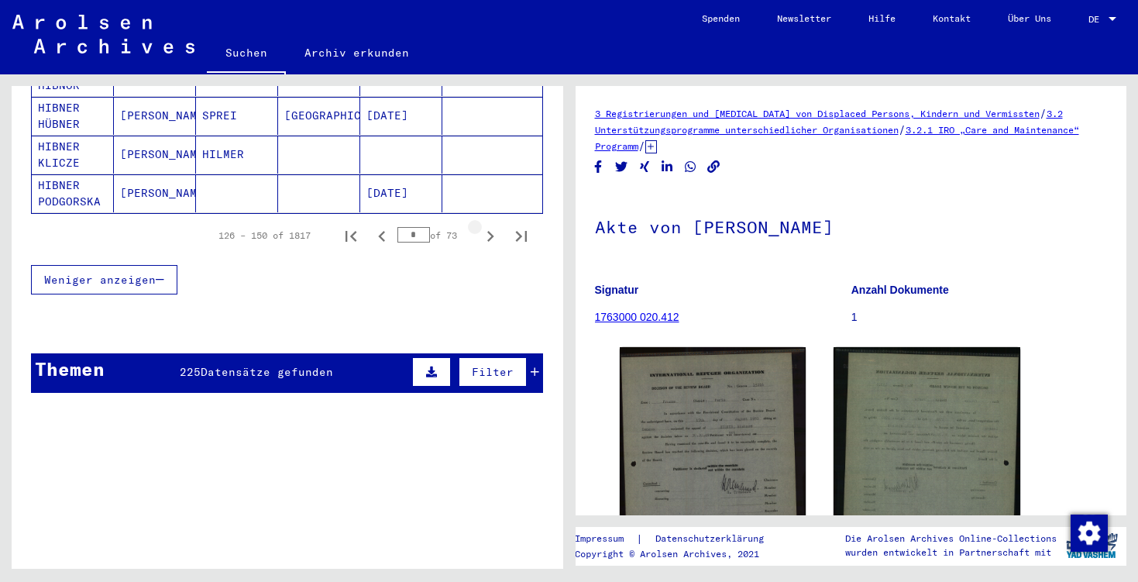
click at [488, 231] on icon "Next page" at bounding box center [490, 236] width 7 height 11
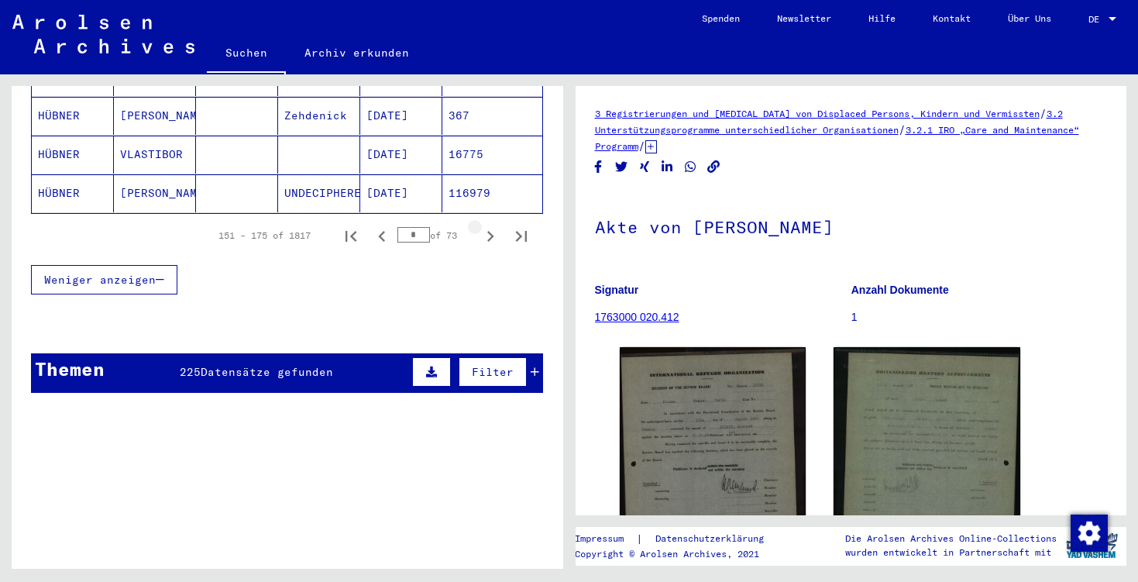
click at [488, 231] on icon "Next page" at bounding box center [490, 236] width 7 height 11
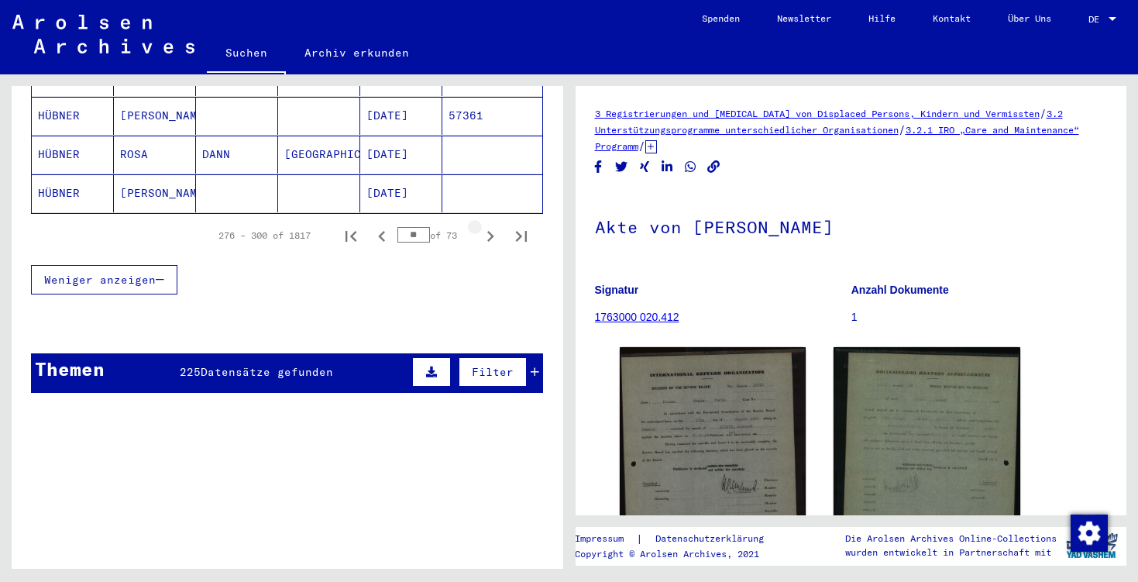
click at [488, 231] on icon "Next page" at bounding box center [490, 236] width 7 height 11
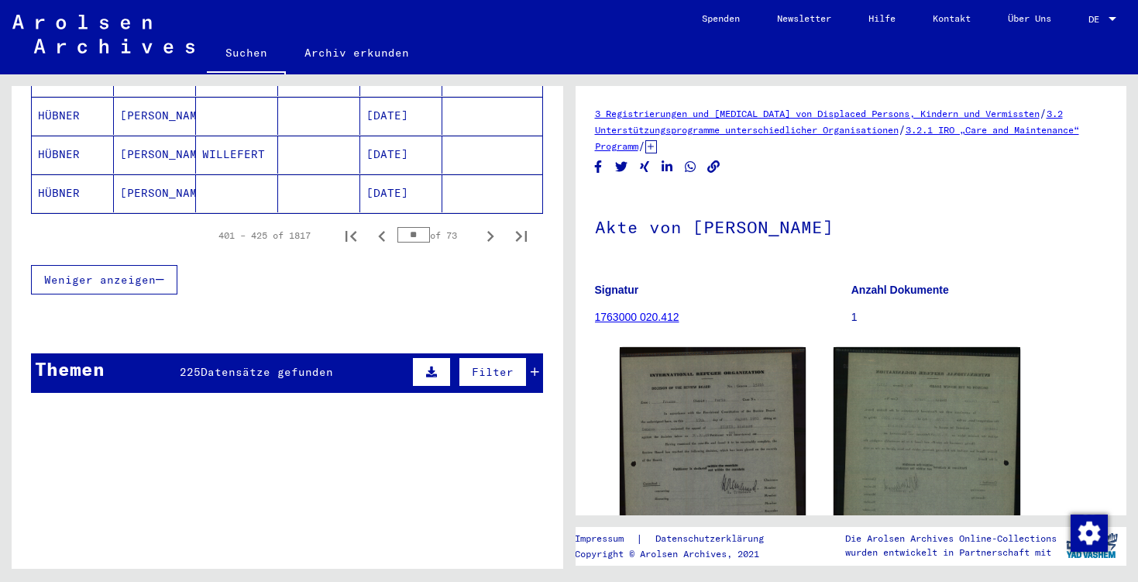
click at [488, 231] on icon "Next page" at bounding box center [490, 236] width 7 height 11
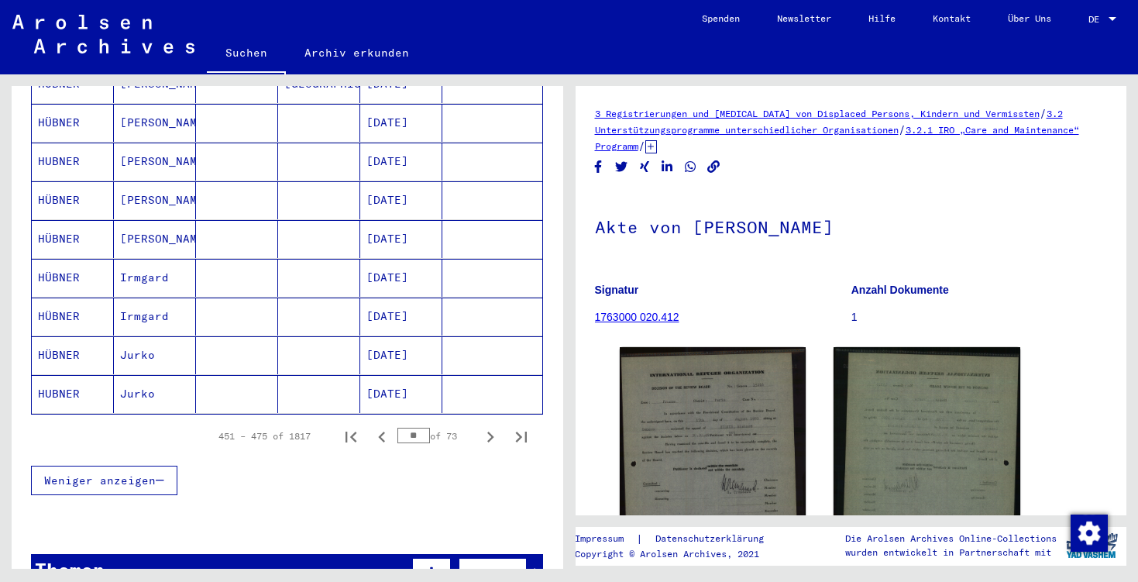
scroll to position [884, 0]
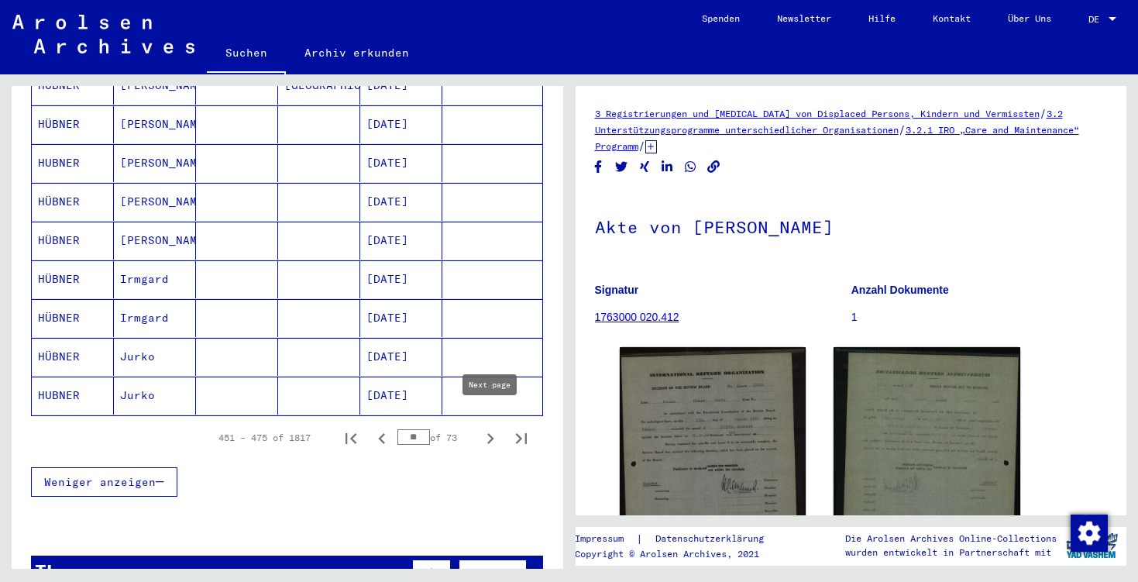
click at [488, 433] on icon "Next page" at bounding box center [490, 438] width 7 height 11
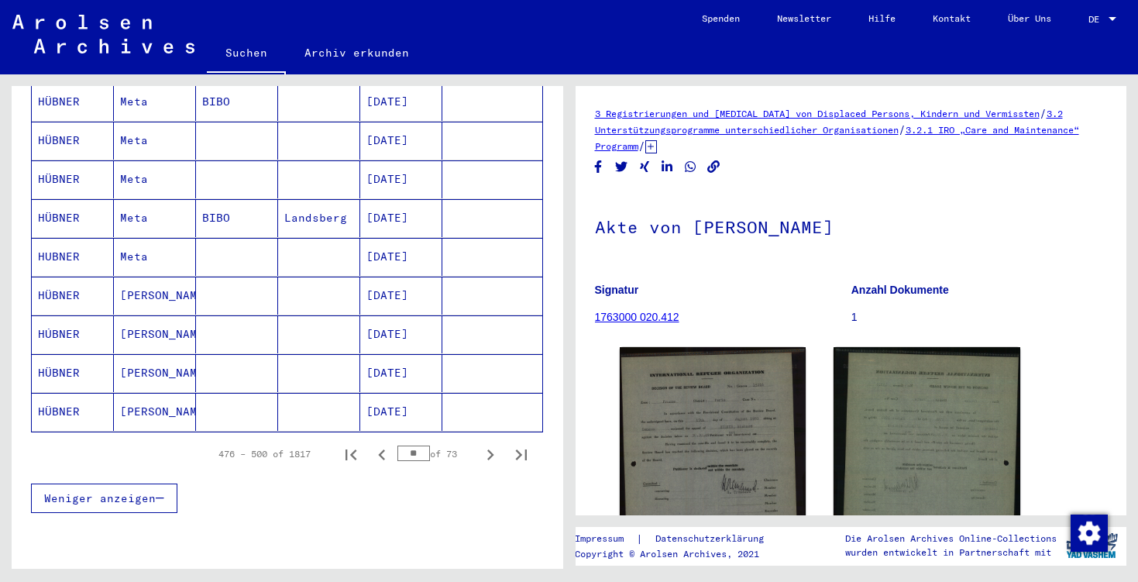
scroll to position [868, 0]
click at [481, 443] on icon "Next page" at bounding box center [491, 454] width 22 height 22
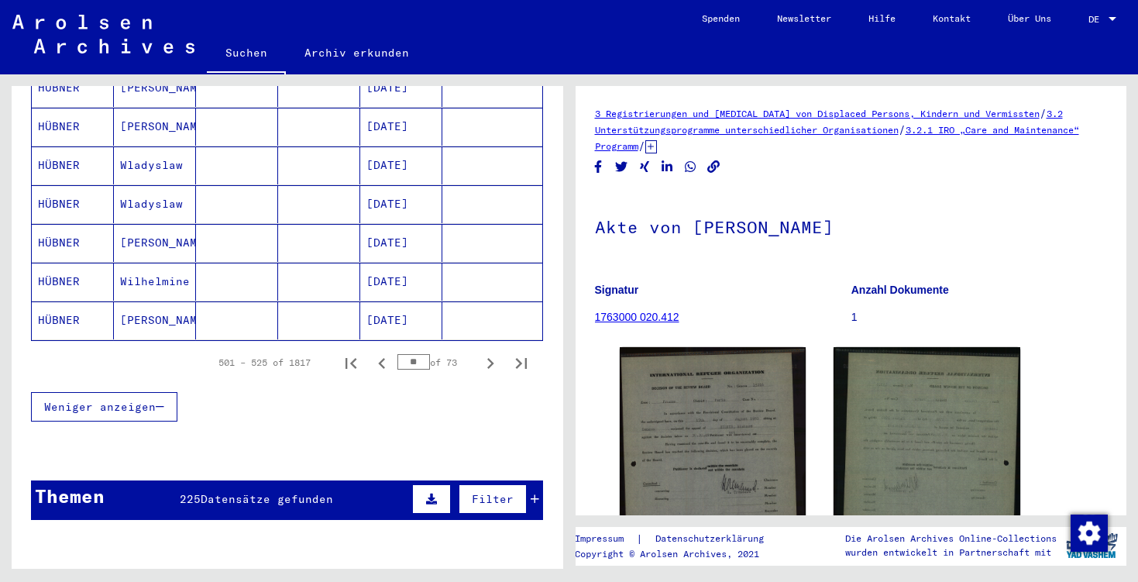
scroll to position [995, 0]
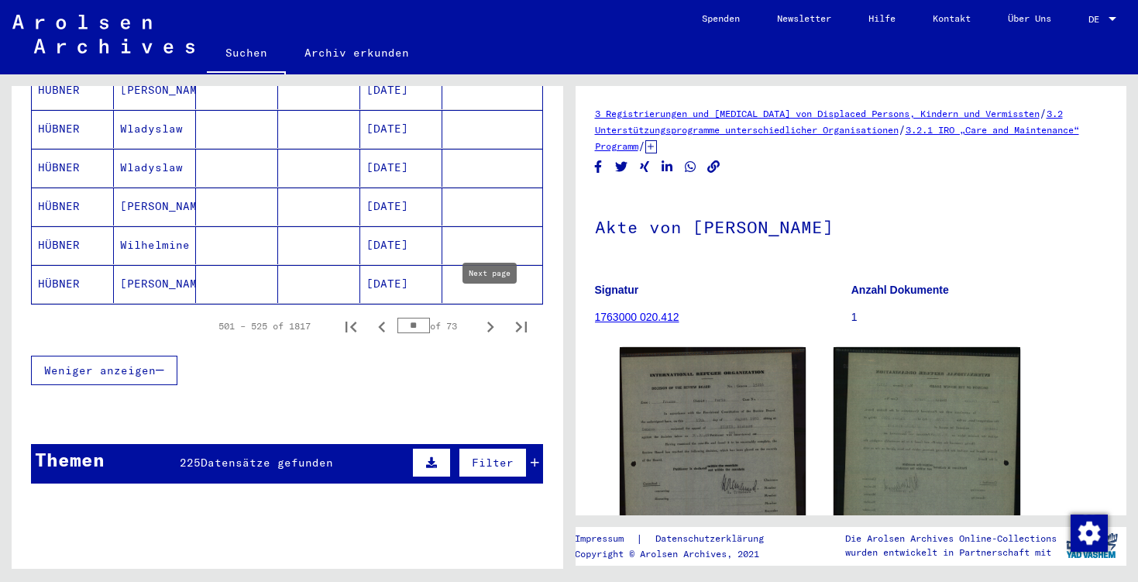
click at [483, 319] on icon "Next page" at bounding box center [491, 327] width 22 height 22
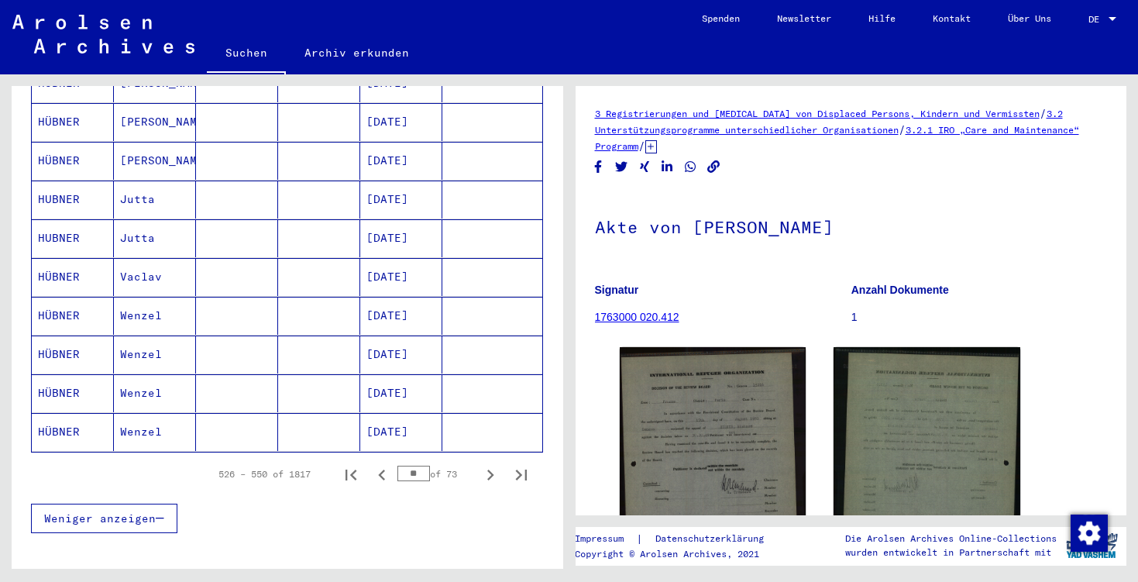
scroll to position [849, 0]
click at [493, 463] on icon "Next page" at bounding box center [491, 474] width 22 height 22
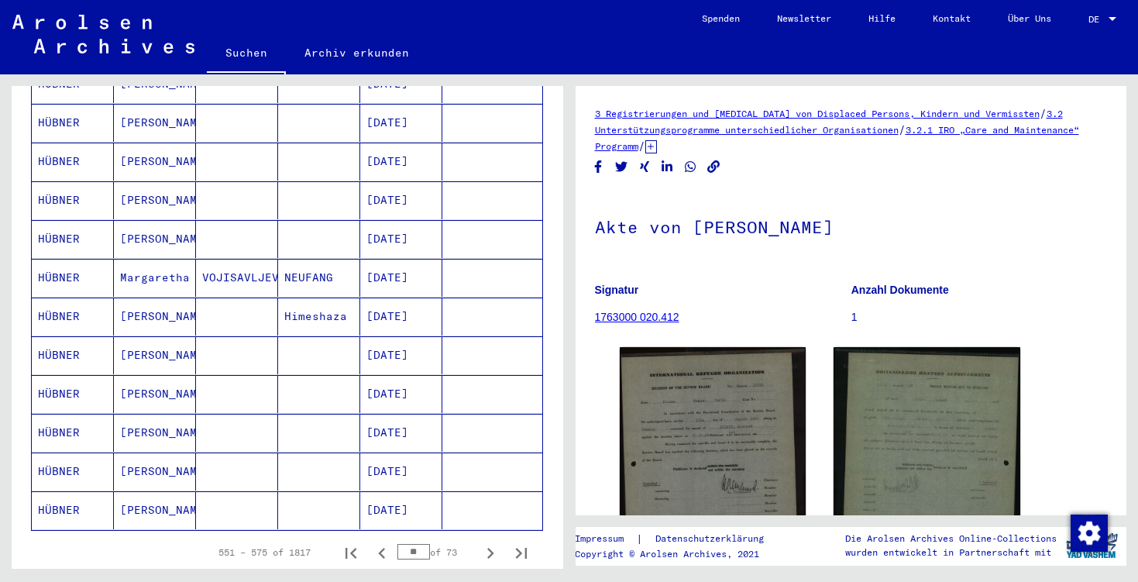
scroll to position [794, 0]
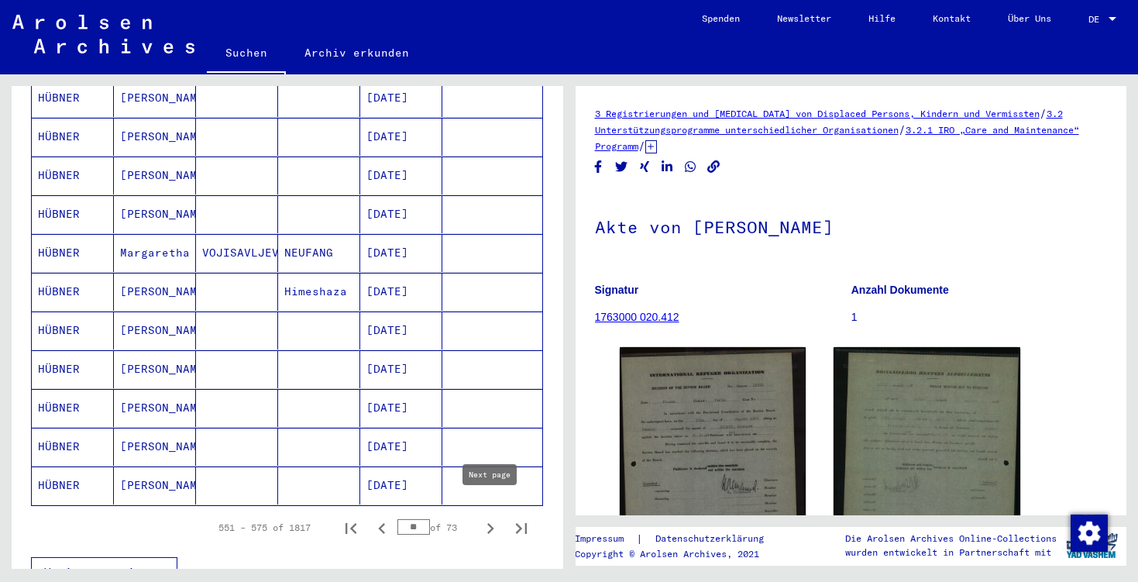
click at [484, 518] on icon "Next page" at bounding box center [491, 529] width 22 height 22
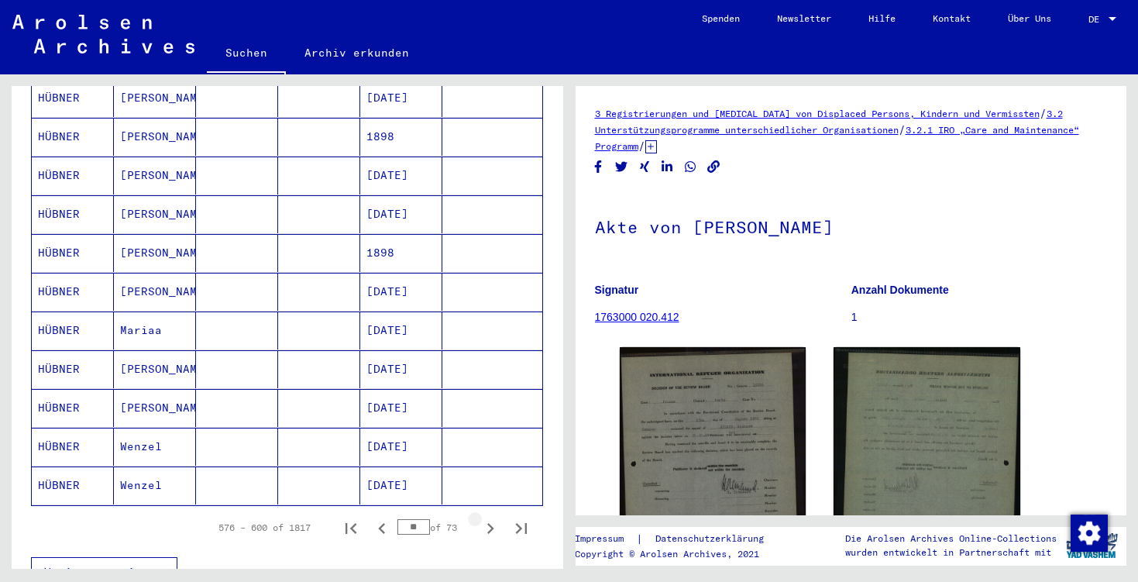
click at [484, 518] on icon "Next page" at bounding box center [491, 529] width 22 height 22
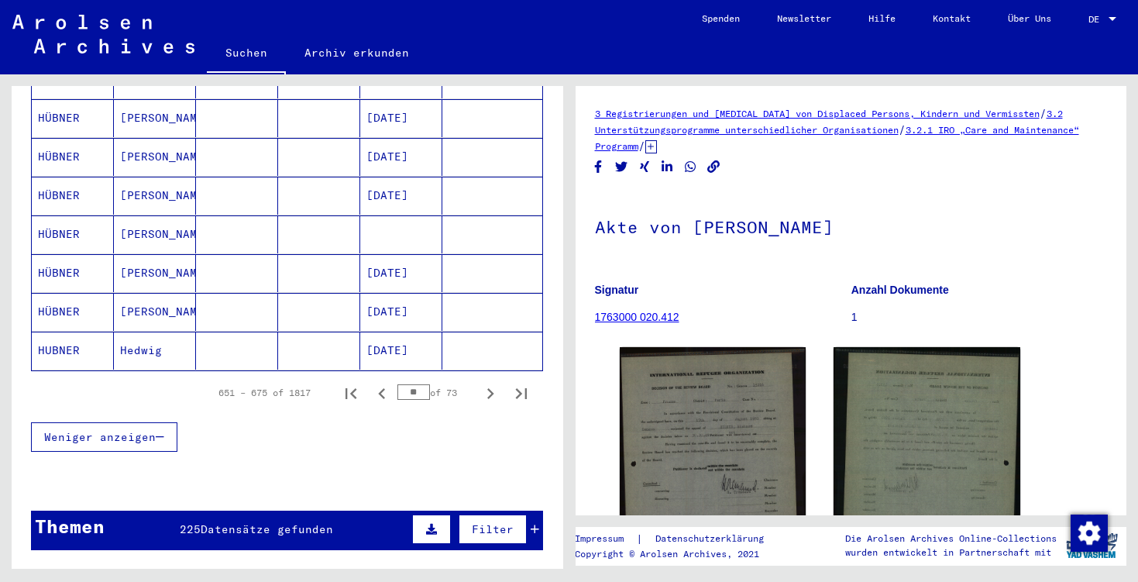
scroll to position [941, 0]
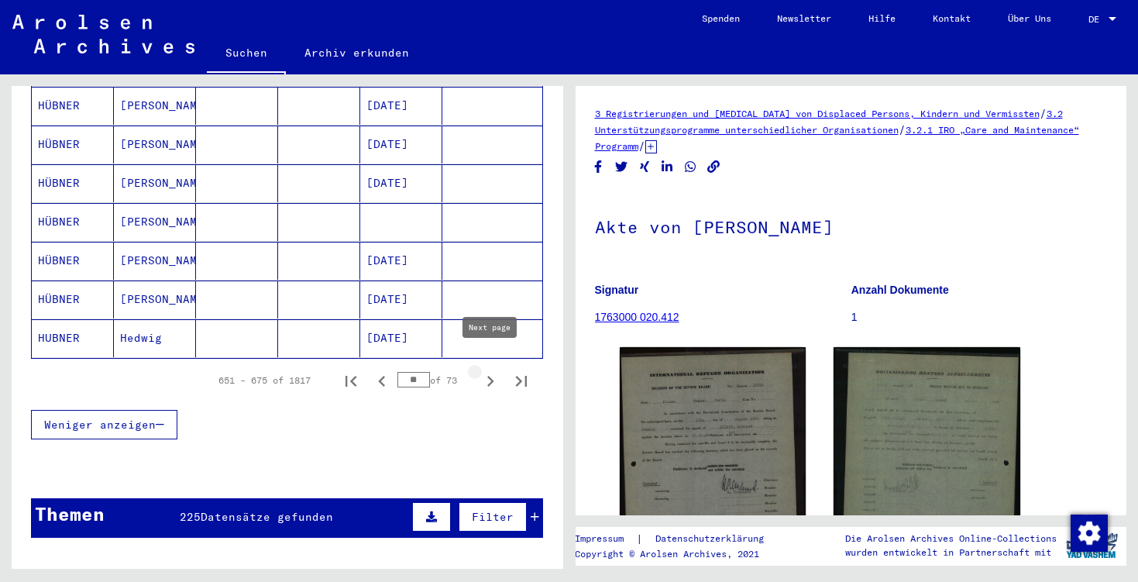
click at [482, 370] on icon "Next page" at bounding box center [491, 381] width 22 height 22
type input "**"
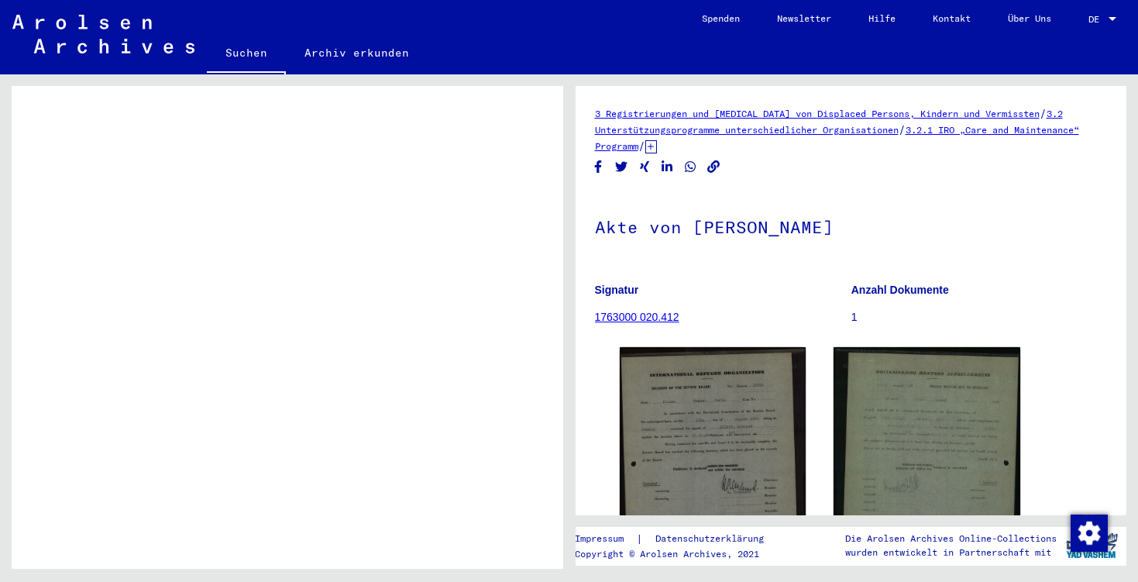
scroll to position [2781, 0]
click at [145, 29] on img at bounding box center [103, 34] width 182 height 39
